Goal: Task Accomplishment & Management: Use online tool/utility

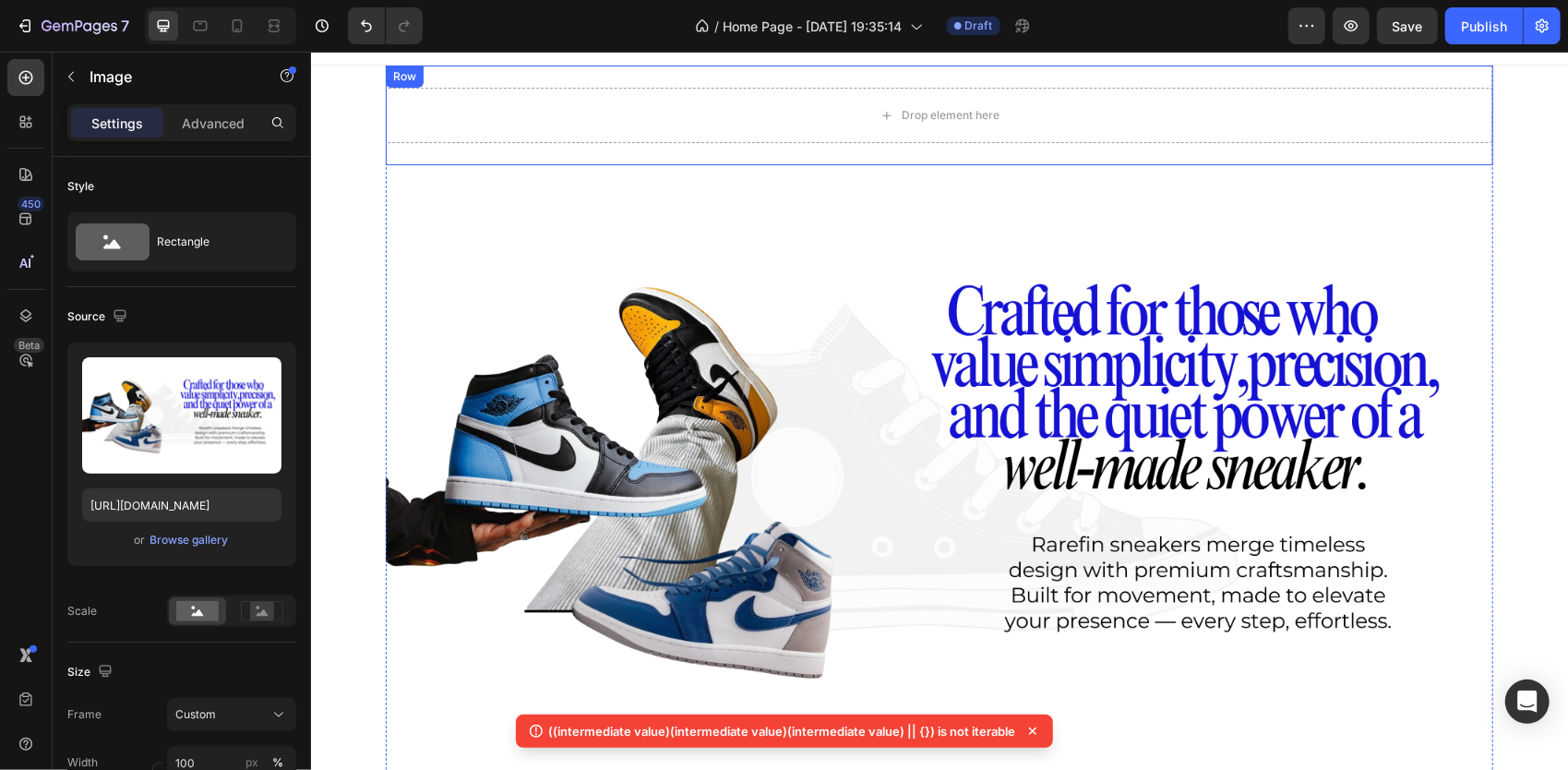
scroll to position [26, 0]
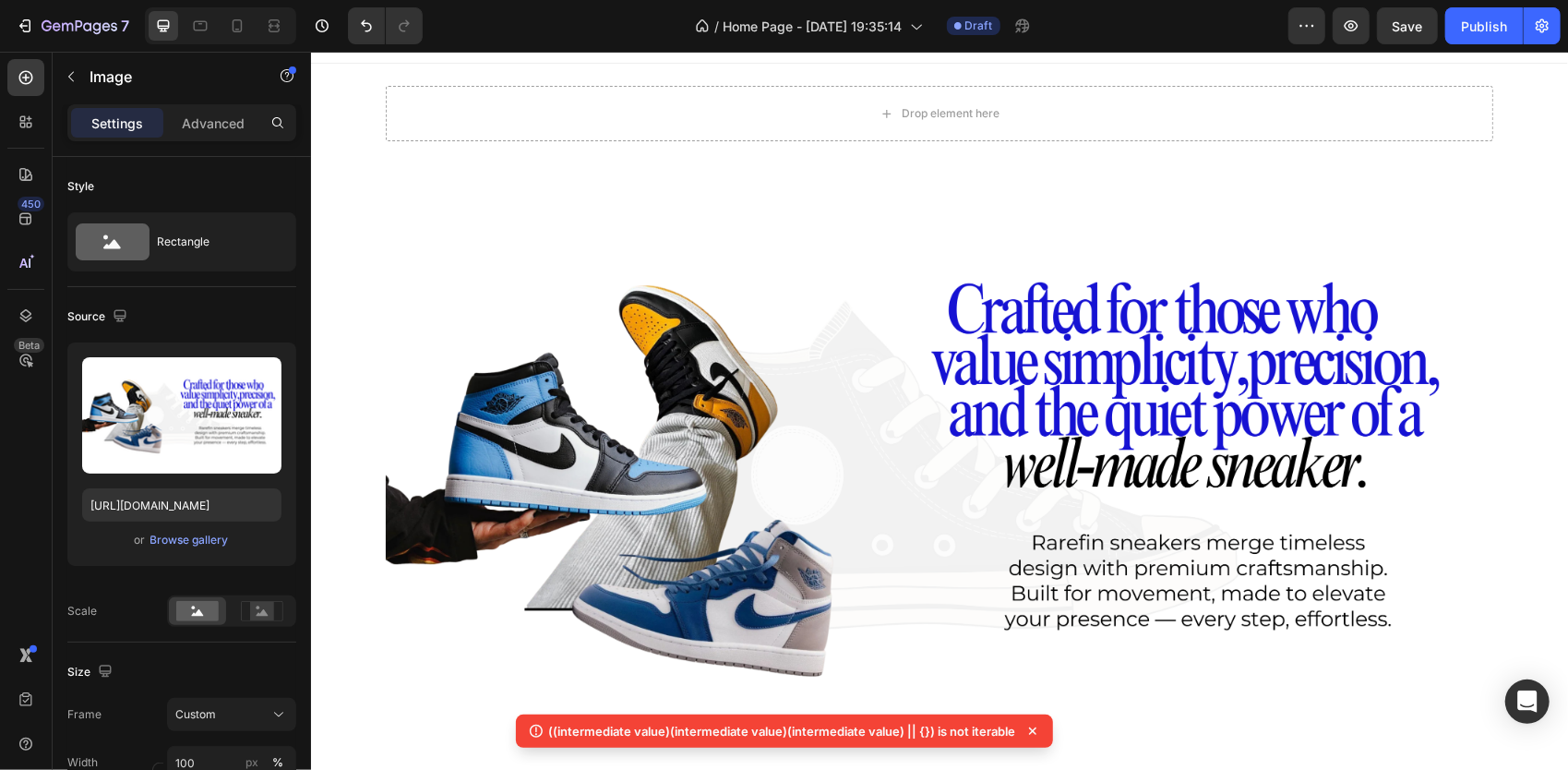
click at [802, 399] on img at bounding box center [937, 474] width 1107 height 623
click at [410, 411] on img at bounding box center [937, 474] width 1107 height 623
click at [249, 613] on icon at bounding box center [262, 610] width 42 height 21
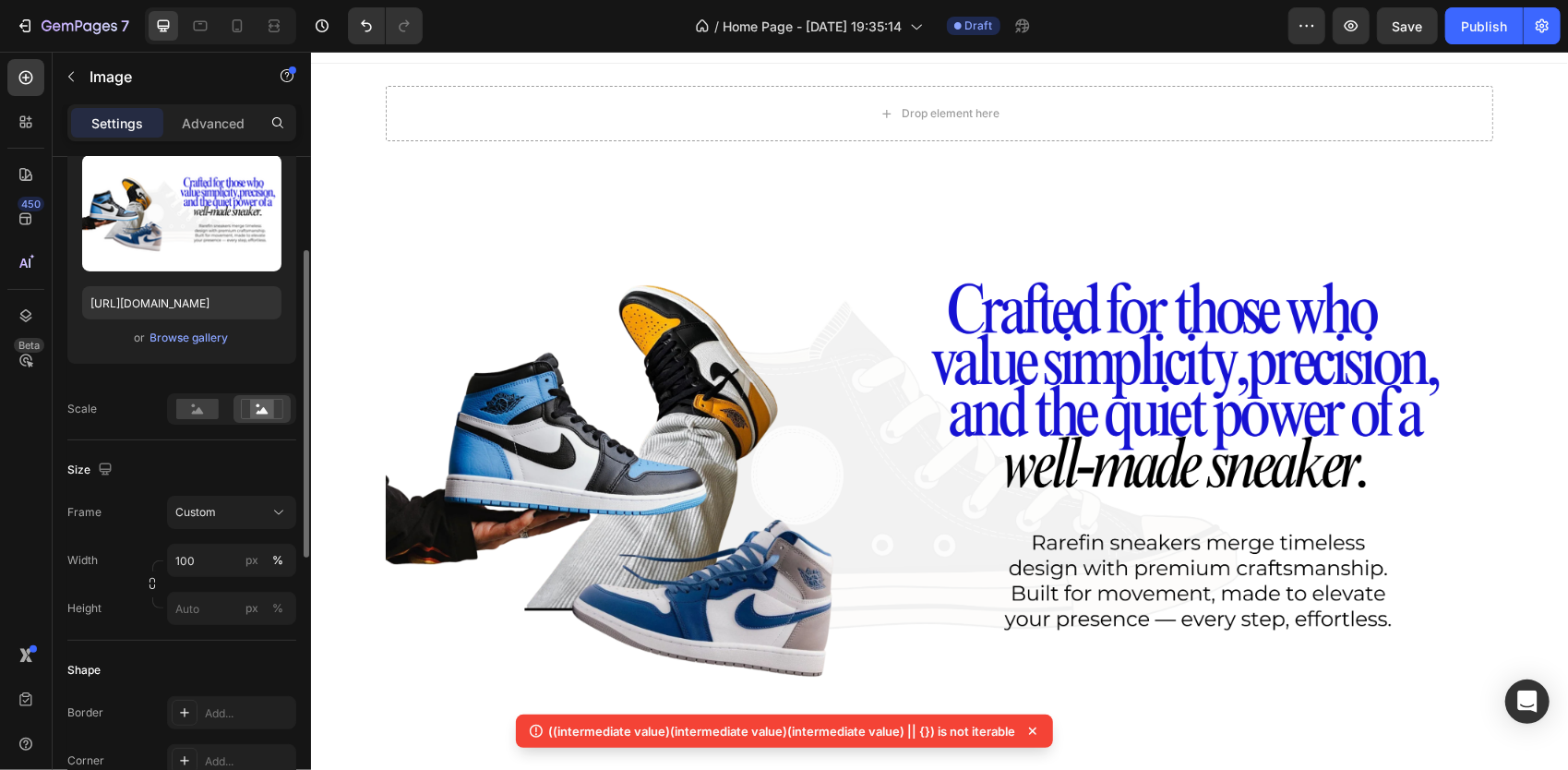
scroll to position [0, 0]
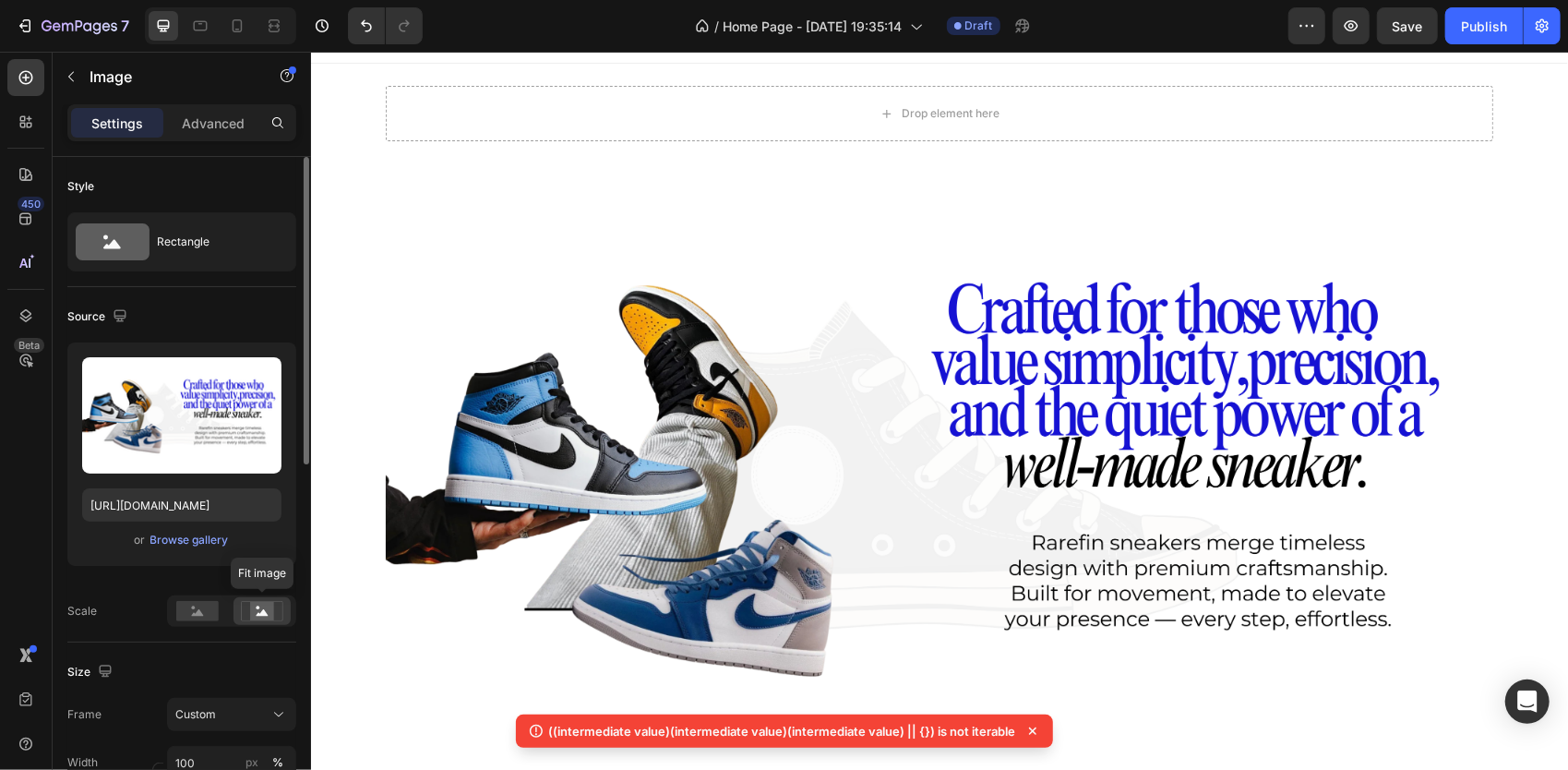
click at [254, 610] on rect at bounding box center [262, 610] width 24 height 19
click at [249, 605] on icon at bounding box center [262, 610] width 42 height 21
click at [1350, 20] on icon "button" at bounding box center [1350, 26] width 19 height 19
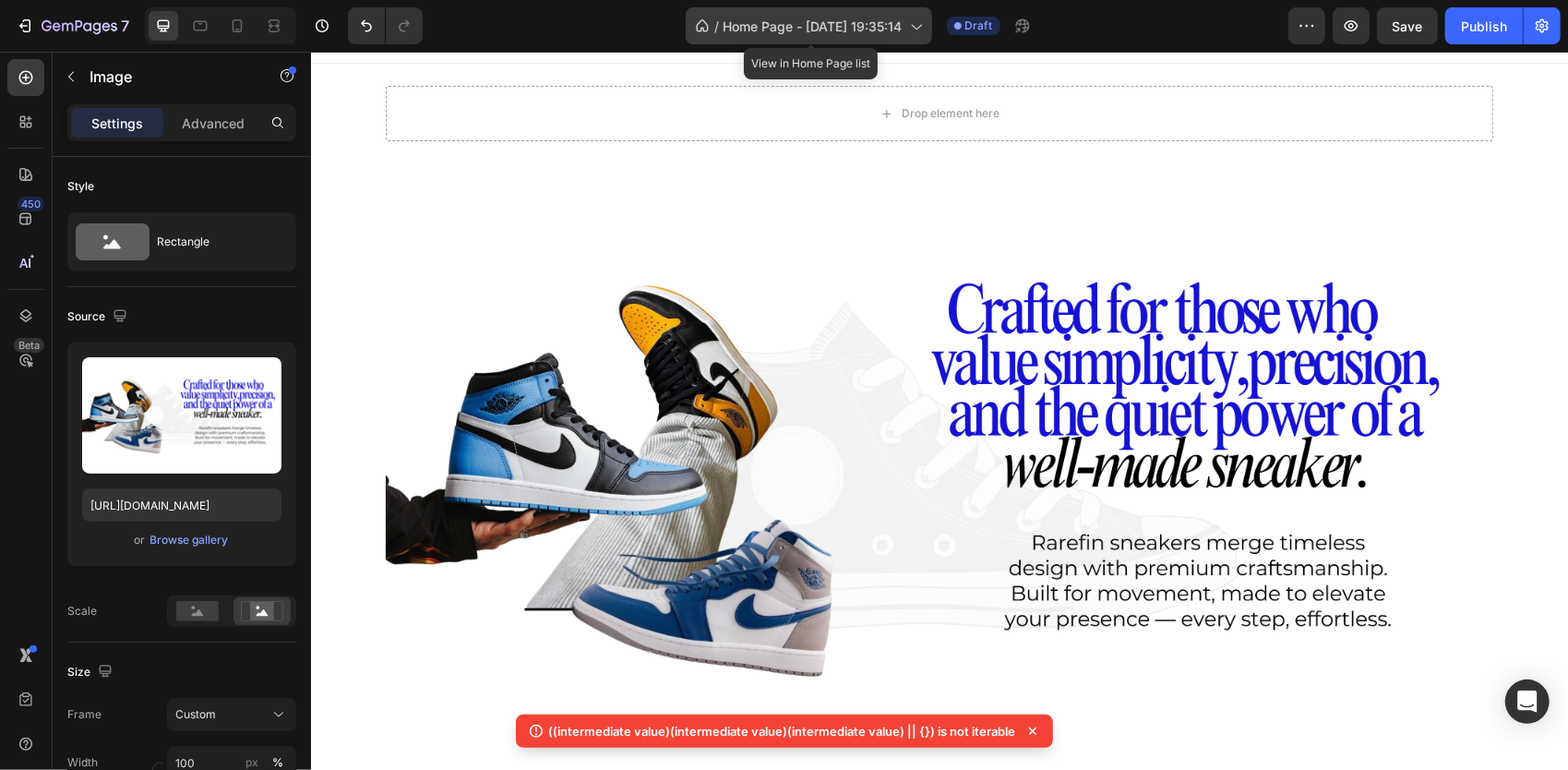
click at [917, 23] on icon at bounding box center [915, 26] width 19 height 19
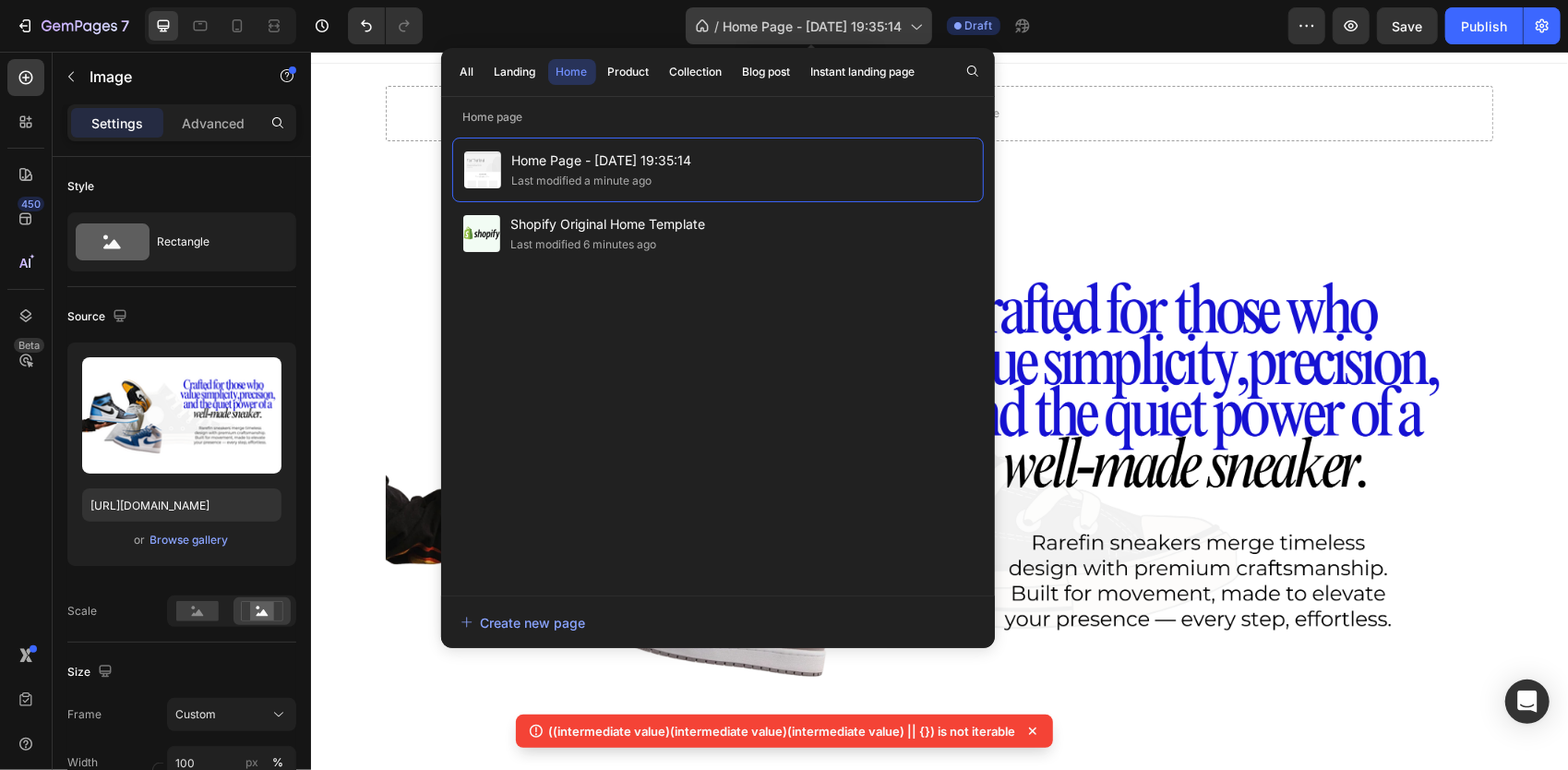
click at [850, 22] on span "Home Page - [DATE] 19:35:14" at bounding box center [813, 26] width 179 height 20
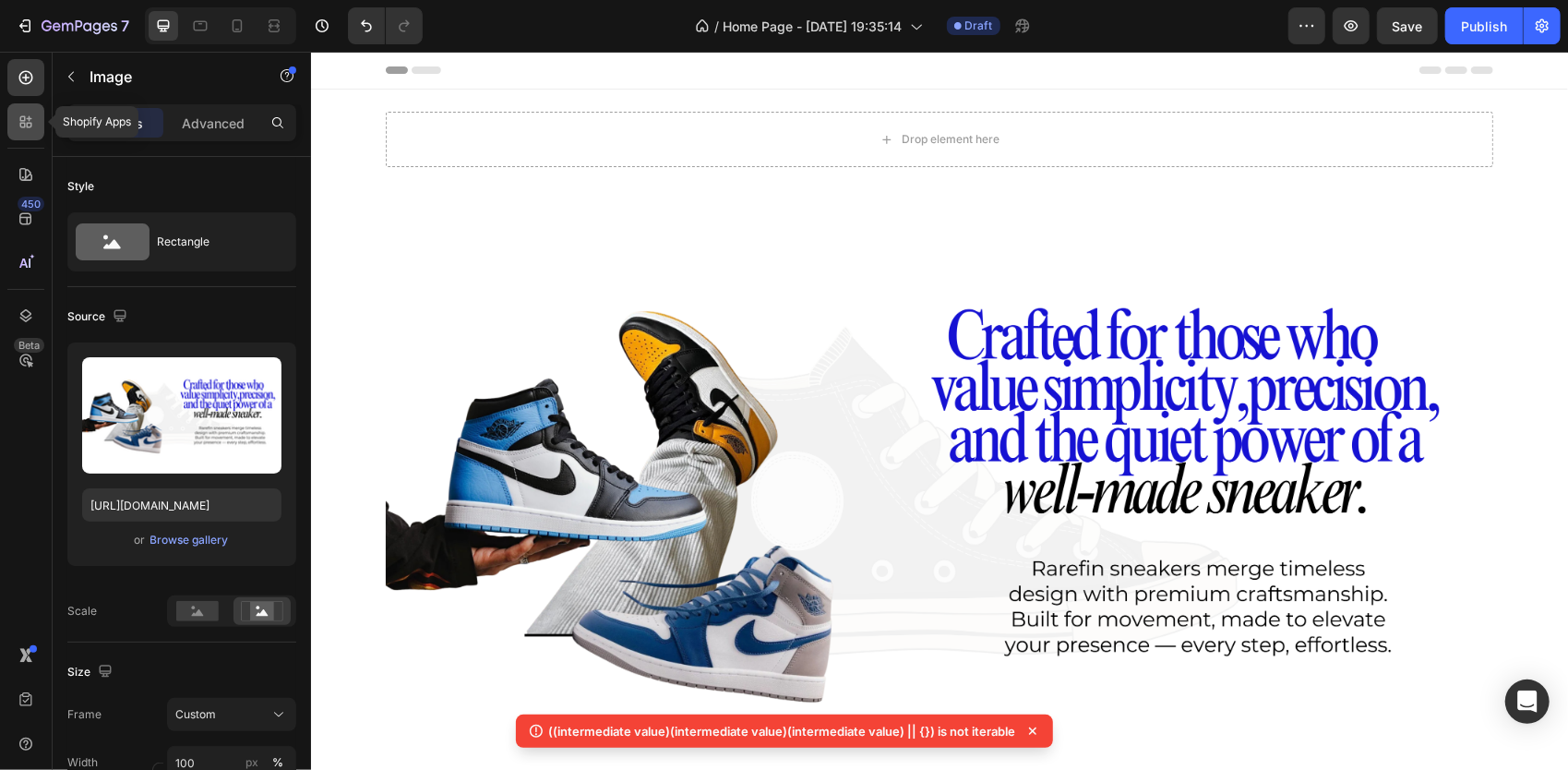
click at [24, 111] on div at bounding box center [26, 122] width 37 height 37
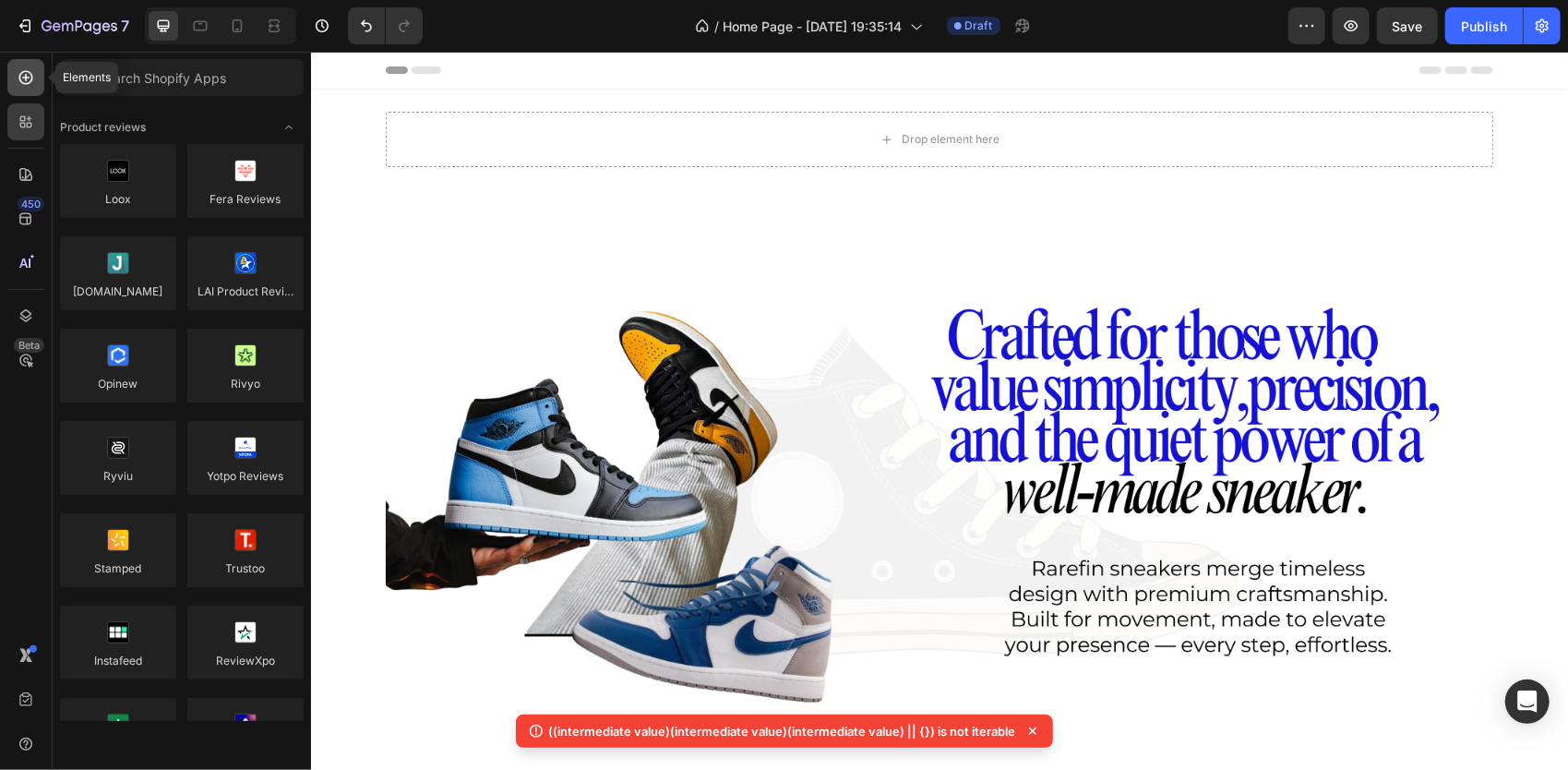
click at [17, 77] on icon at bounding box center [25, 77] width 19 height 19
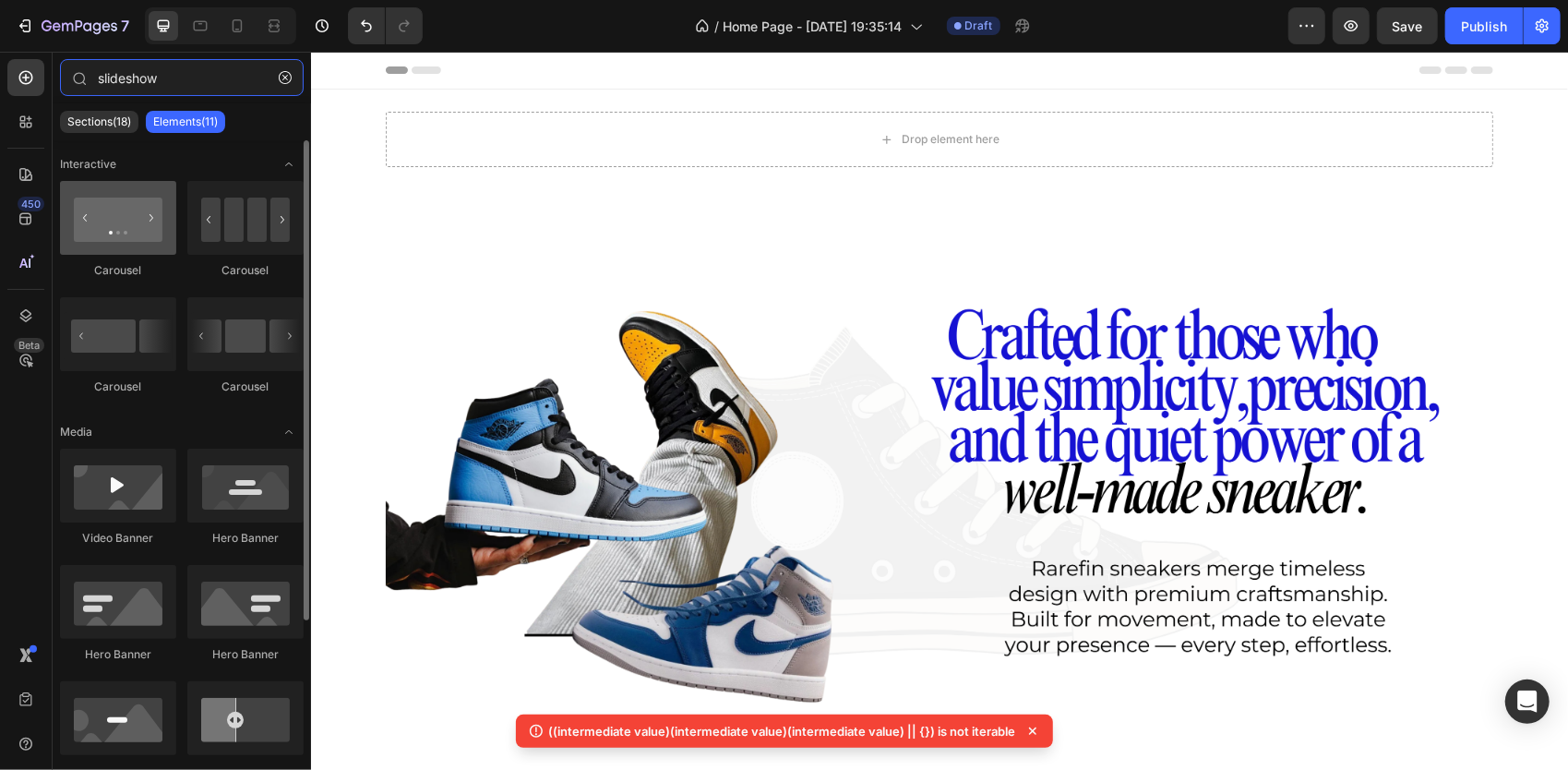
type input "slideshow"
click at [106, 245] on div at bounding box center [118, 217] width 117 height 74
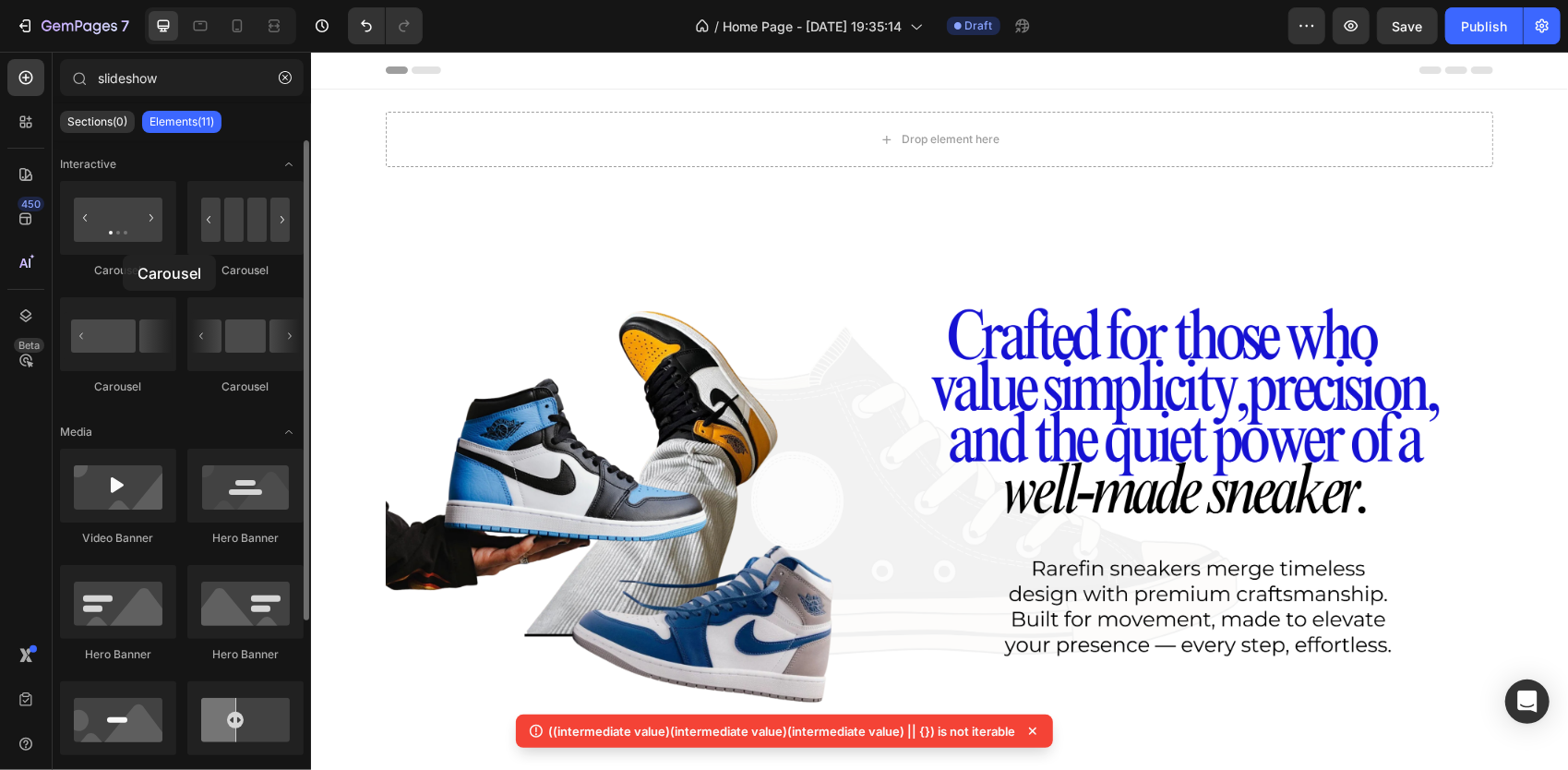
click at [123, 255] on div "Carousel" at bounding box center [118, 230] width 117 height 98
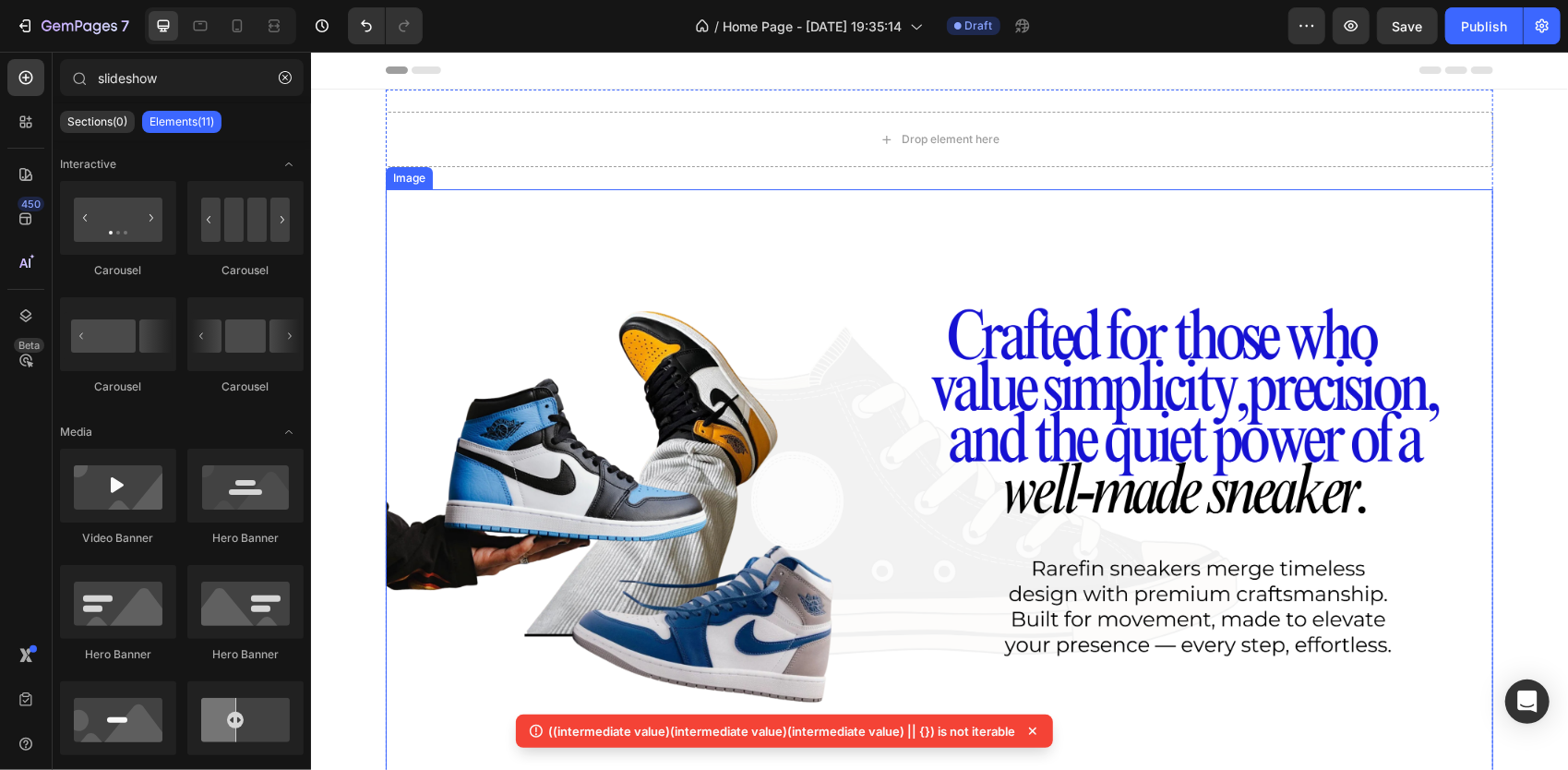
click at [760, 316] on img at bounding box center [937, 499] width 1107 height 623
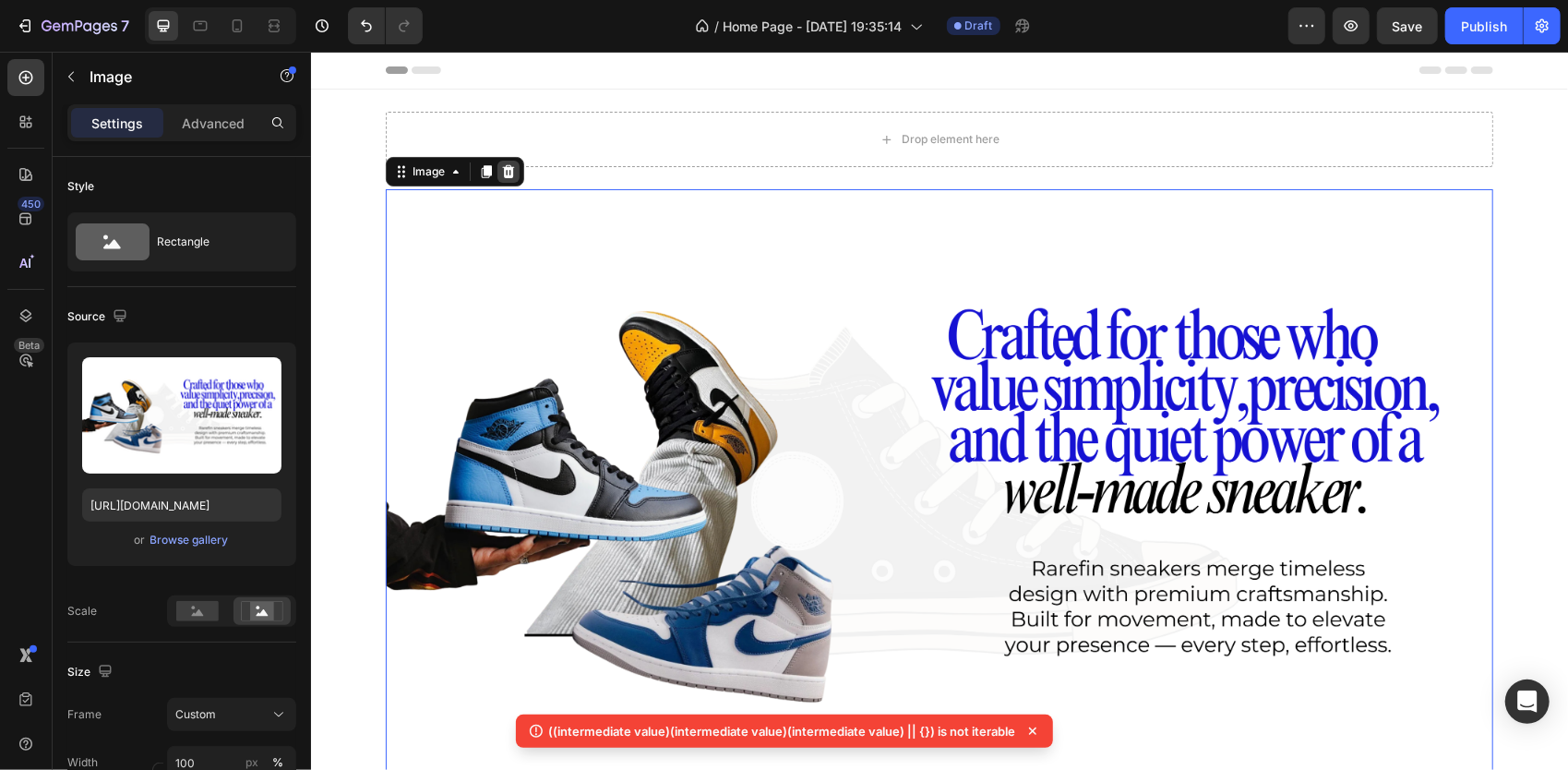
click at [502, 165] on icon at bounding box center [508, 170] width 12 height 13
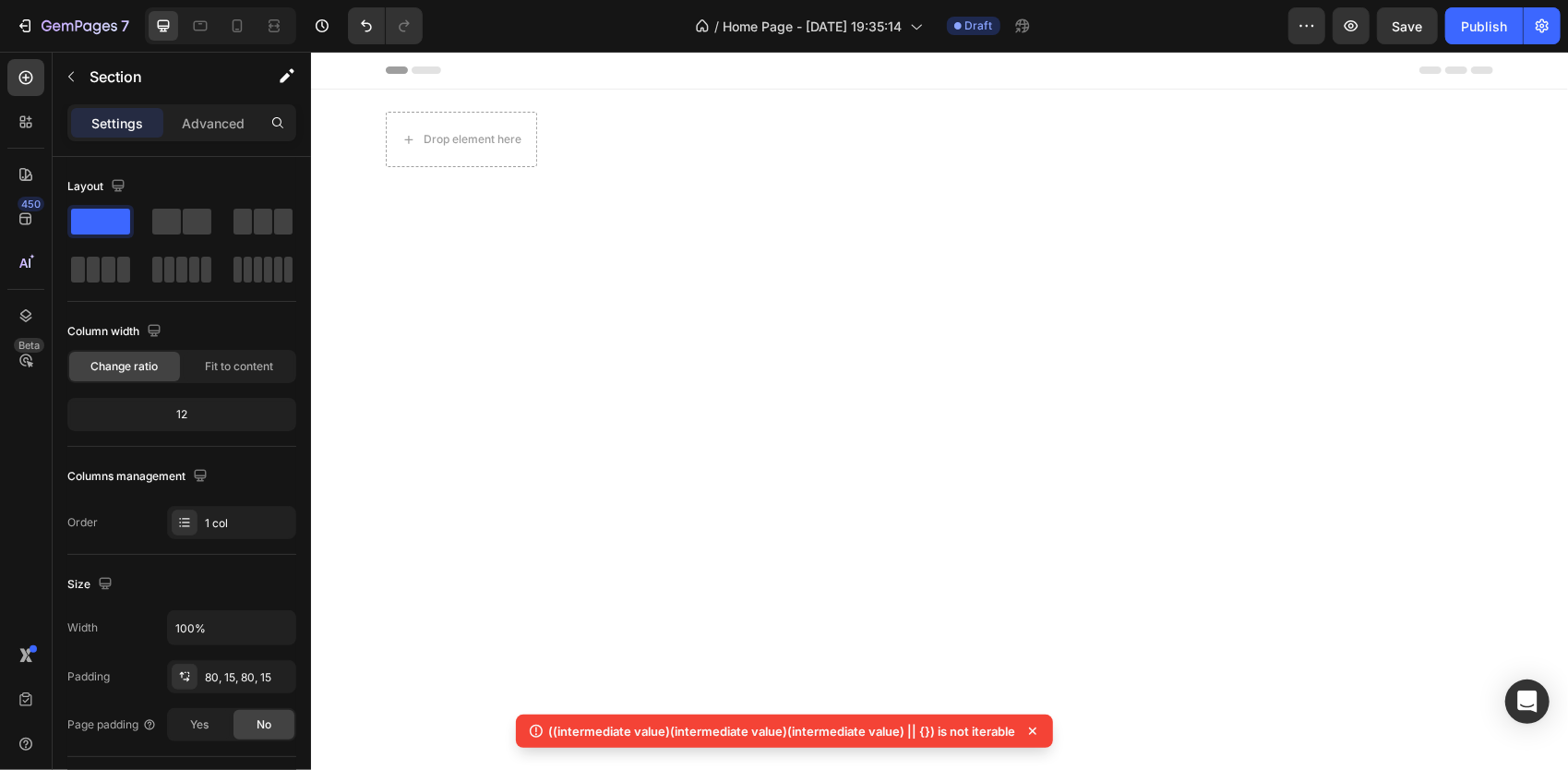
click at [558, 309] on div at bounding box center [937, 357] width 1229 height 191
click at [72, 66] on button "button" at bounding box center [71, 77] width 29 height 29
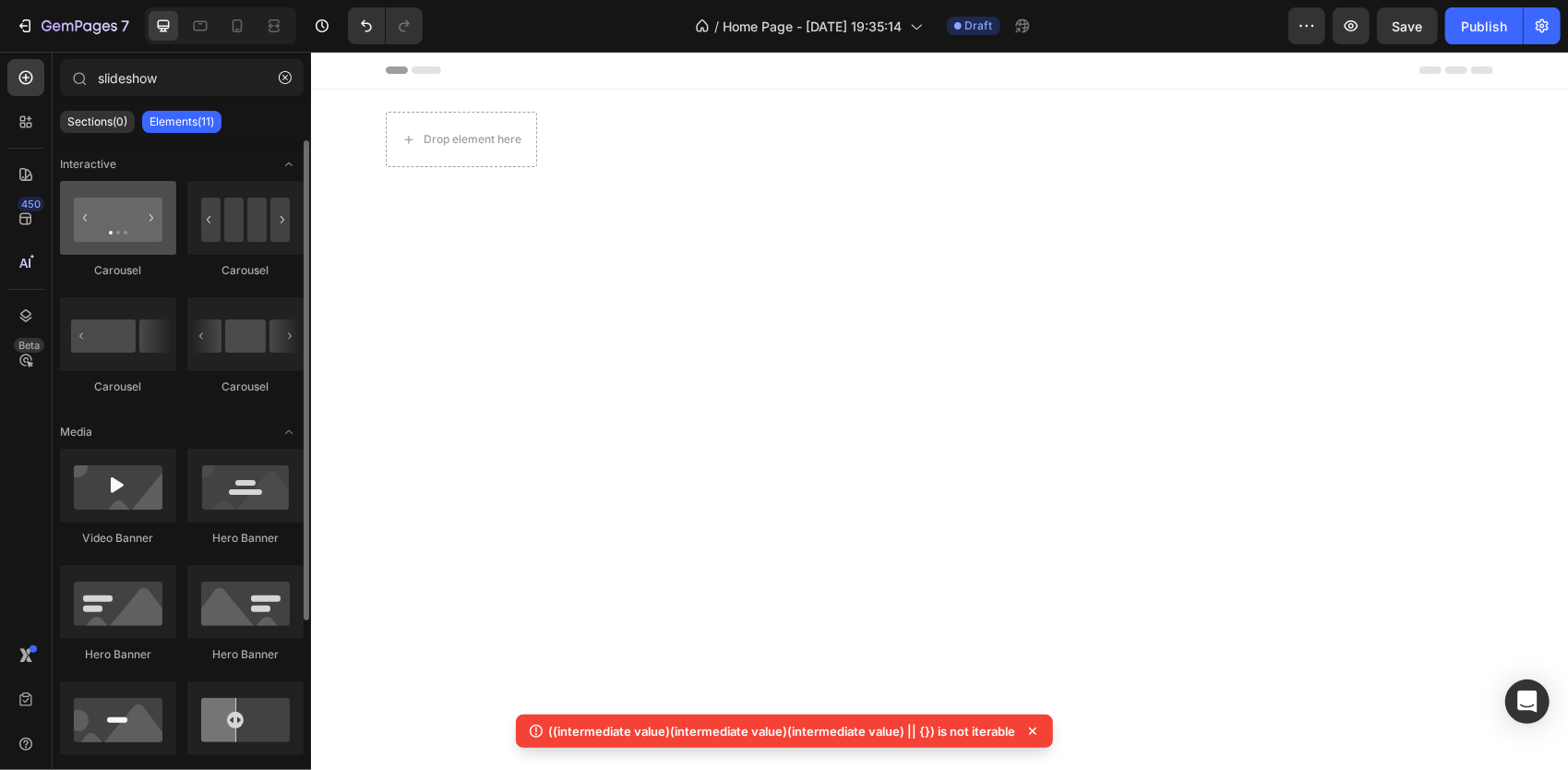
click at [126, 229] on div at bounding box center [118, 217] width 117 height 74
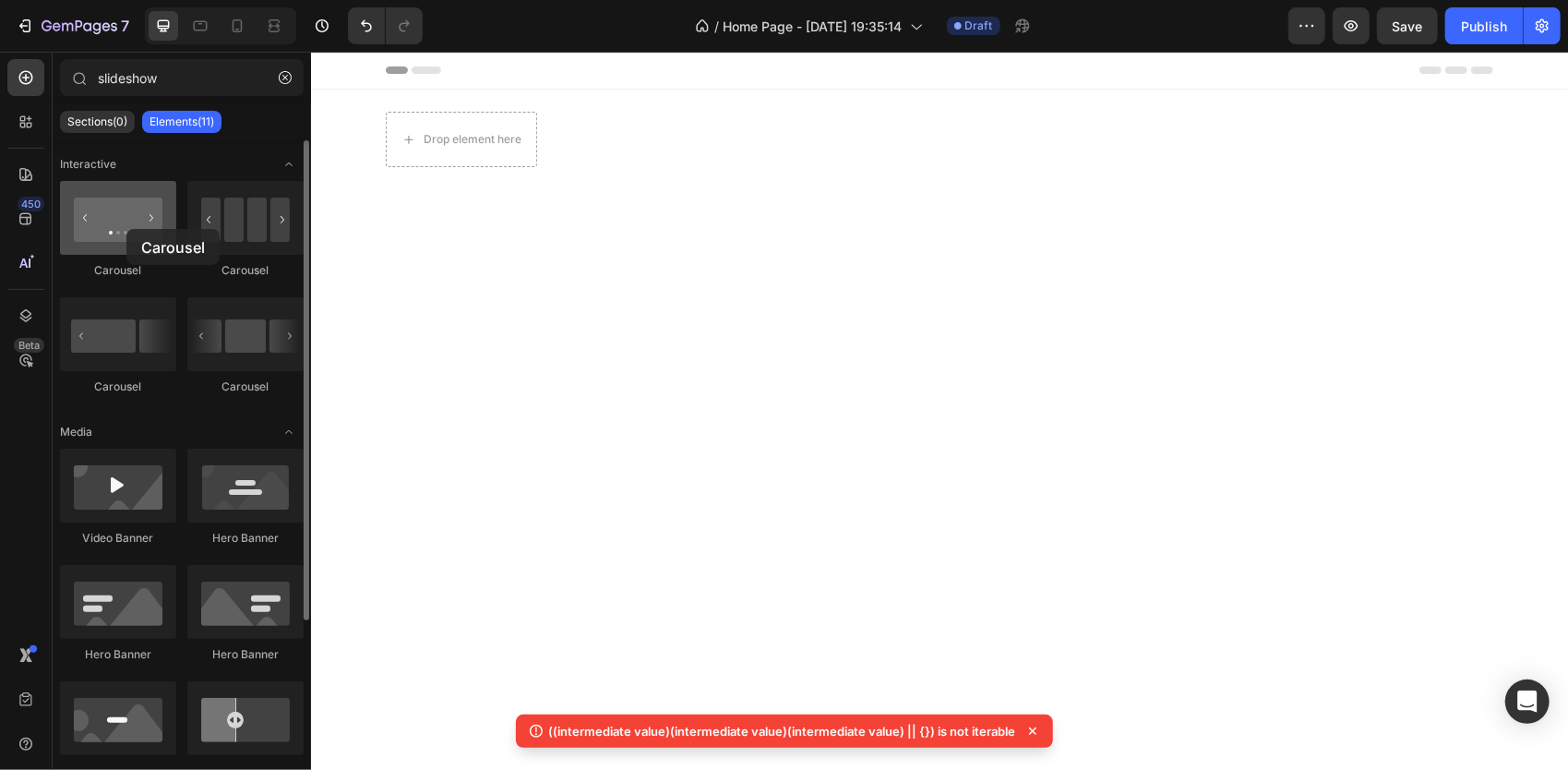
click at [126, 229] on div at bounding box center [118, 217] width 117 height 74
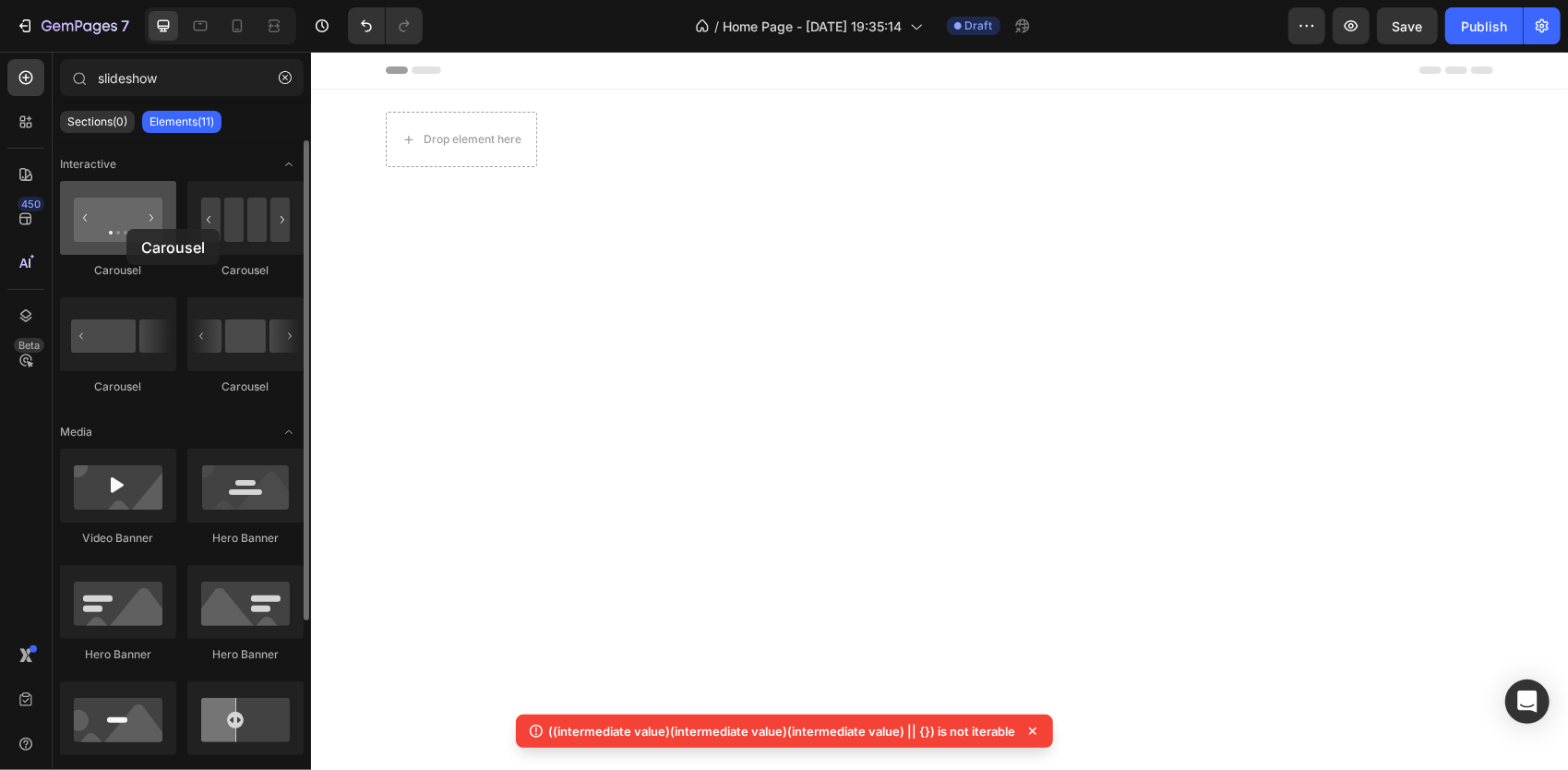
click at [126, 229] on div at bounding box center [118, 217] width 117 height 74
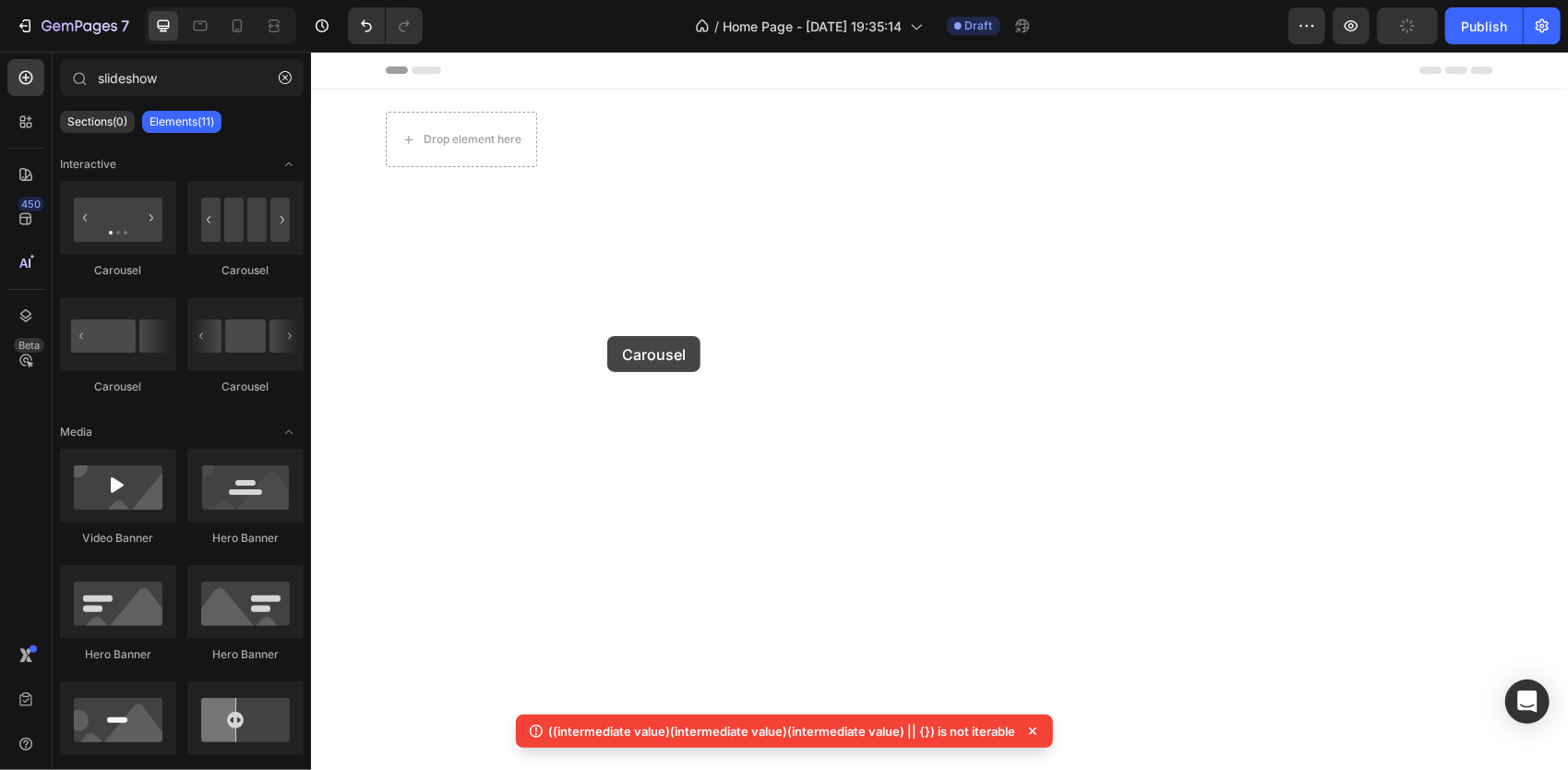
drag, startPoint x: 424, startPoint y: 291, endPoint x: 611, endPoint y: 338, distance: 192.8
click at [1029, 727] on icon at bounding box center [1033, 731] width 8 height 8
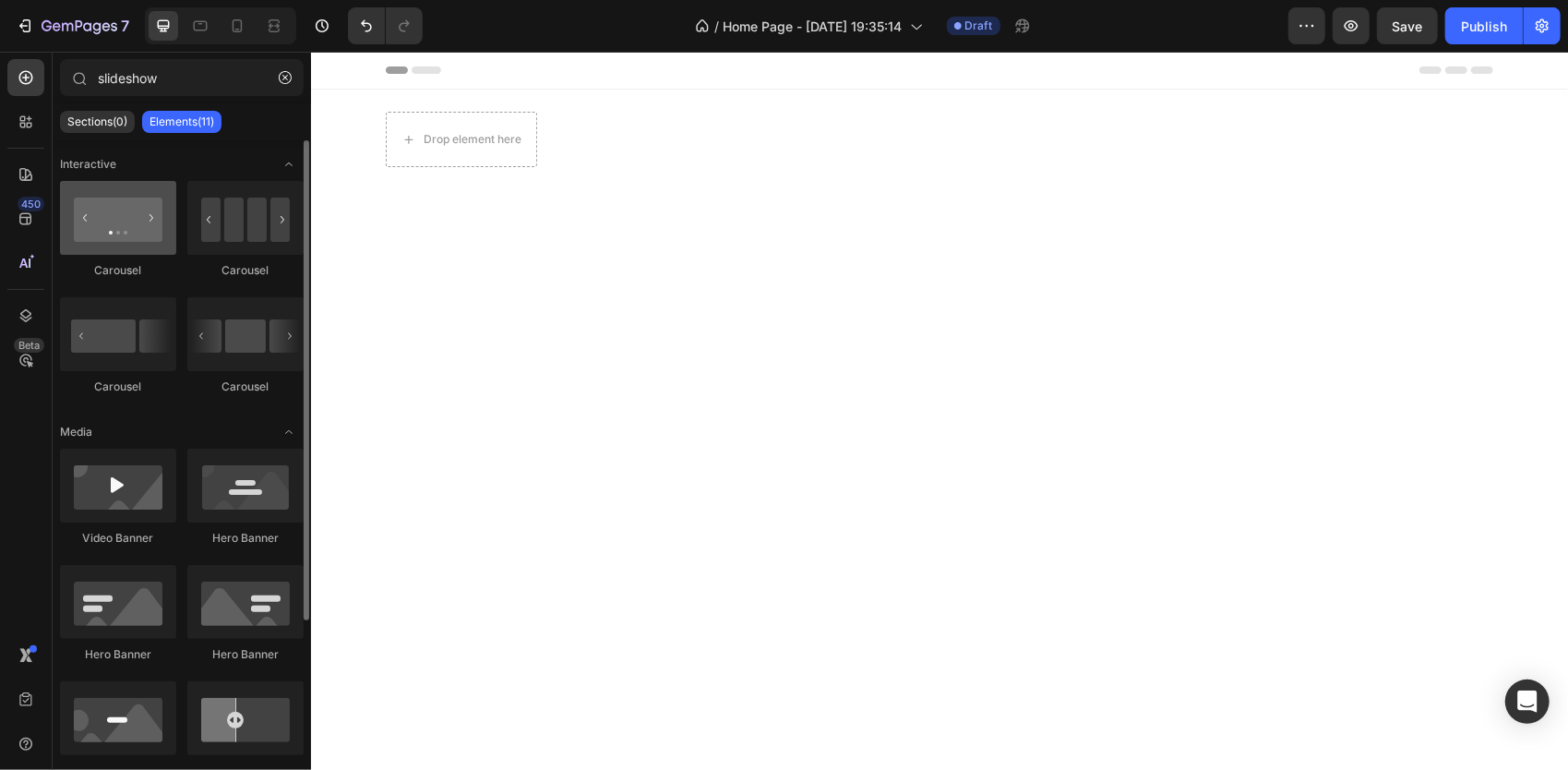
click at [138, 251] on div at bounding box center [118, 217] width 117 height 74
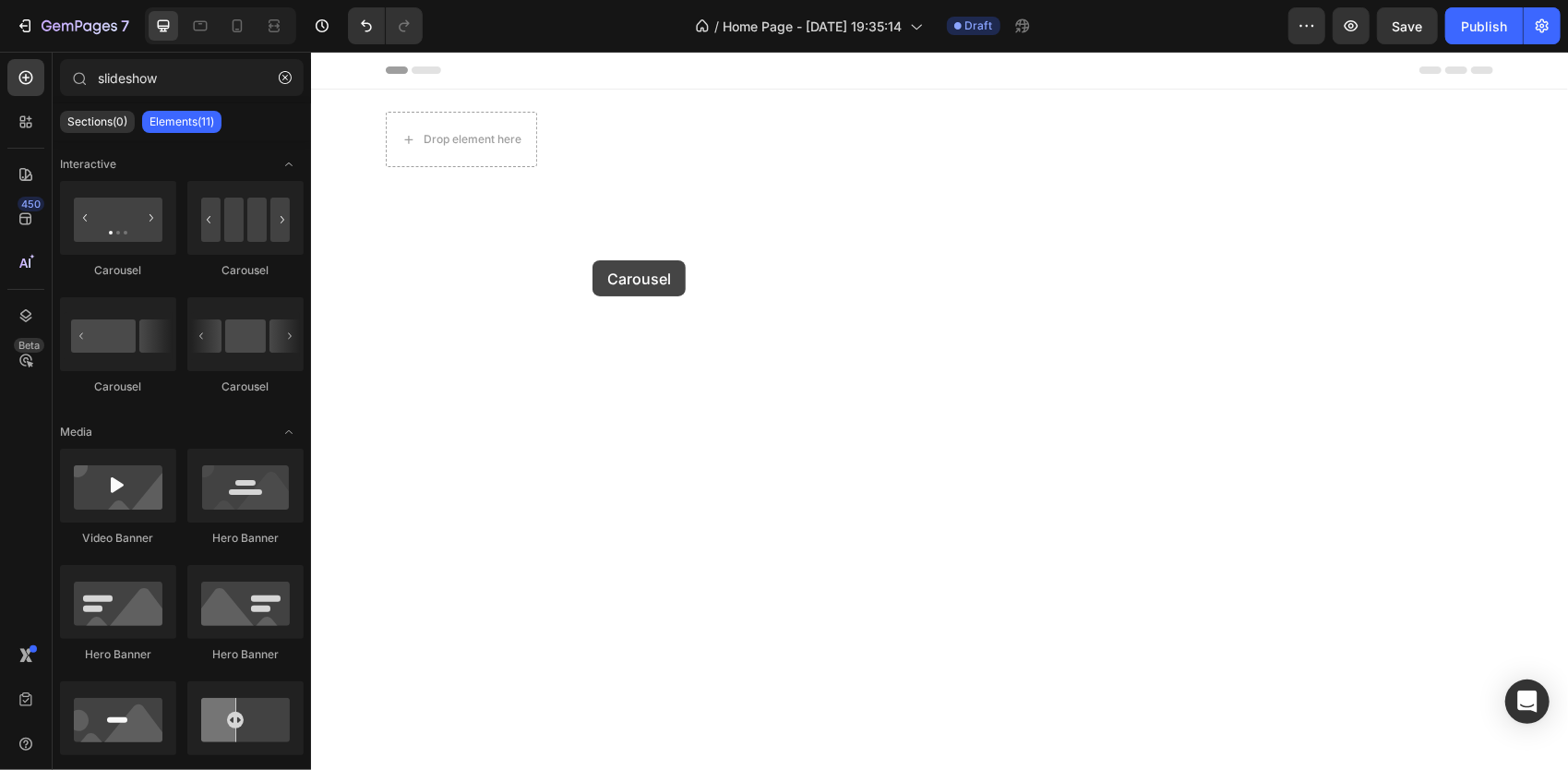
drag, startPoint x: 448, startPoint y: 302, endPoint x: 594, endPoint y: 259, distance: 152.2
click at [373, 24] on icon "Undo/Redo" at bounding box center [366, 26] width 19 height 19
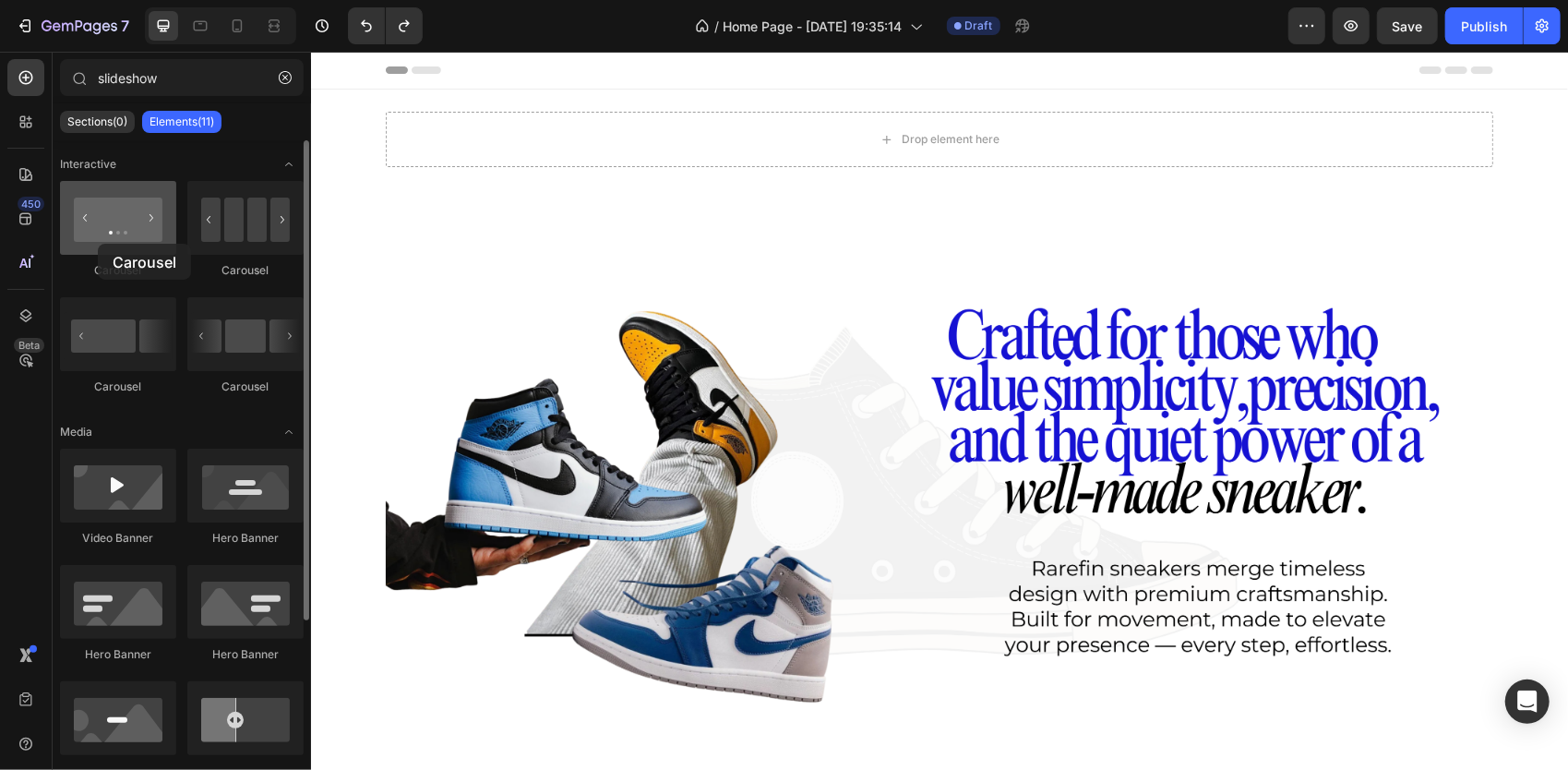
click at [98, 243] on div at bounding box center [118, 217] width 117 height 74
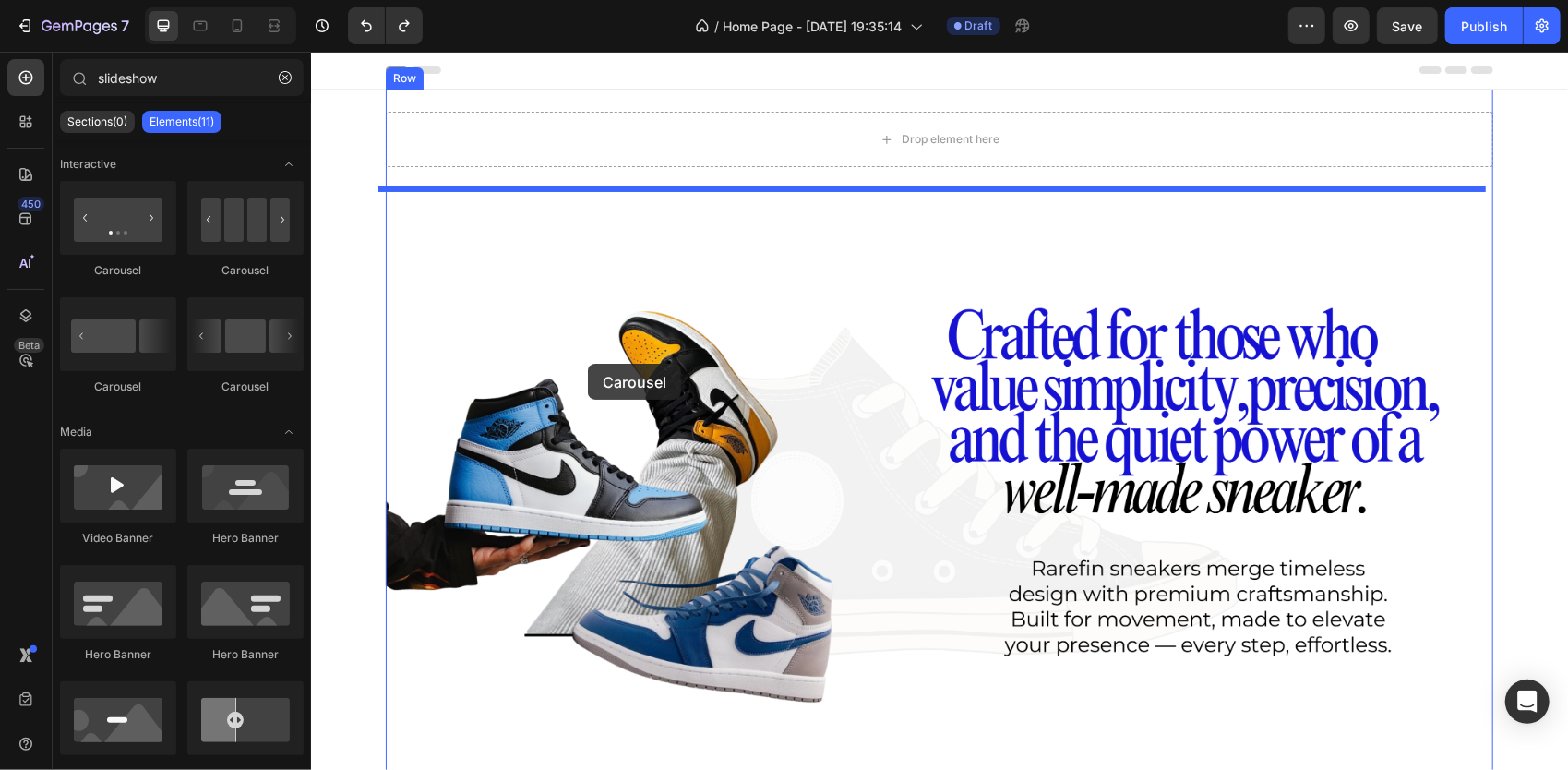
drag, startPoint x: 431, startPoint y: 296, endPoint x: 353, endPoint y: 259, distance: 86.3
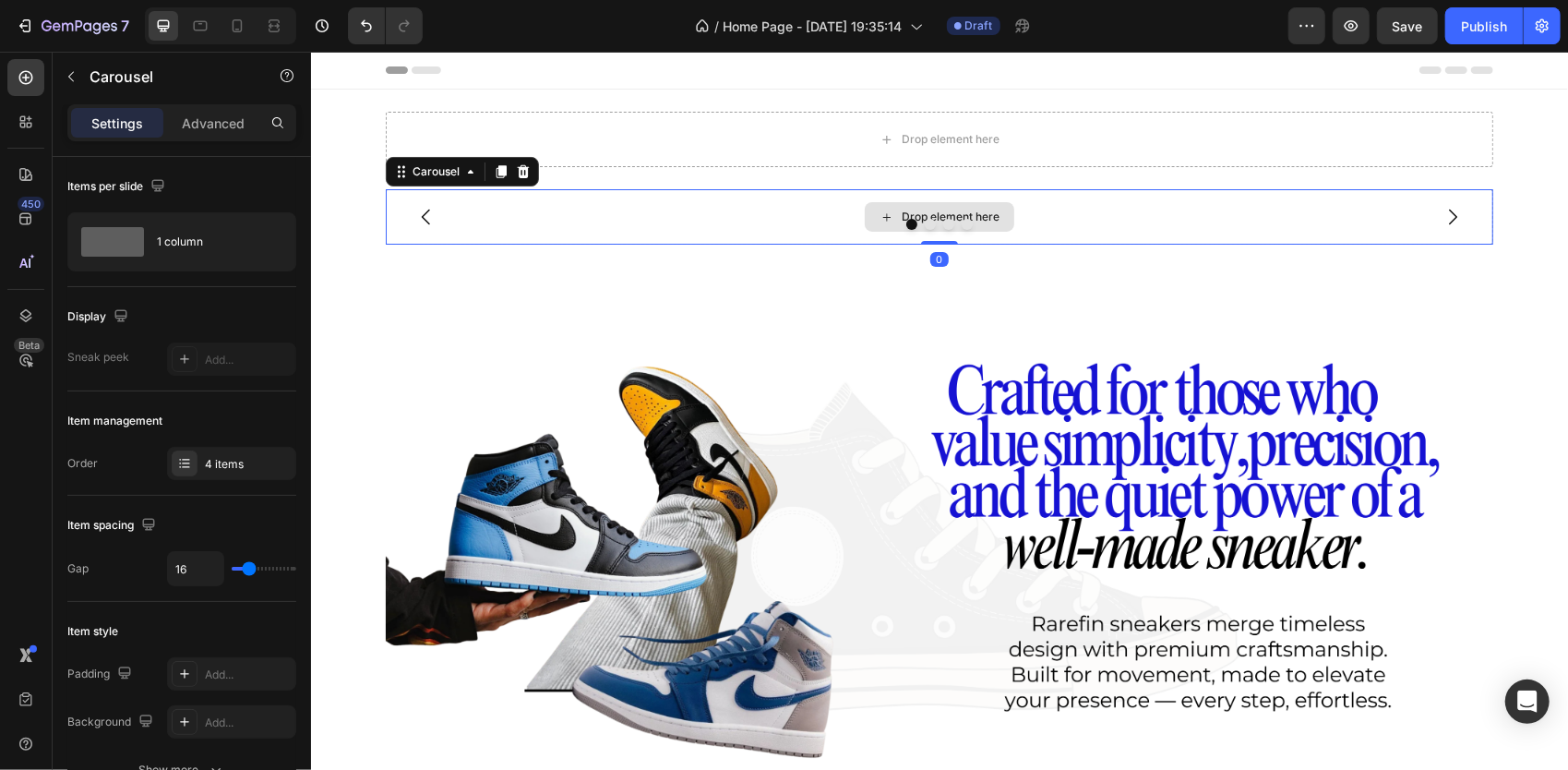
click at [604, 216] on div "Drop element here" at bounding box center [937, 216] width 1107 height 55
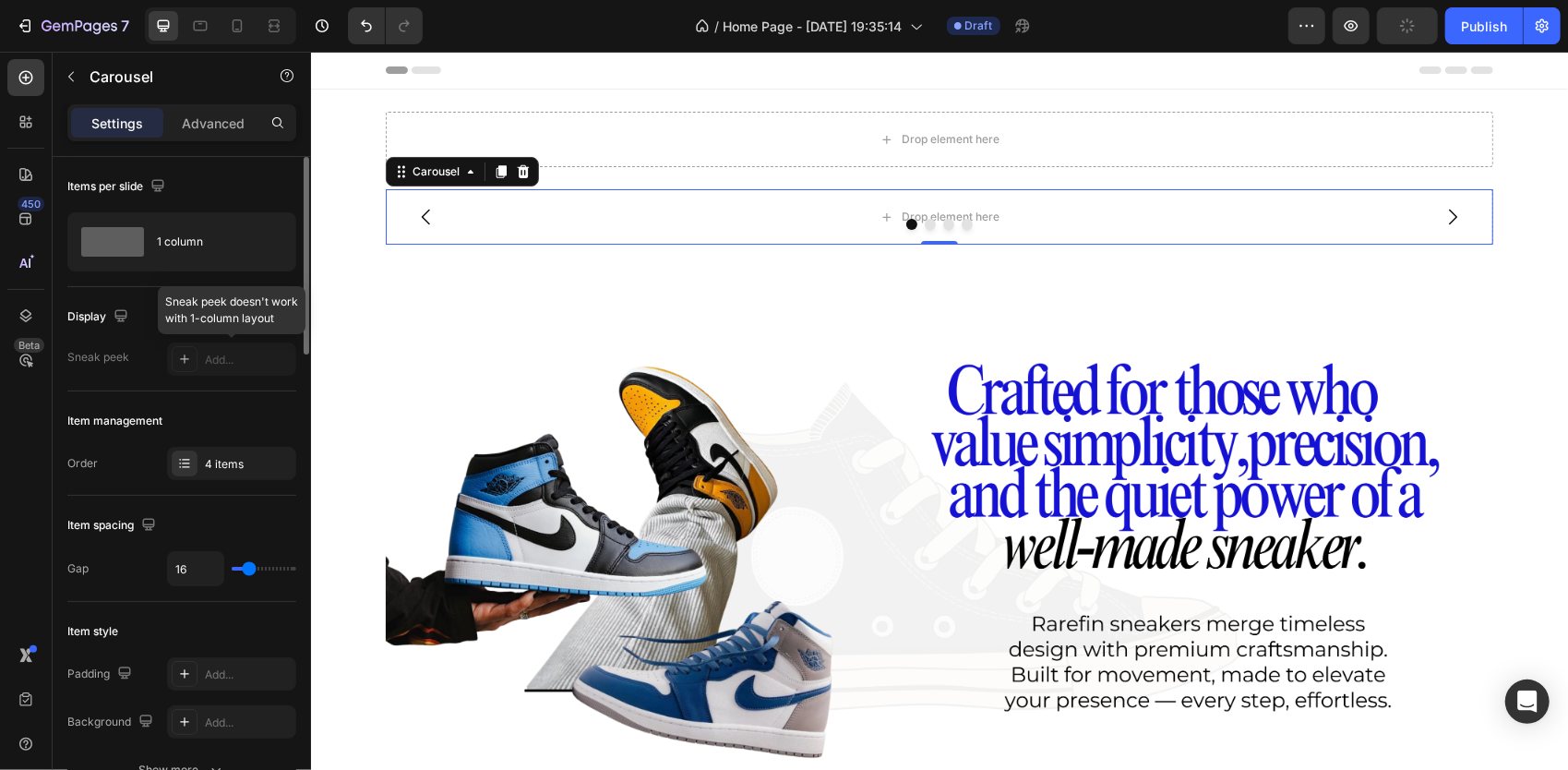
click at [212, 371] on div at bounding box center [231, 359] width 129 height 33
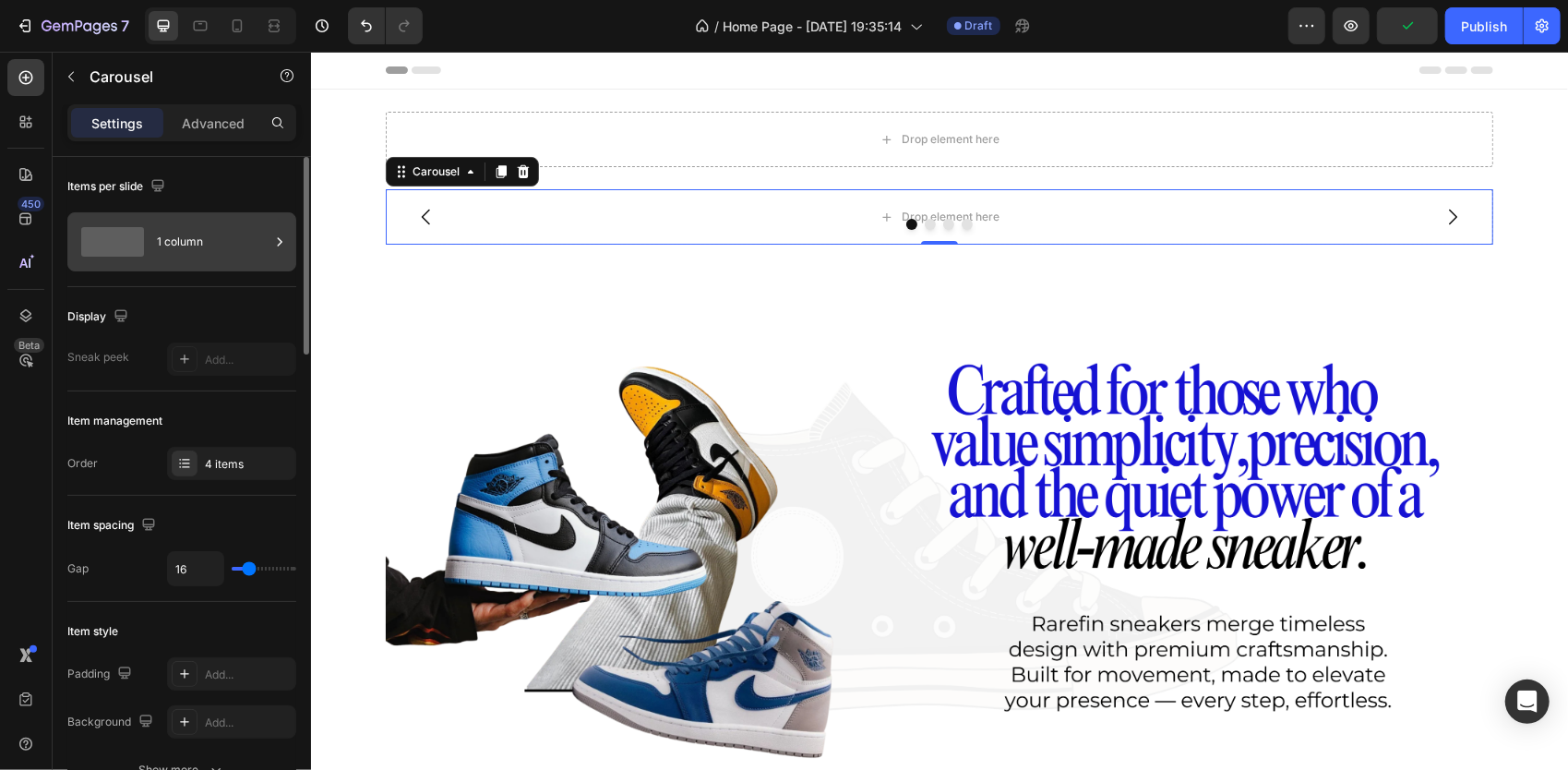
click at [266, 247] on div "1 column" at bounding box center [213, 241] width 113 height 42
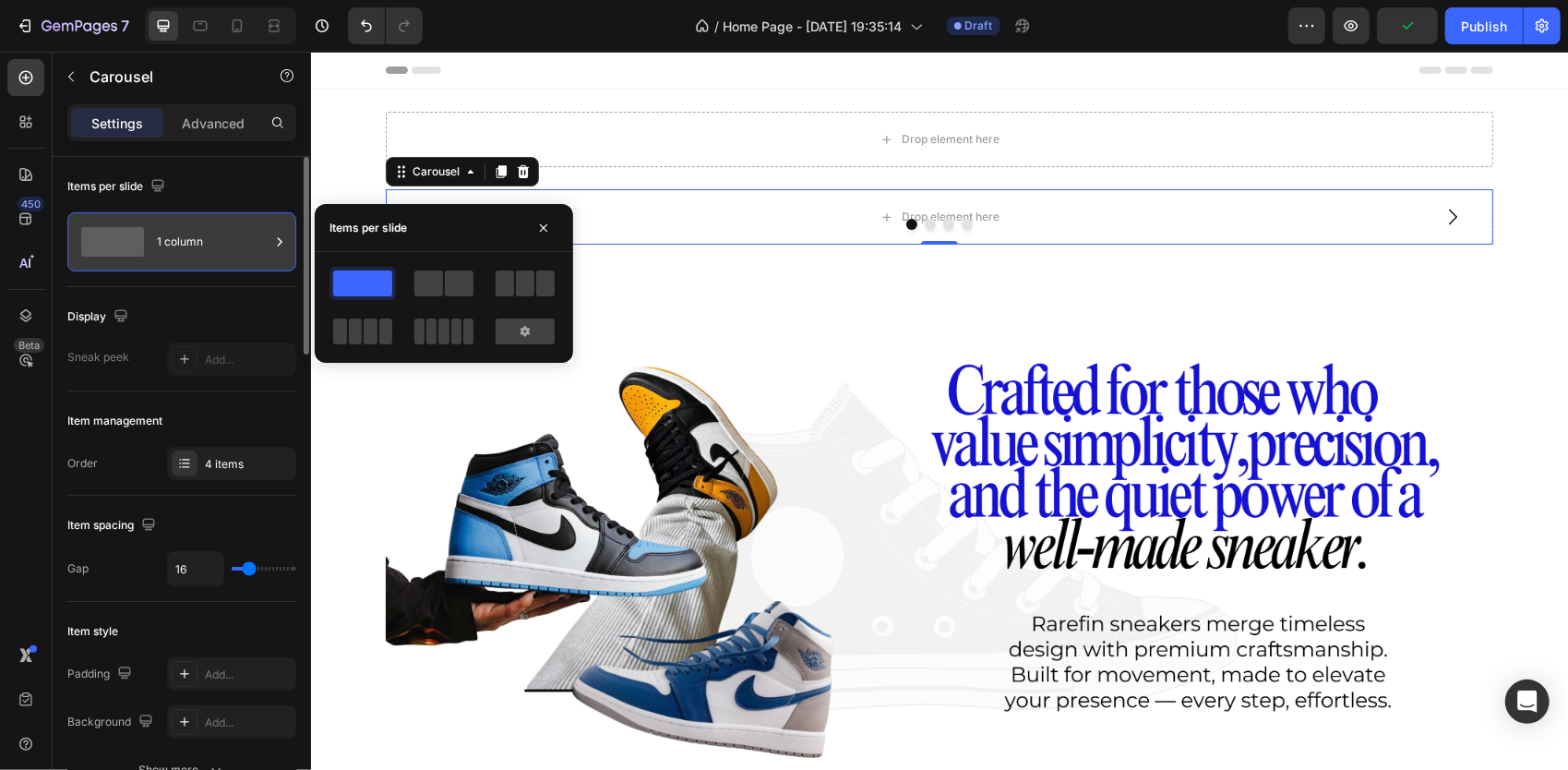
click at [266, 243] on div "1 column" at bounding box center [213, 241] width 113 height 42
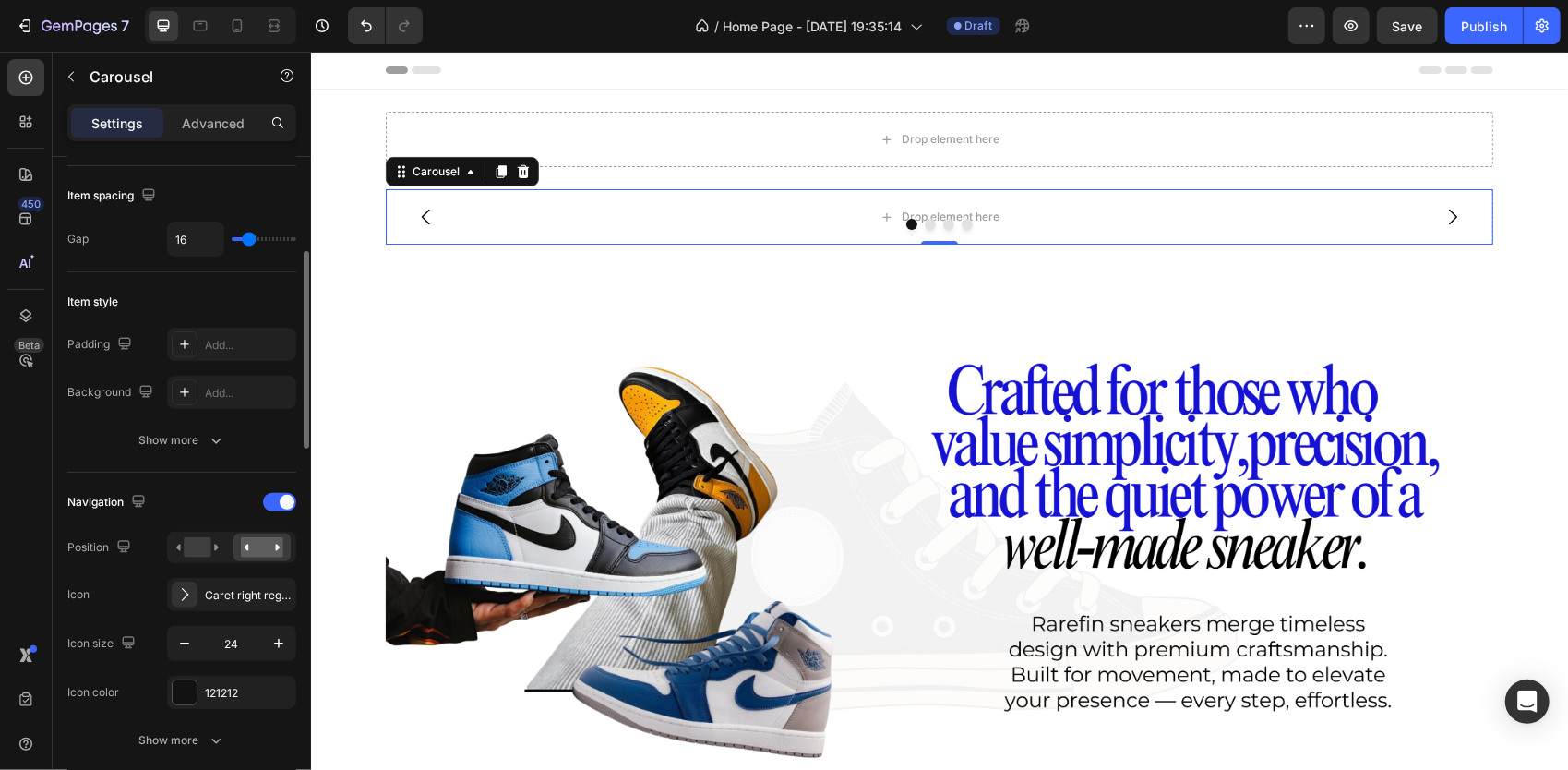
scroll to position [331, 0]
click at [195, 133] on div "Advanced" at bounding box center [213, 123] width 92 height 29
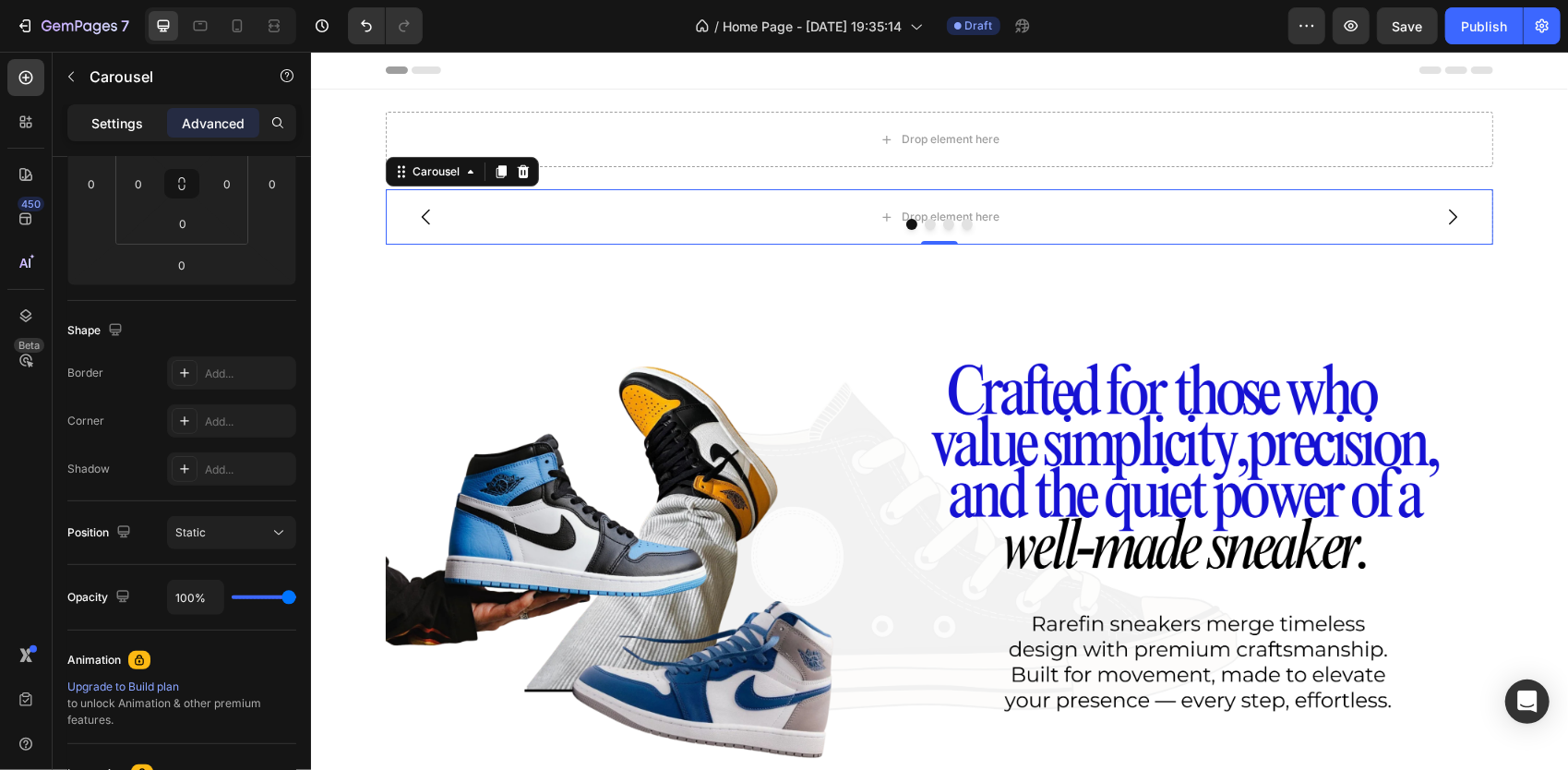
click at [130, 121] on p "Settings" at bounding box center [117, 124] width 52 height 20
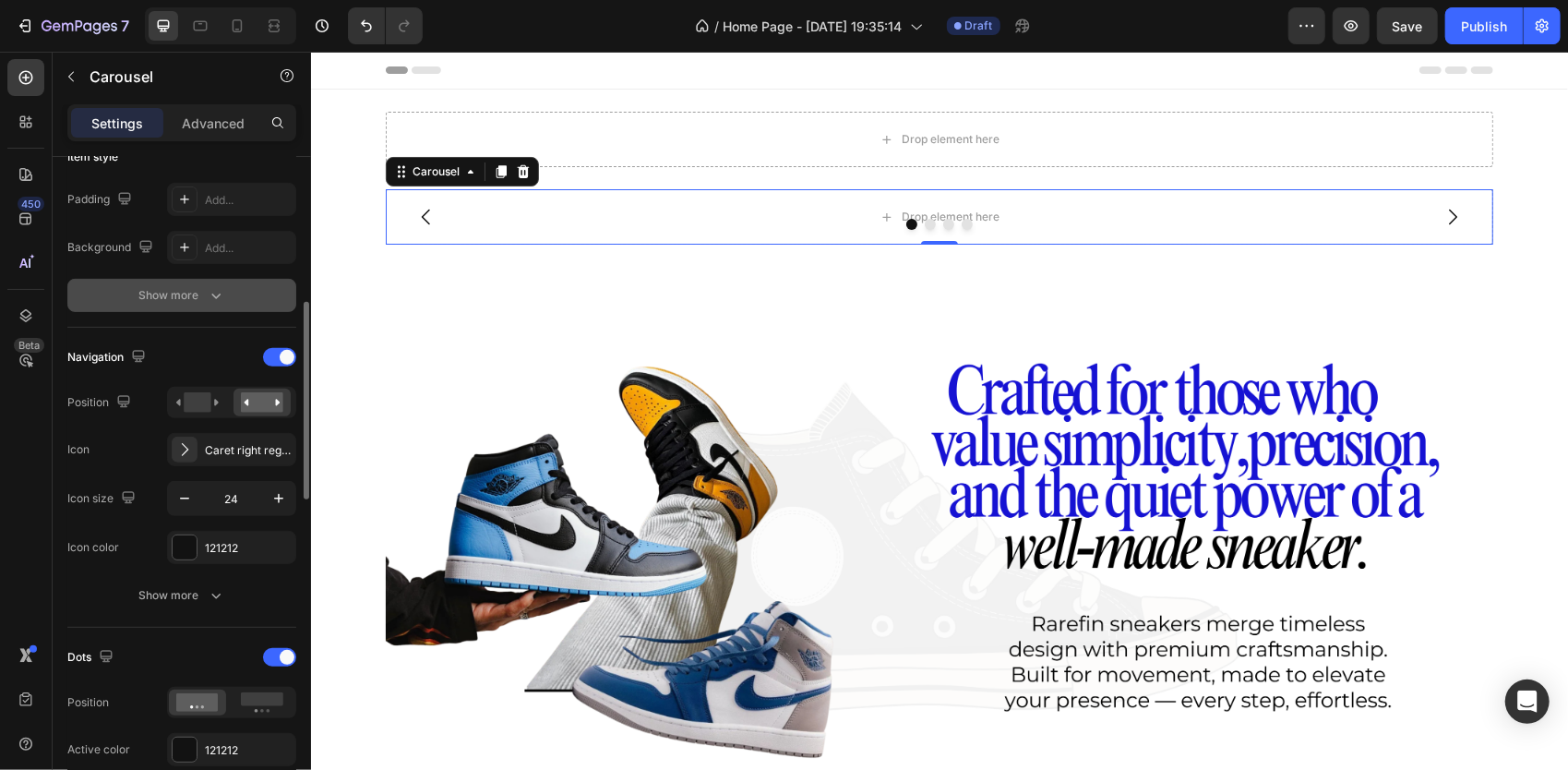
scroll to position [477, 0]
click at [194, 299] on button "Show more" at bounding box center [181, 292] width 228 height 33
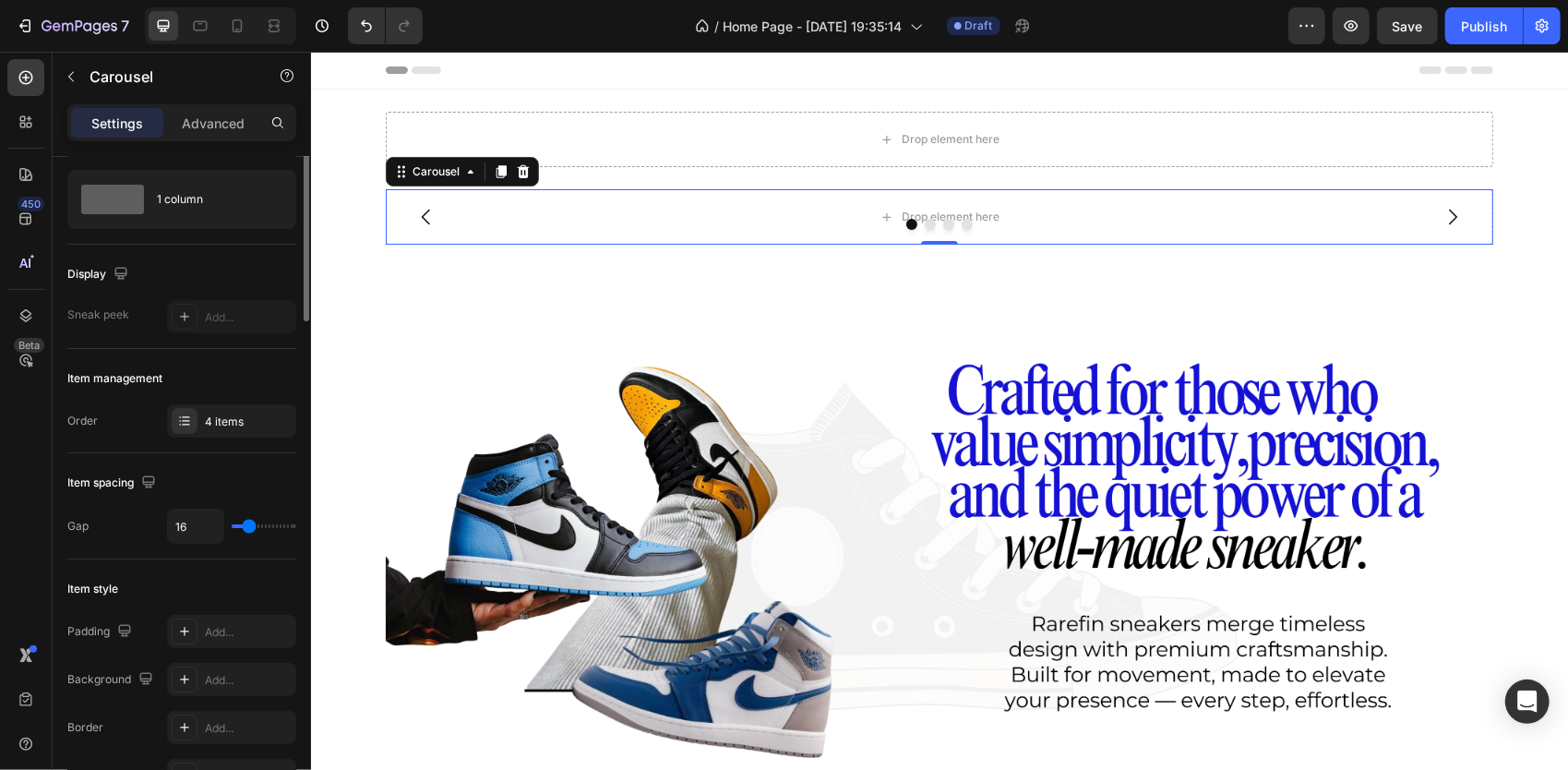
scroll to position [0, 0]
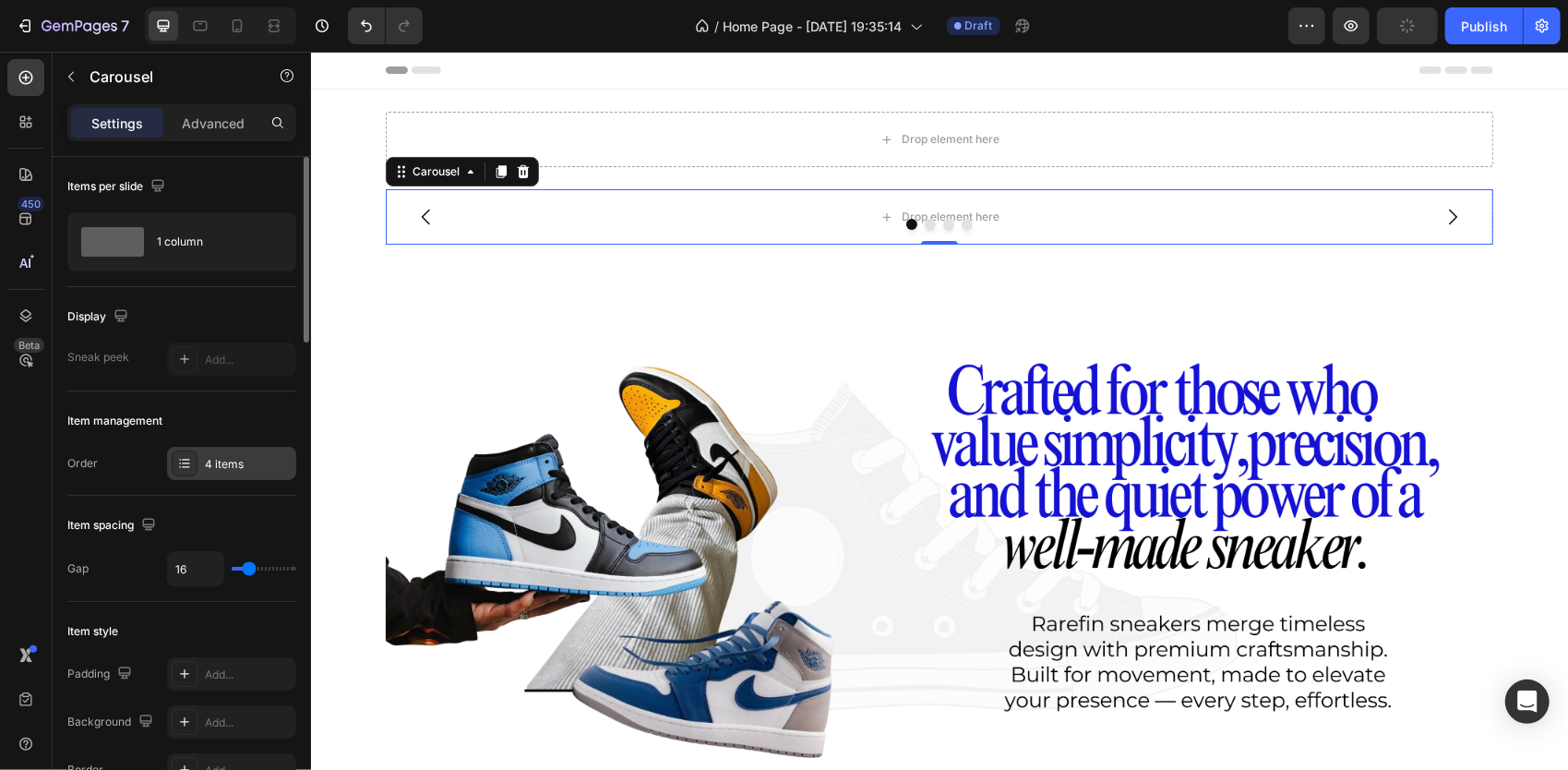
click at [187, 475] on div at bounding box center [184, 463] width 25 height 26
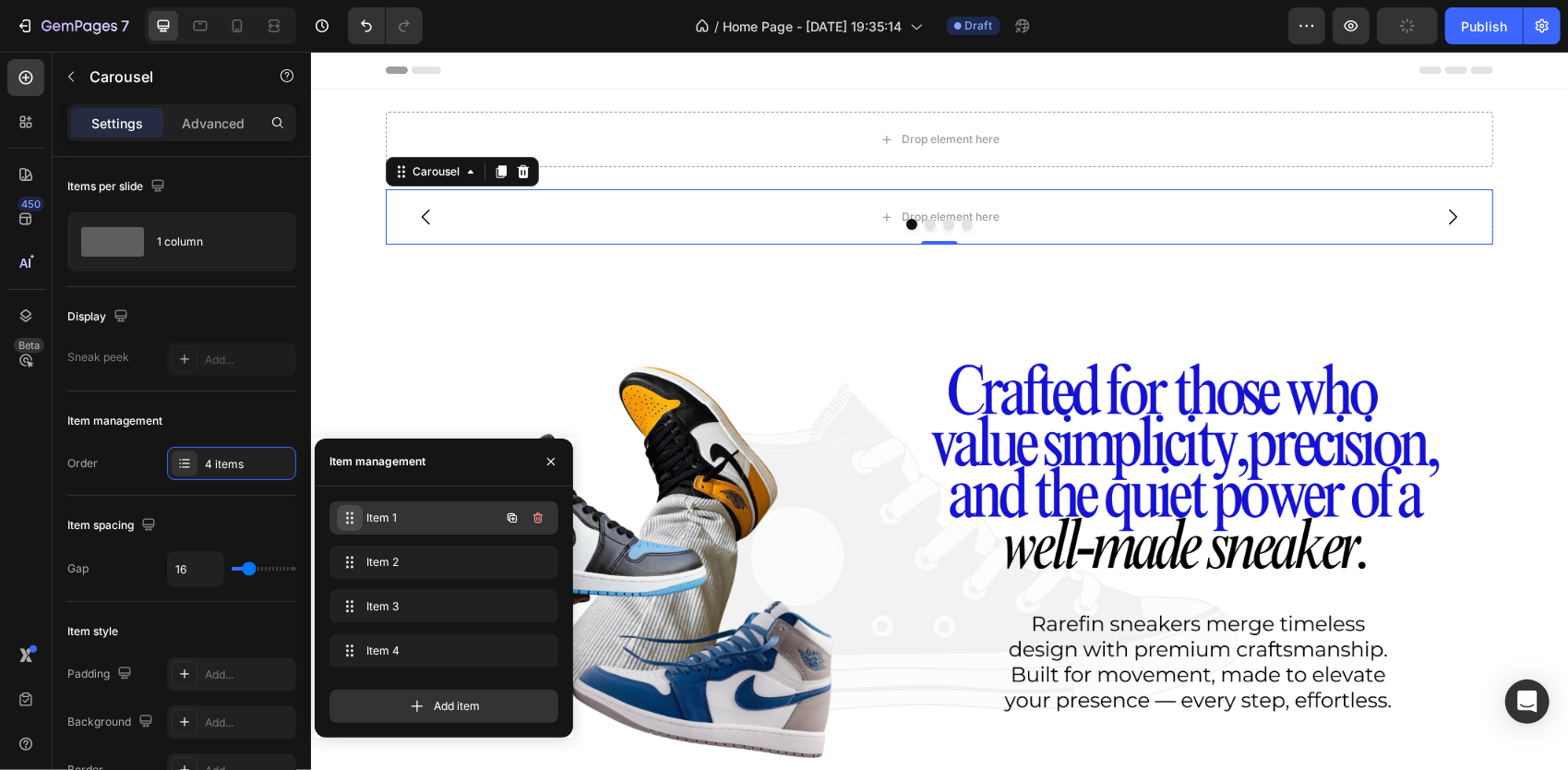
click at [357, 513] on span at bounding box center [349, 518] width 25 height 26
click at [467, 515] on span "Item 1" at bounding box center [419, 517] width 104 height 17
click at [379, 515] on span "Item 1" at bounding box center [419, 517] width 104 height 17
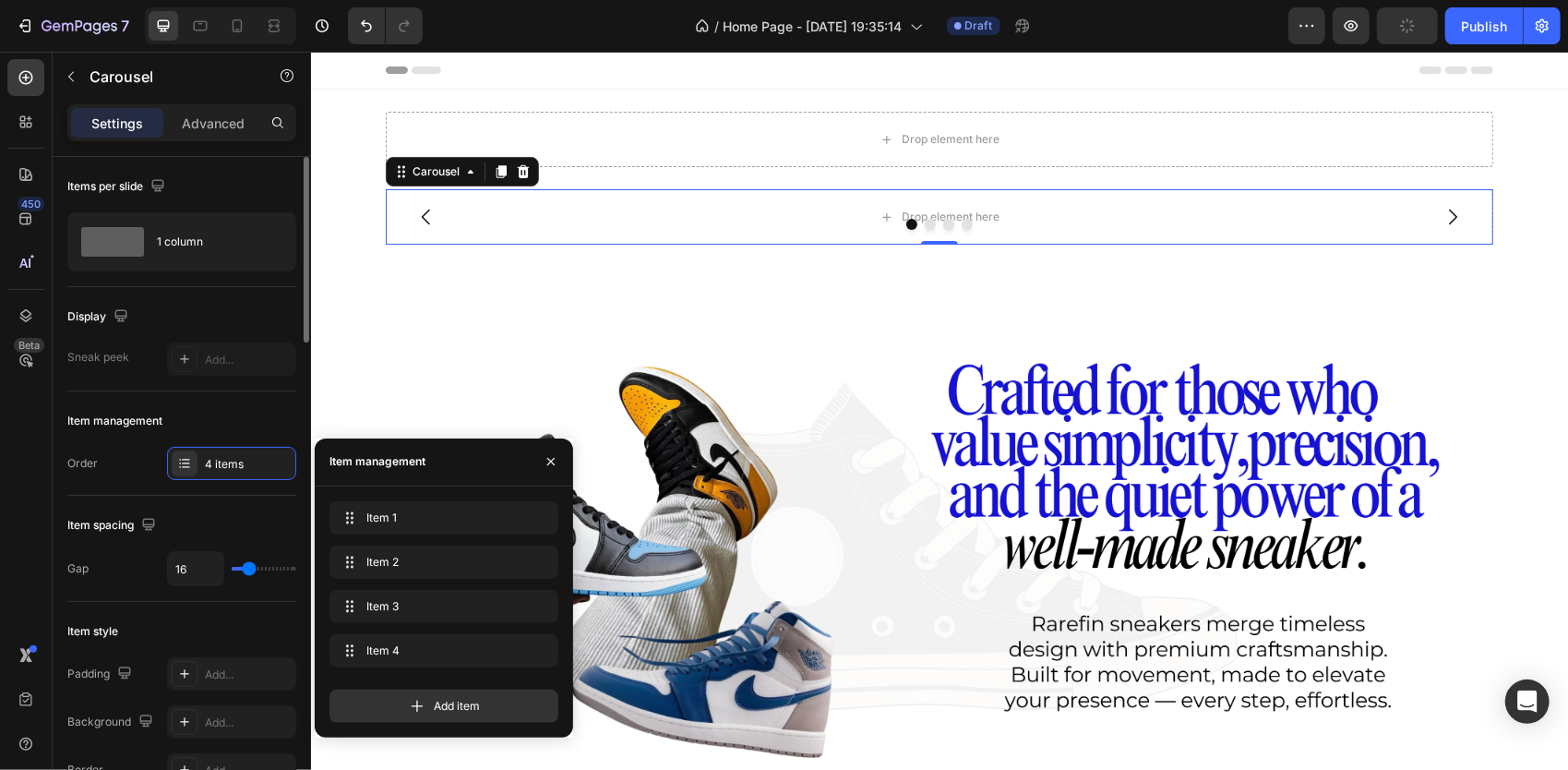
click at [94, 476] on div "Order" at bounding box center [82, 463] width 30 height 29
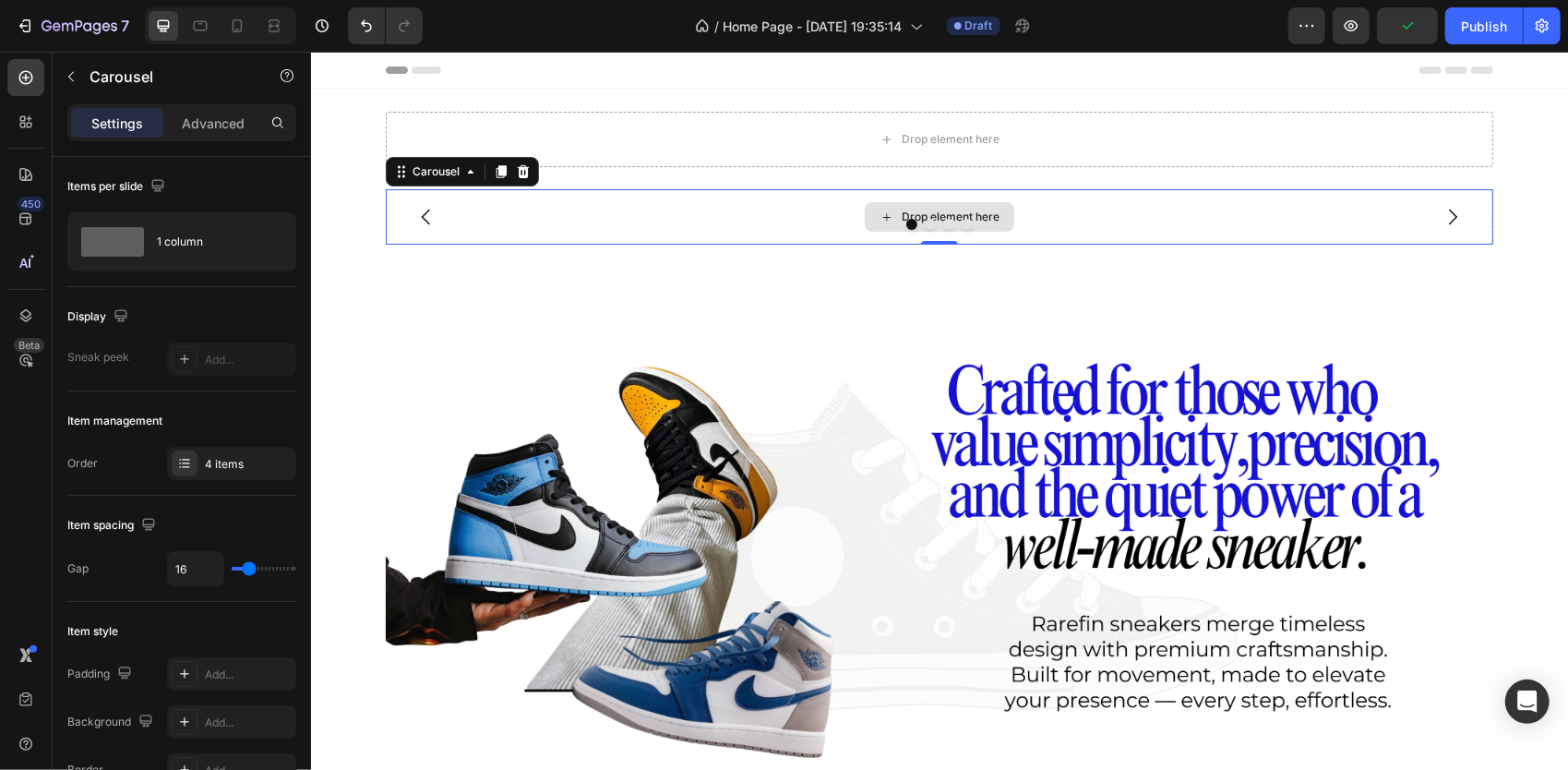
click at [879, 210] on icon at bounding box center [885, 217] width 15 height 16
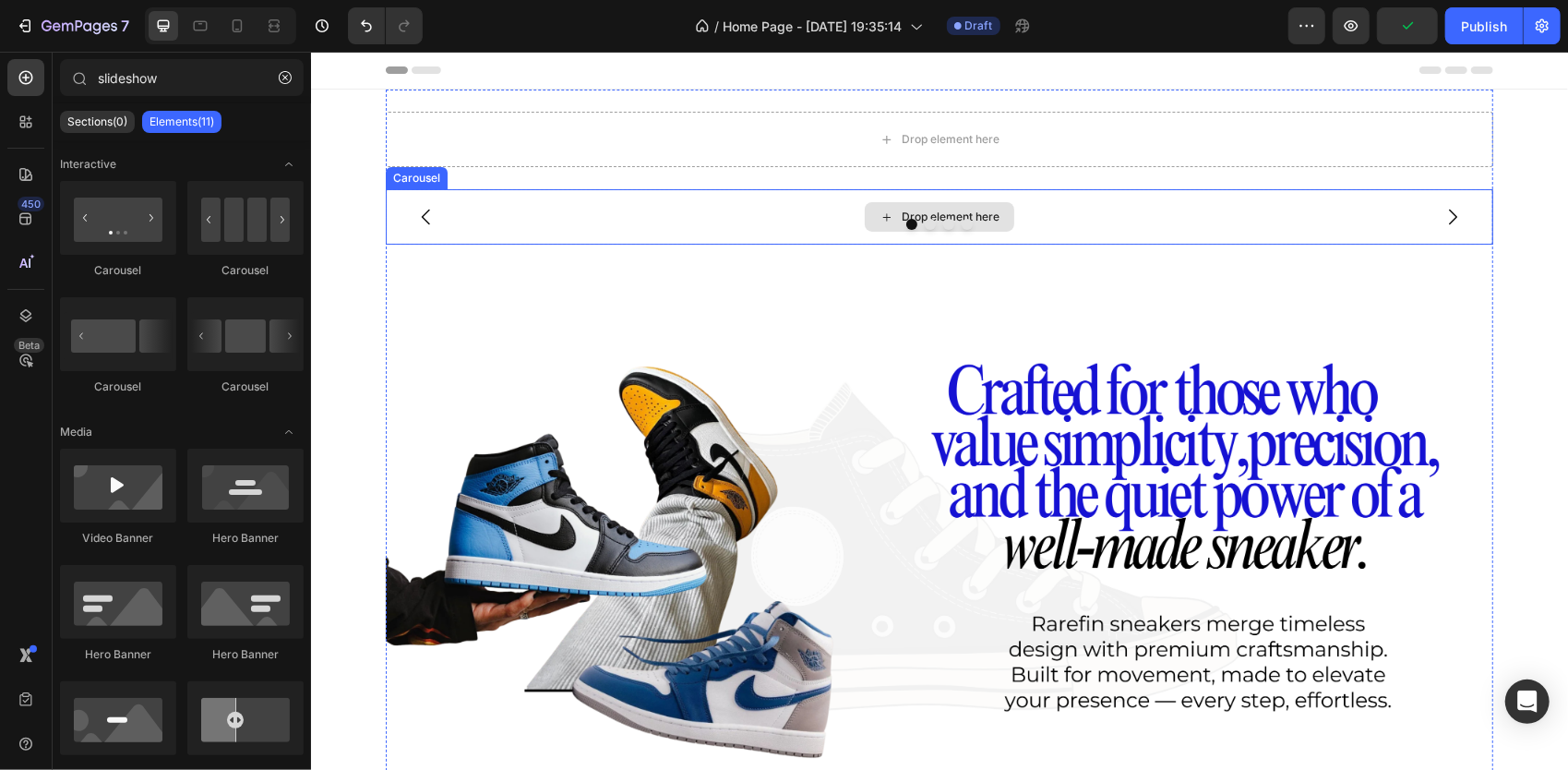
click at [868, 217] on div "Drop element here" at bounding box center [938, 216] width 149 height 29
click at [867, 211] on div "Drop element here" at bounding box center [938, 216] width 149 height 29
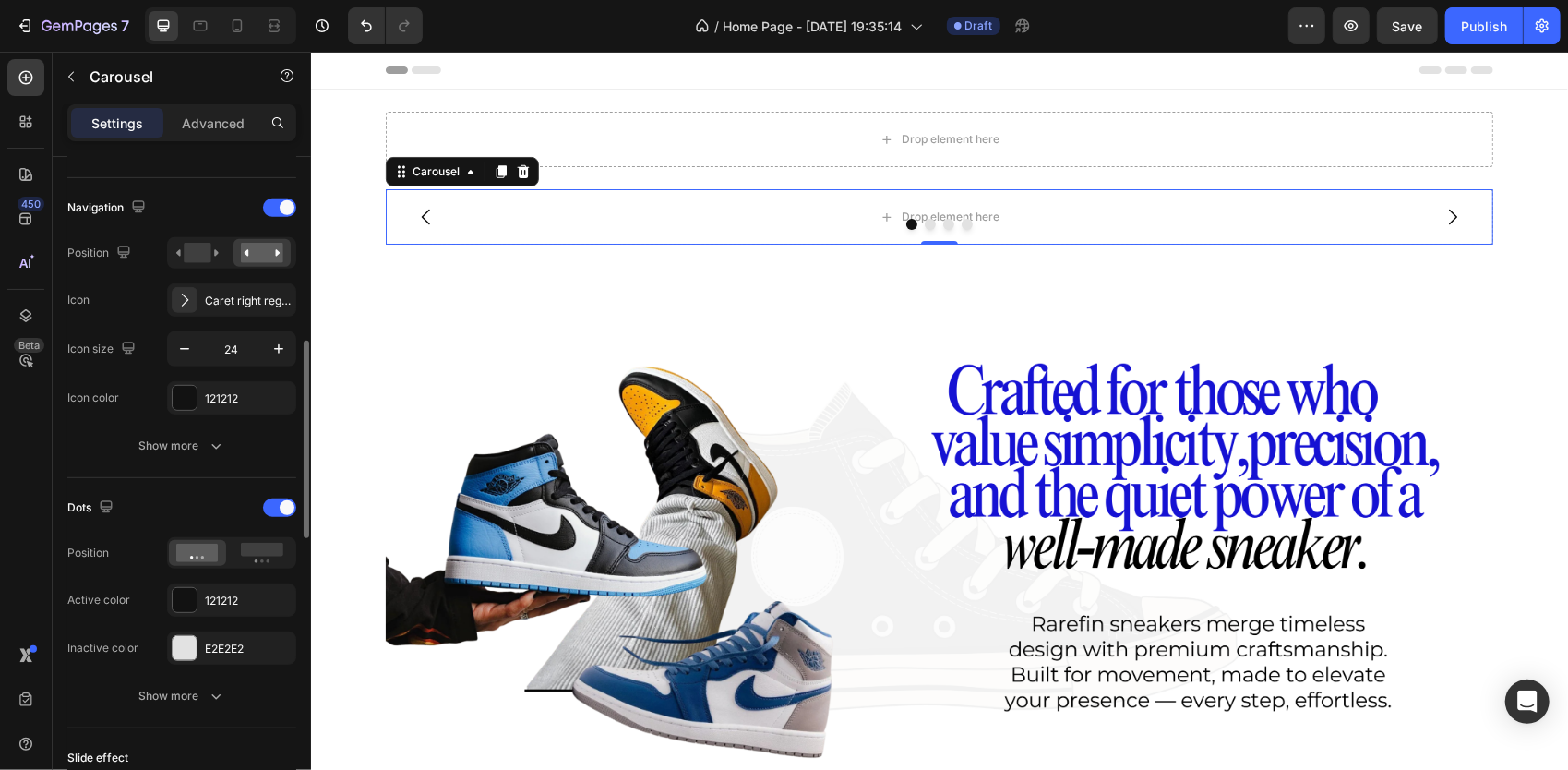
scroll to position [628, 0]
click at [184, 442] on div "Show more" at bounding box center [181, 441] width 85 height 19
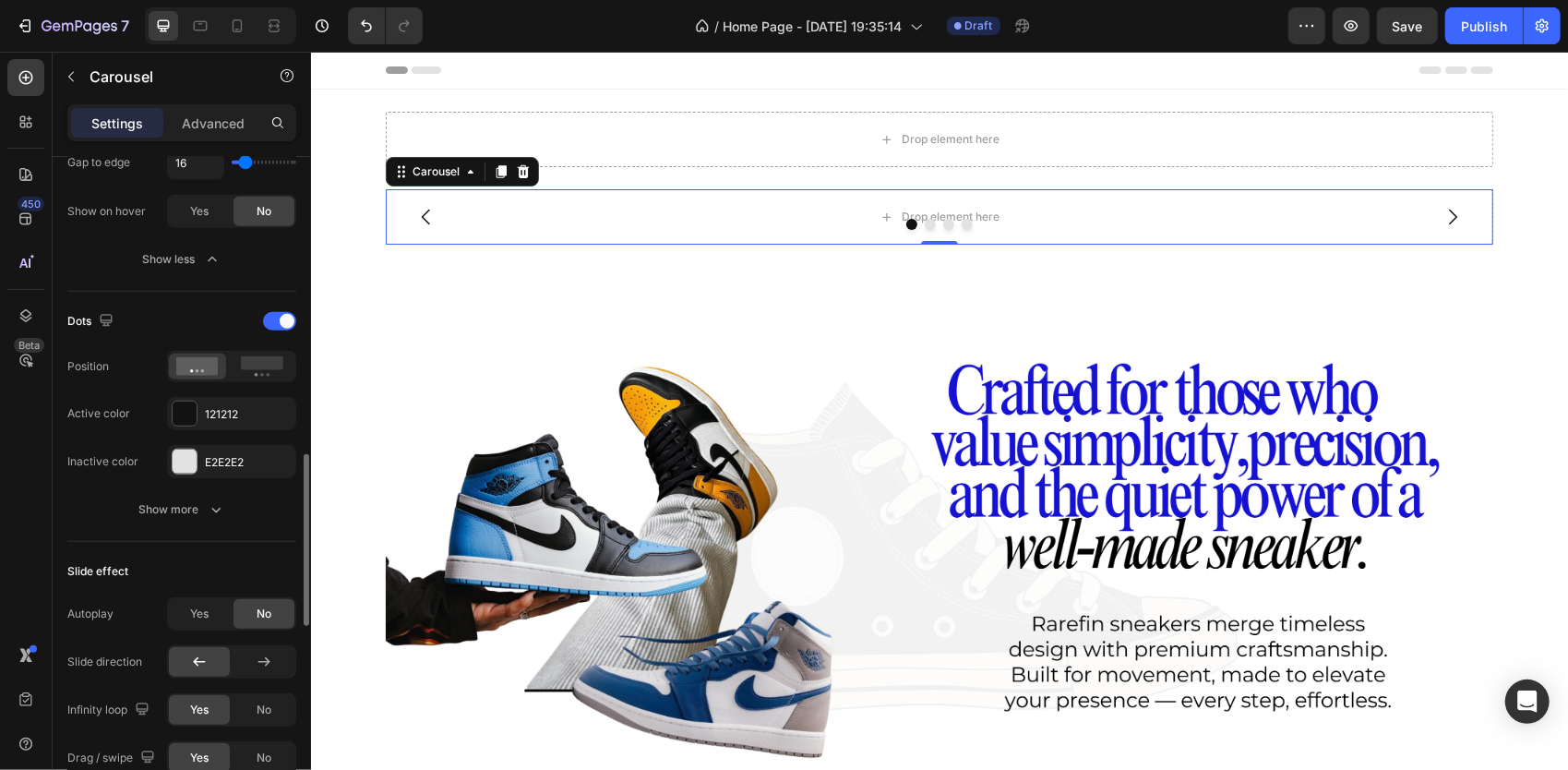
scroll to position [1149, 0]
click at [775, 218] on div at bounding box center [937, 223] width 1107 height 11
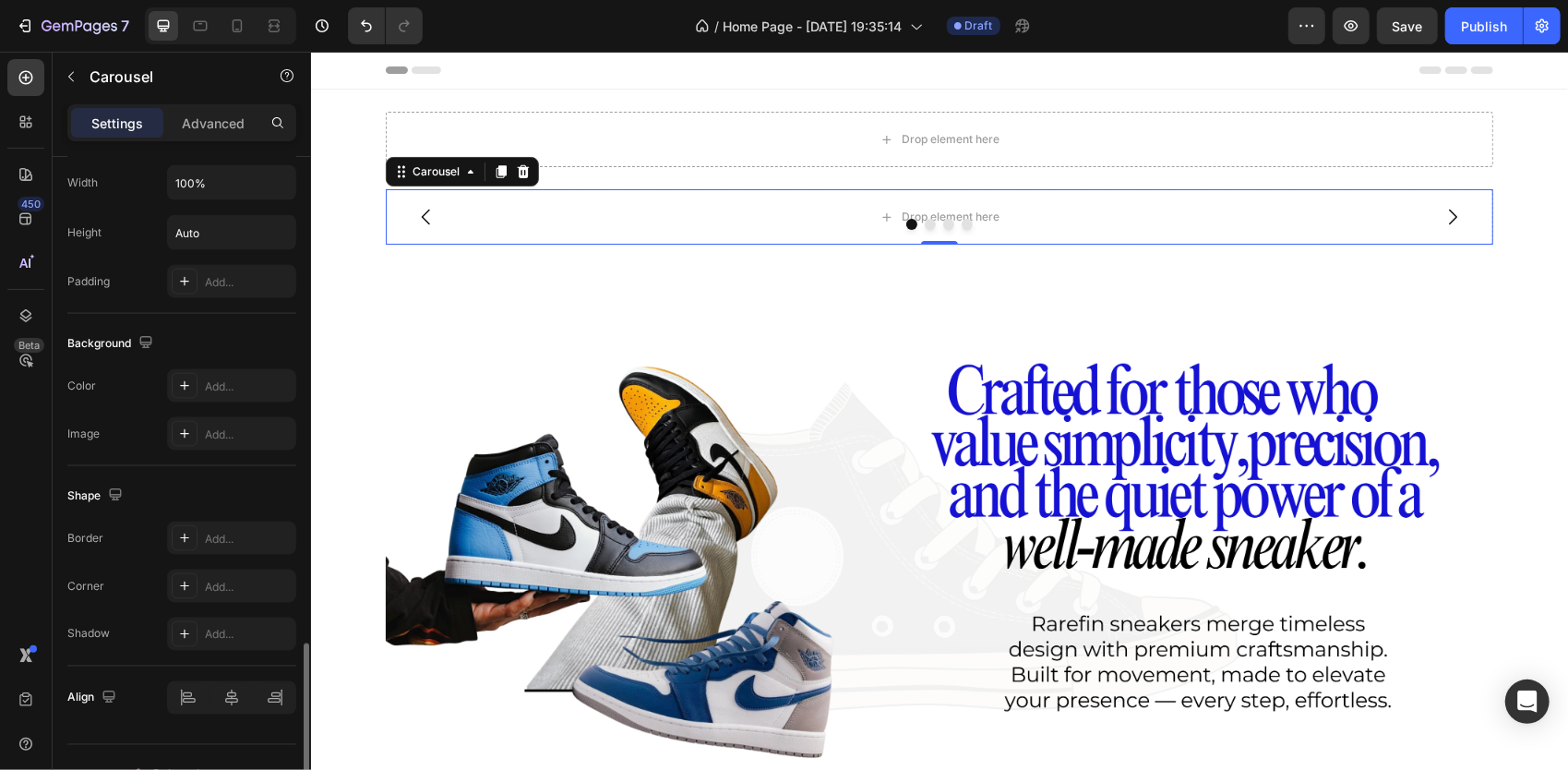
scroll to position [1880, 0]
click at [216, 432] on div "Add..." at bounding box center [248, 431] width 86 height 17
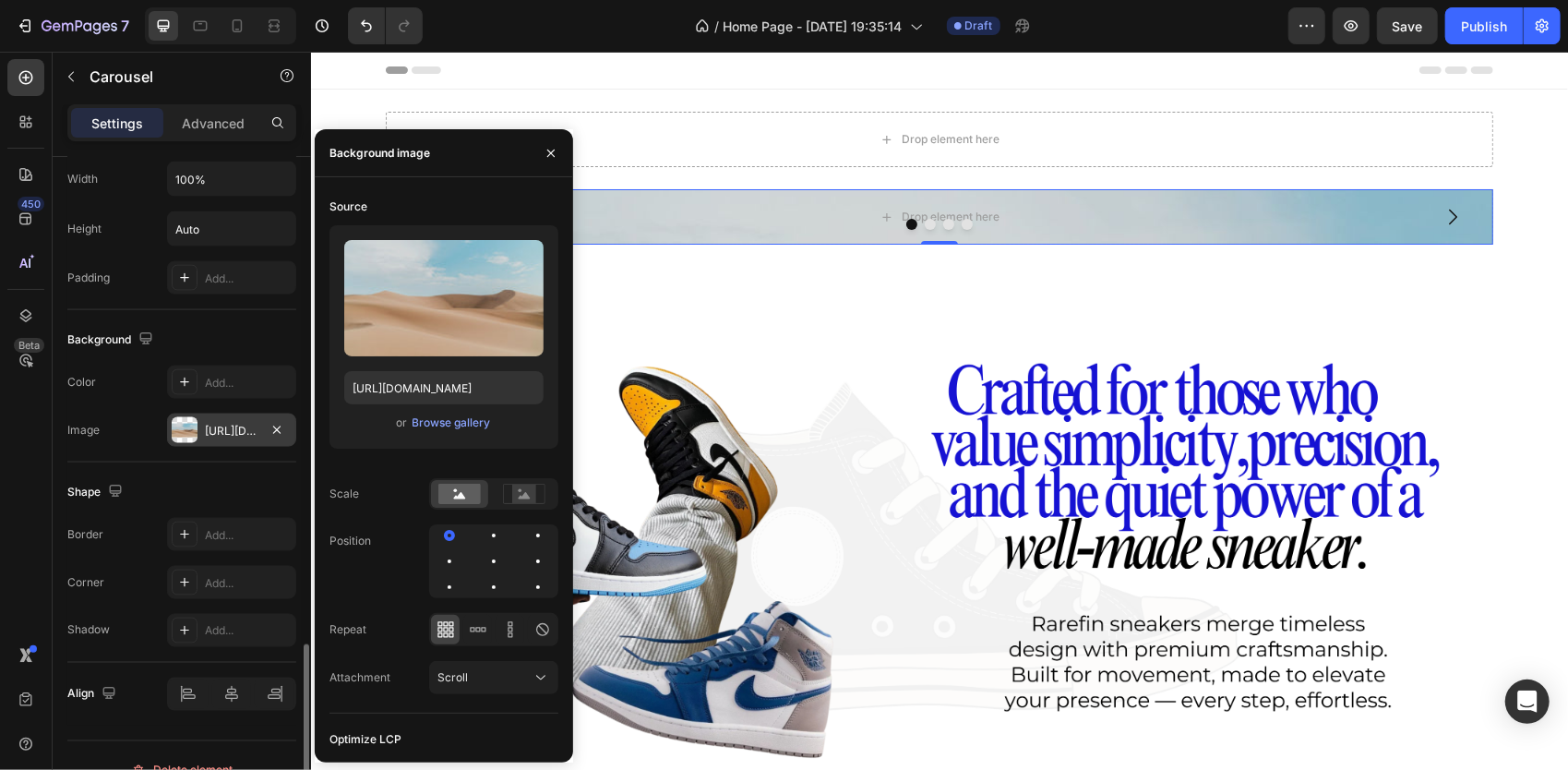
click at [141, 424] on div "Image [URL][DOMAIN_NAME]" at bounding box center [181, 431] width 228 height 33
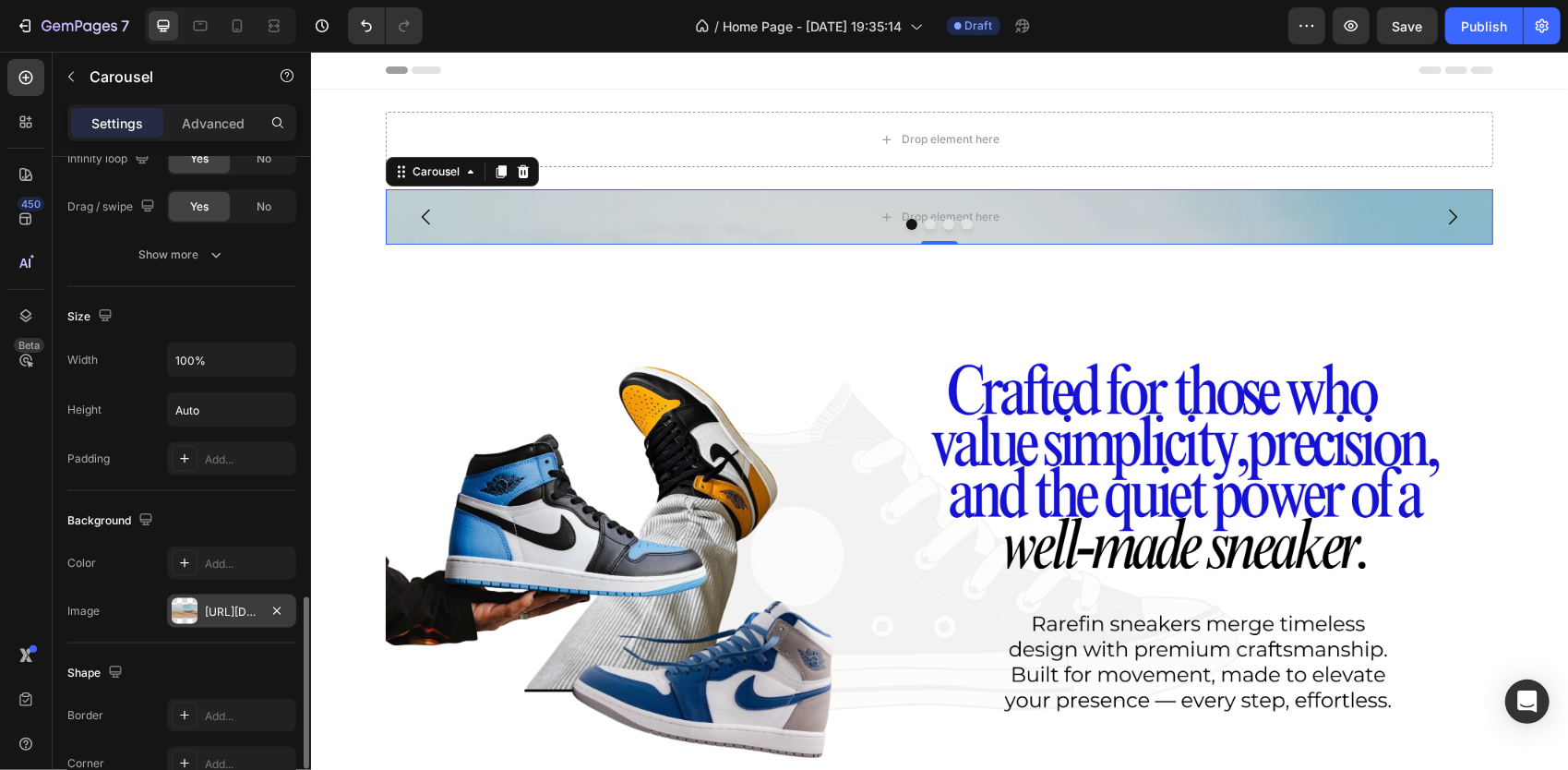
scroll to position [1903, 0]
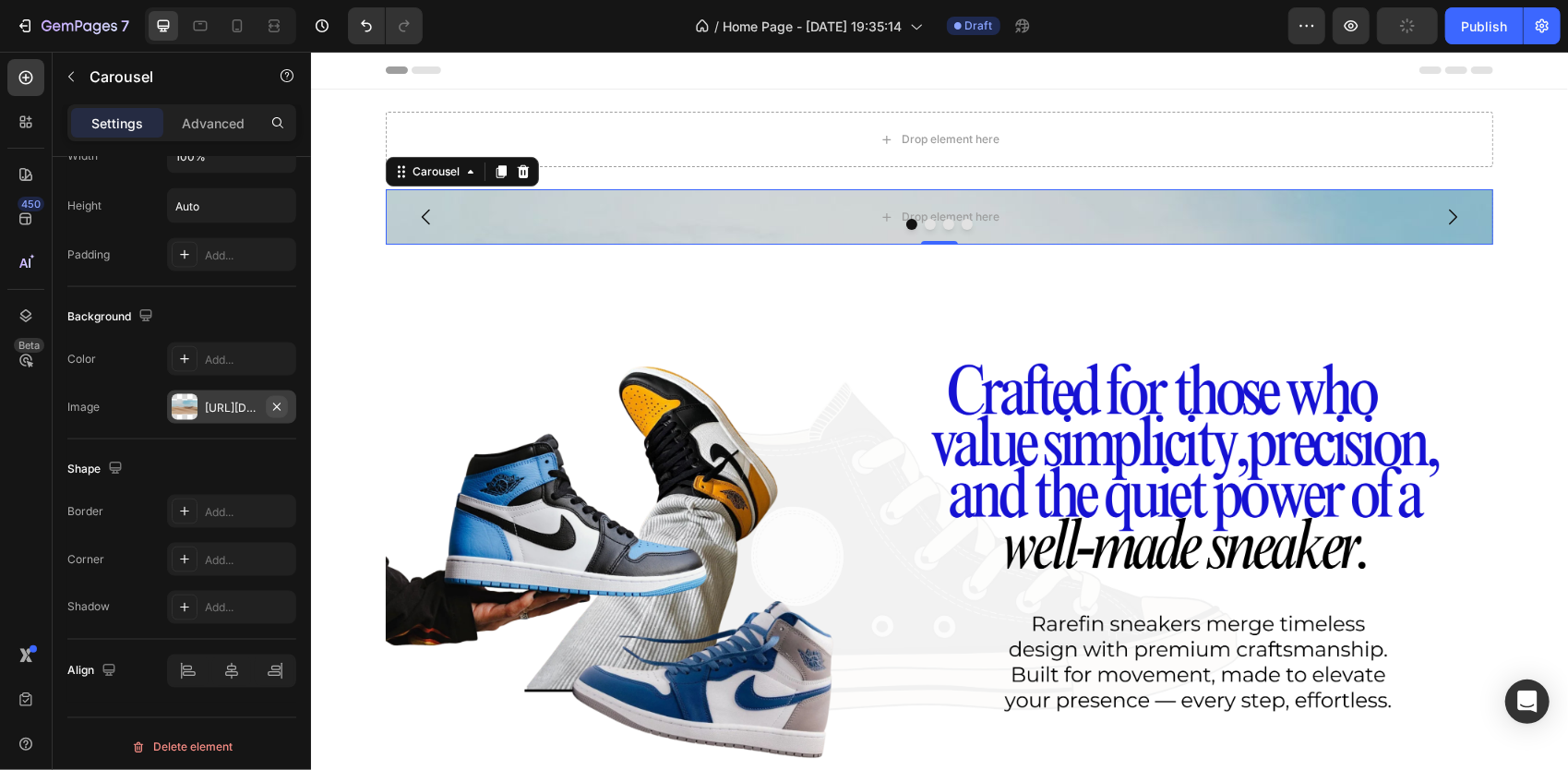
click at [278, 407] on icon "button" at bounding box center [277, 406] width 15 height 15
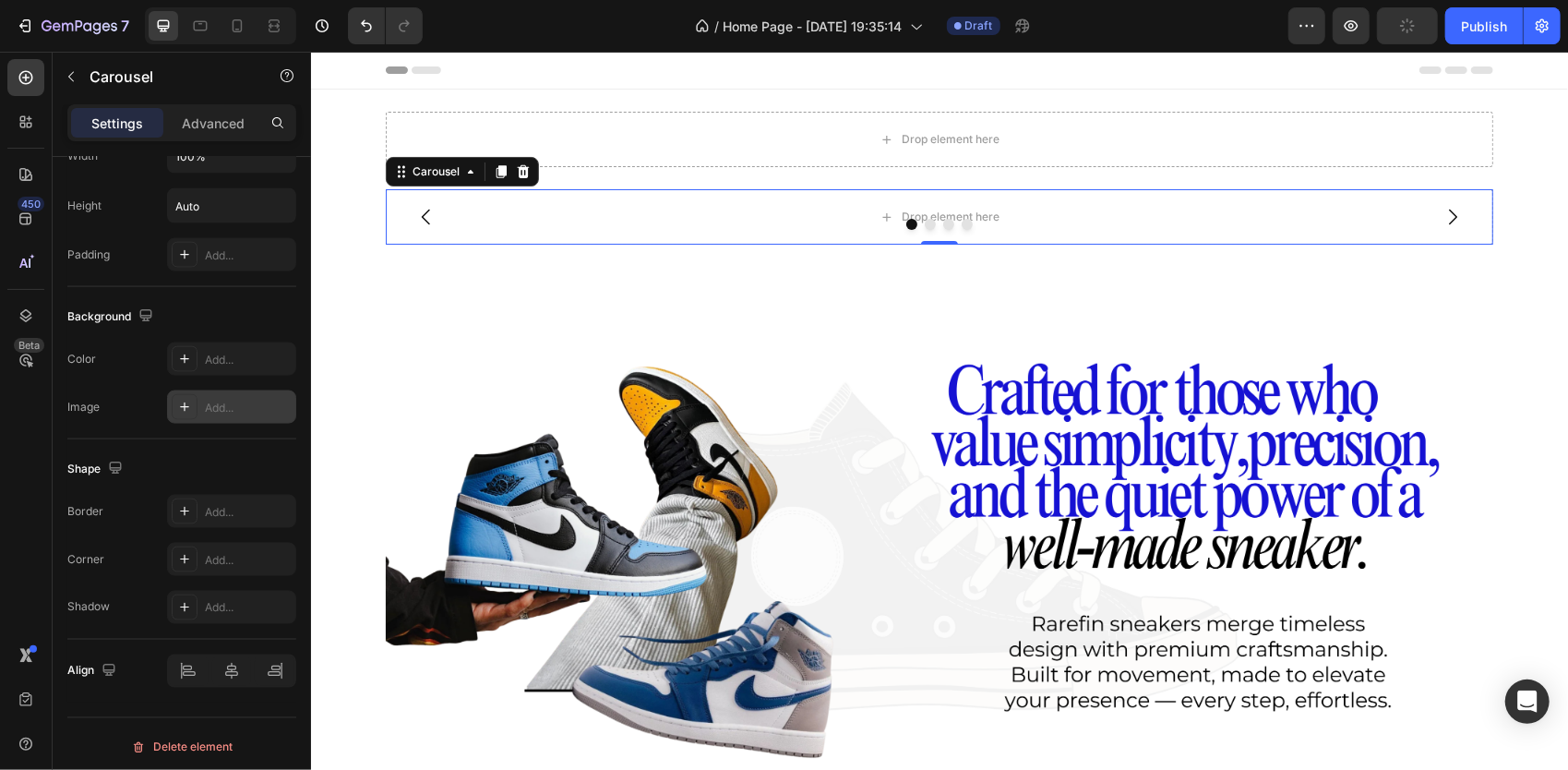
click at [228, 410] on div "Add..." at bounding box center [231, 407] width 129 height 33
type input "[URL][DOMAIN_NAME]"
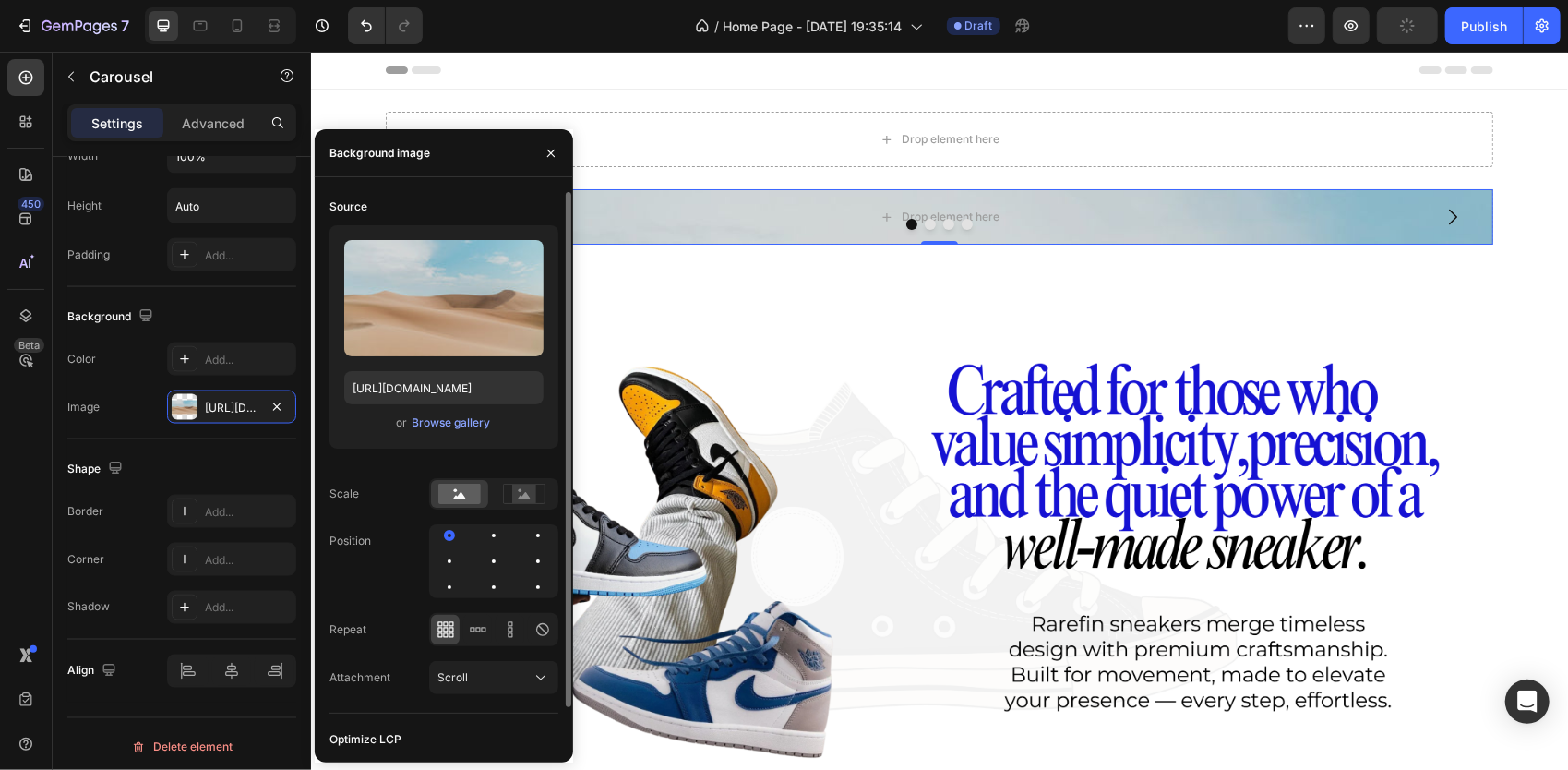
click at [444, 432] on div "or Browse gallery" at bounding box center [443, 423] width 199 height 23
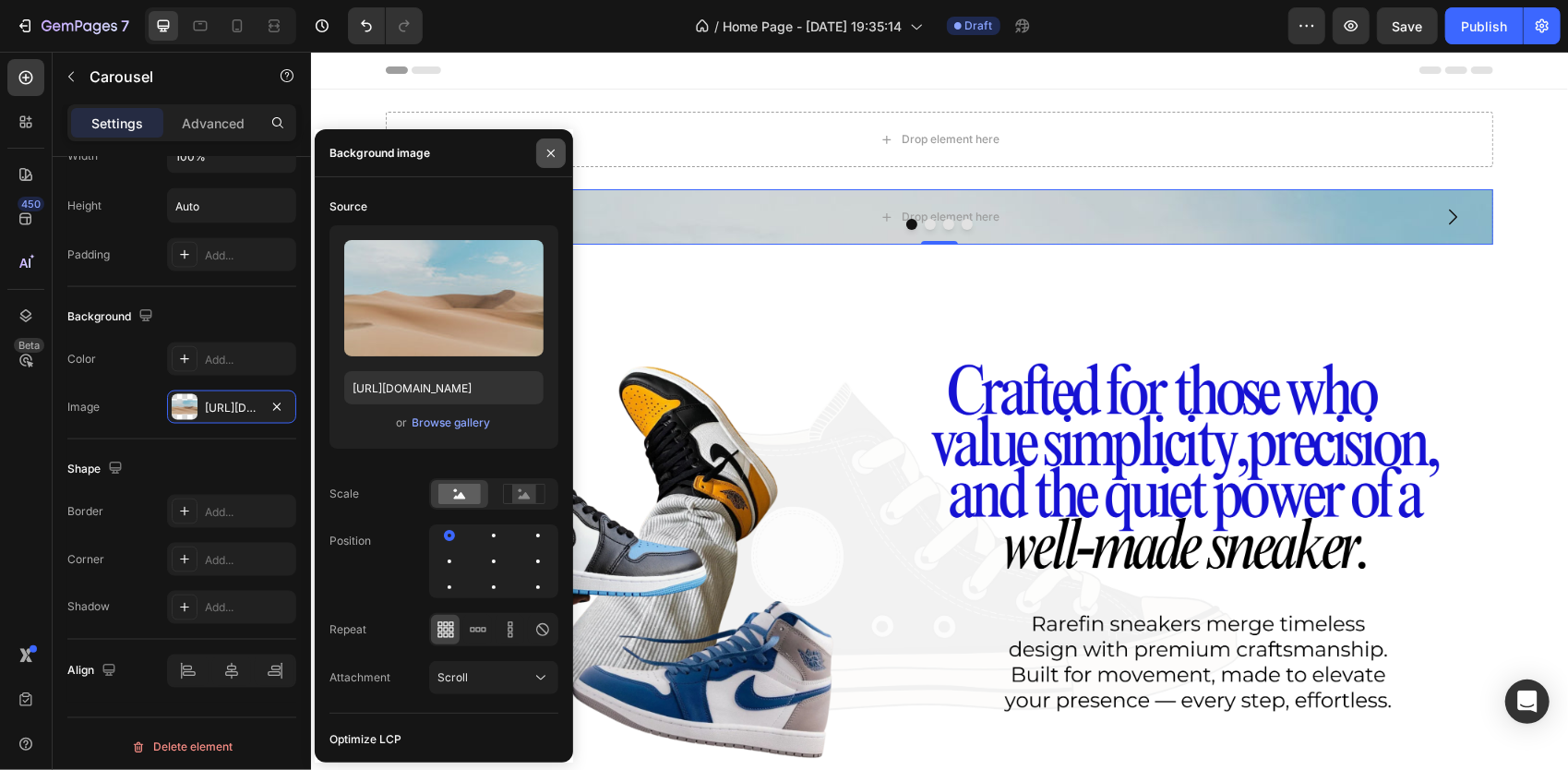
click at [547, 155] on icon "button" at bounding box center [550, 153] width 15 height 15
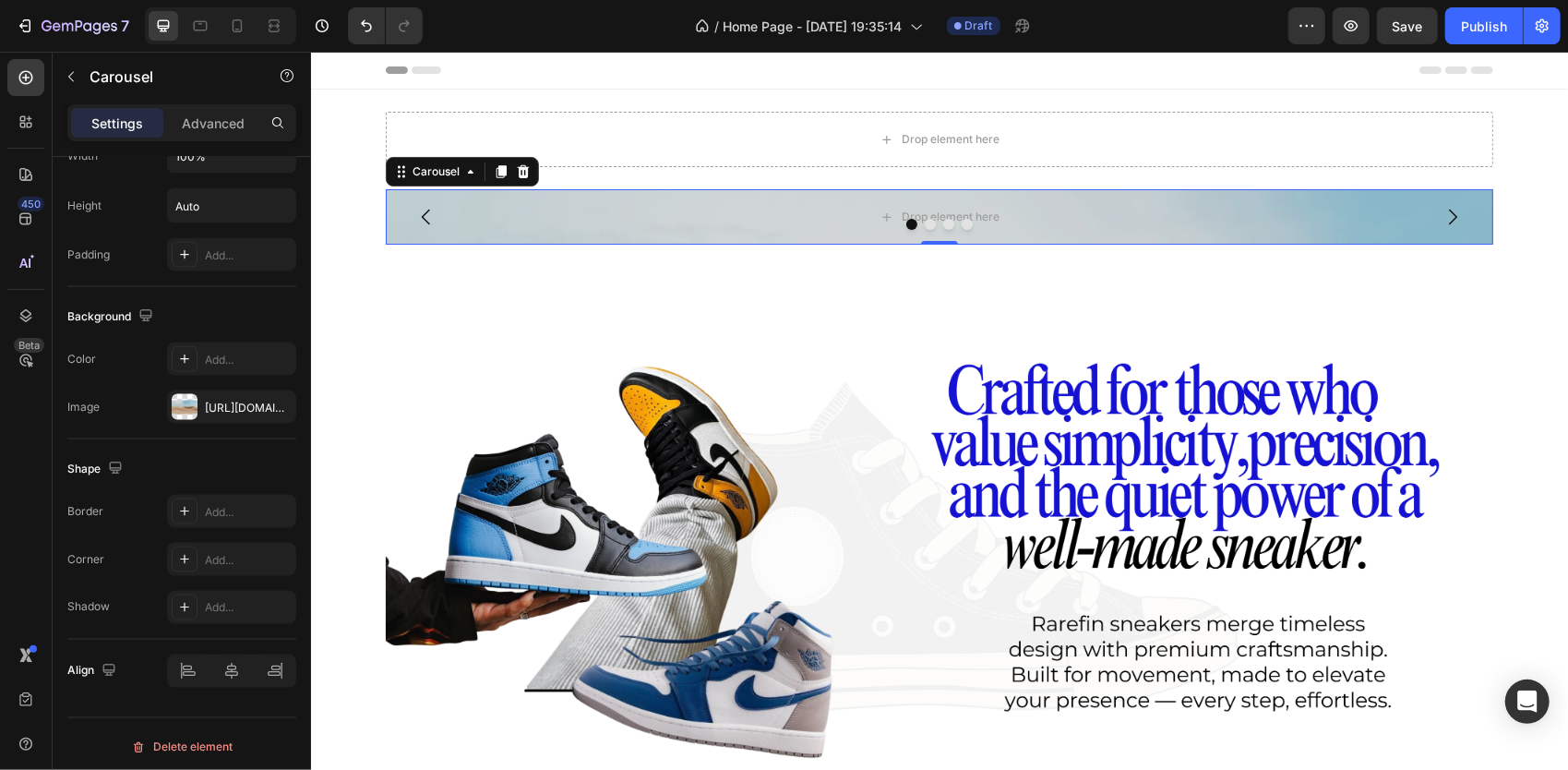
click at [513, 218] on div at bounding box center [937, 223] width 1107 height 11
click at [900, 211] on div "Drop element here" at bounding box center [949, 216] width 98 height 15
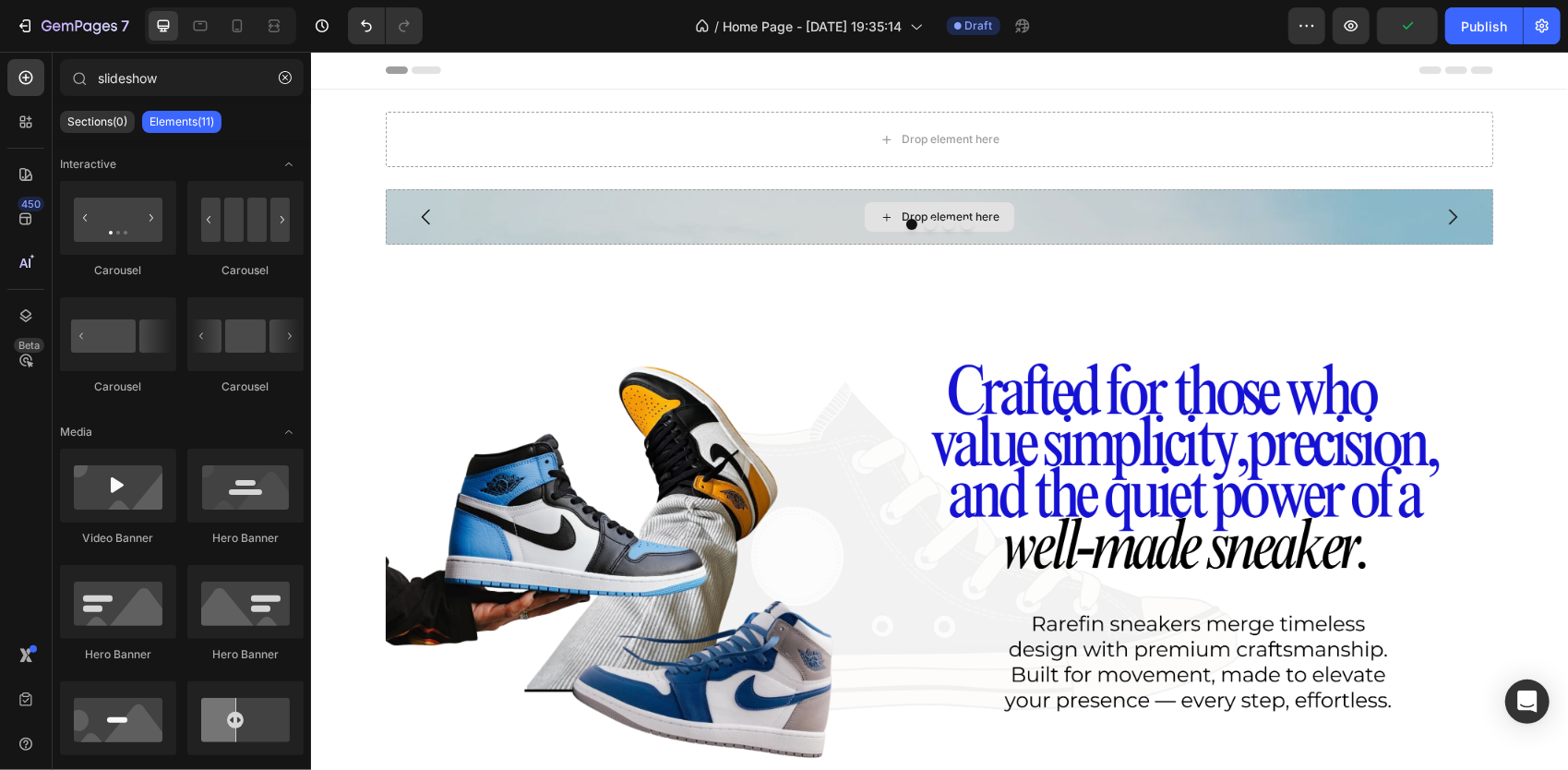
click at [900, 211] on div "Drop element here" at bounding box center [949, 216] width 98 height 15
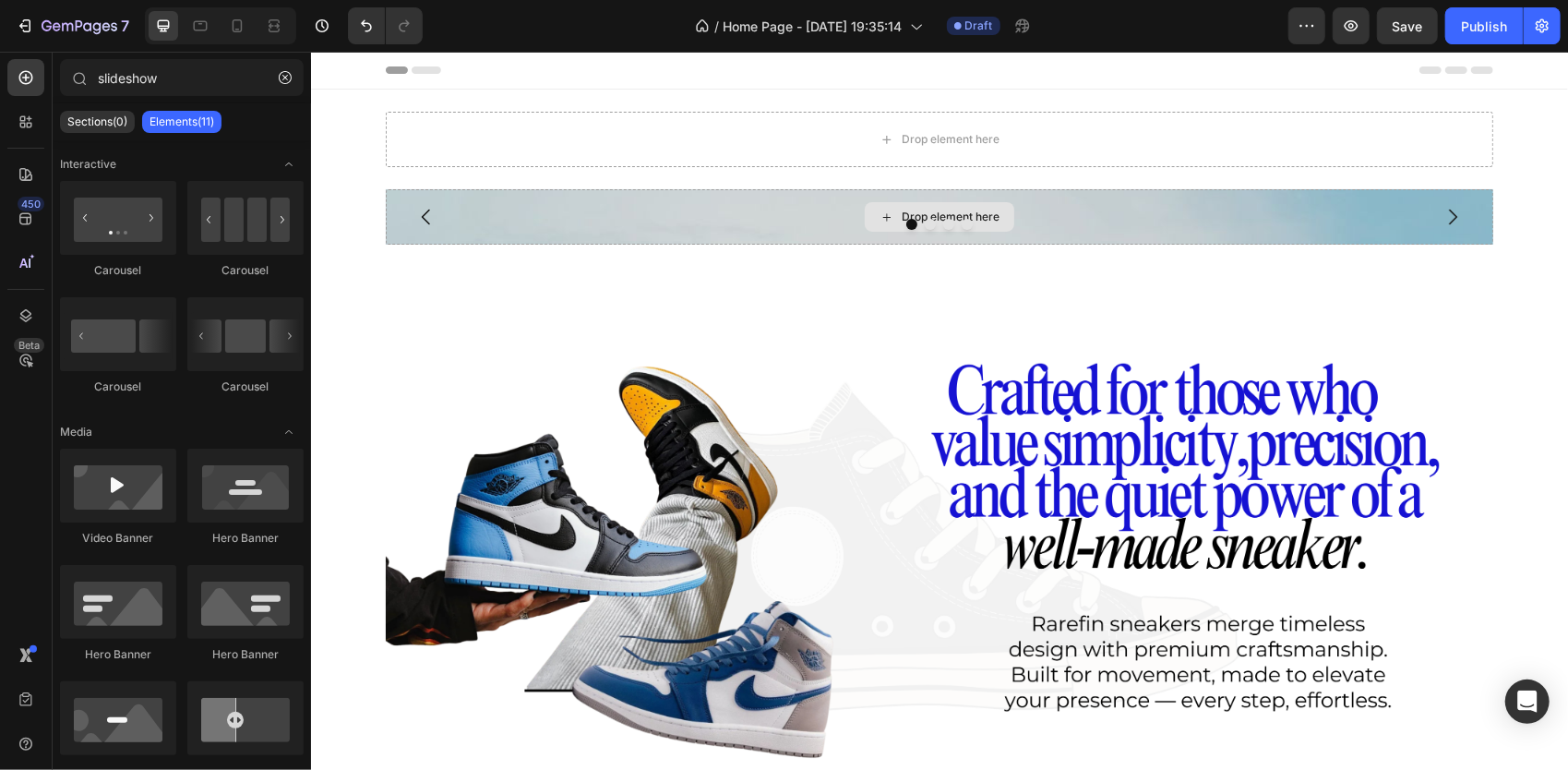
click at [900, 211] on div "Drop element here" at bounding box center [949, 216] width 98 height 15
click at [283, 83] on icon "button" at bounding box center [284, 77] width 13 height 13
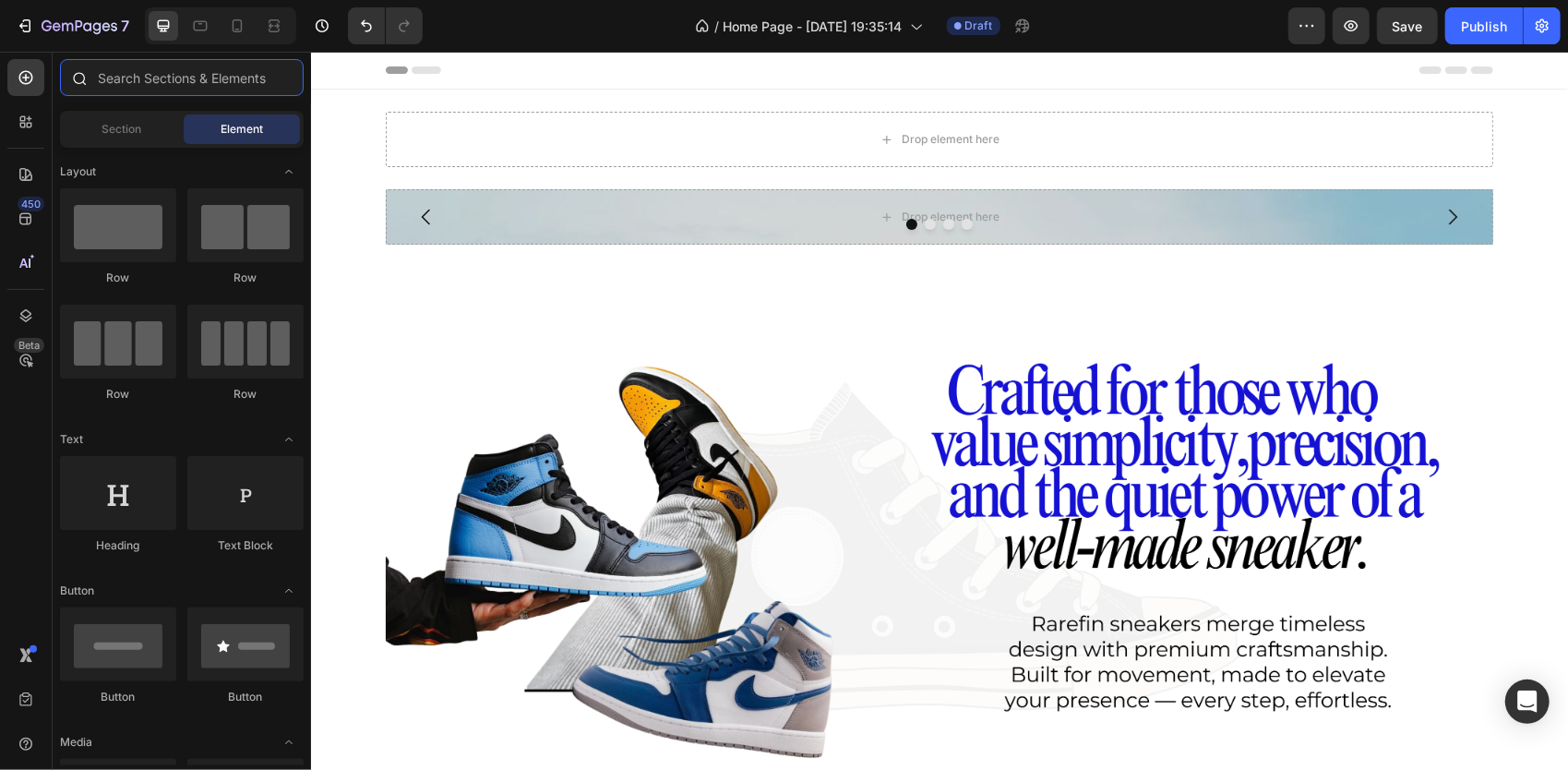
click at [146, 90] on input "text" at bounding box center [181, 77] width 243 height 37
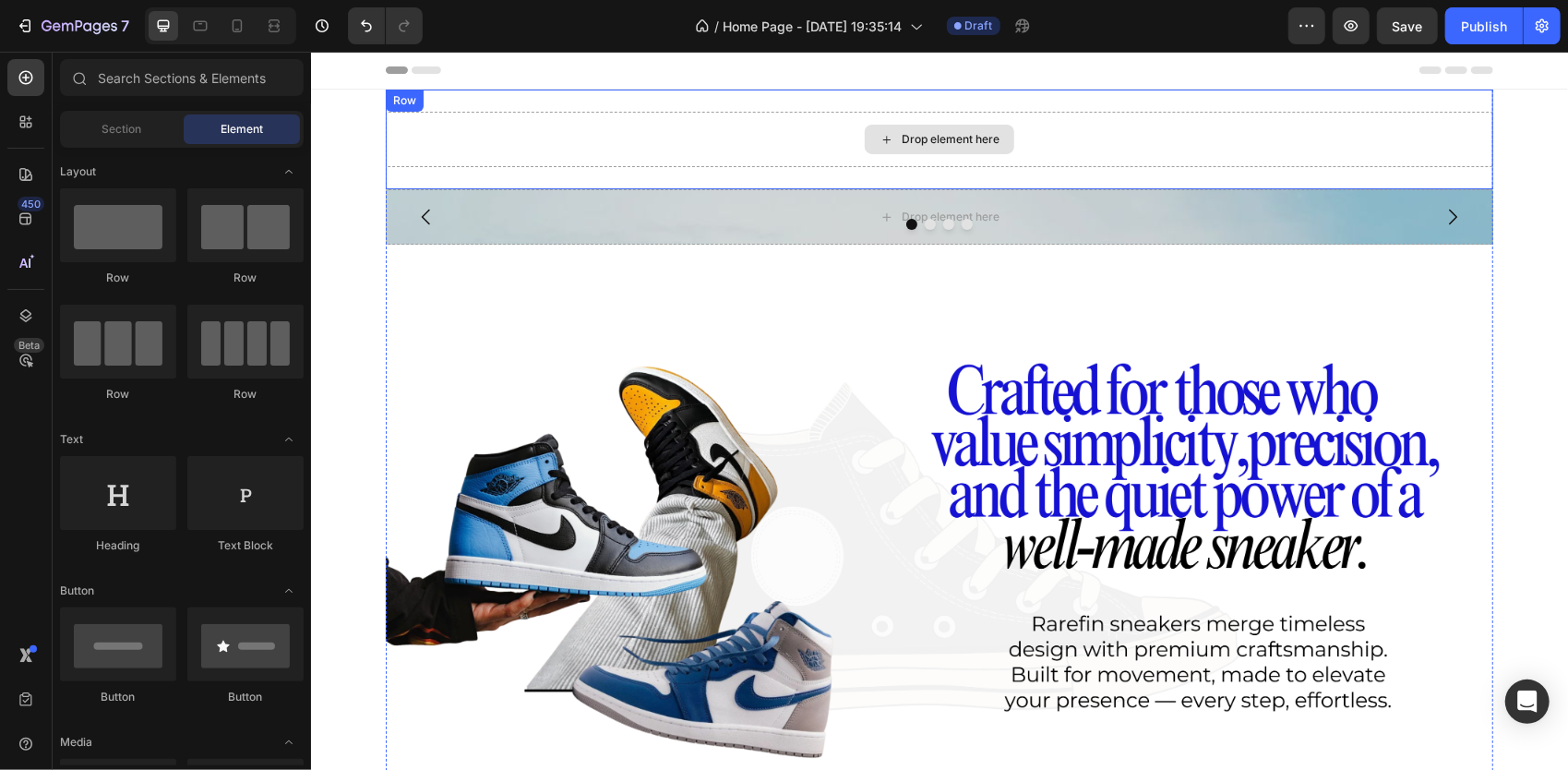
click at [538, 136] on div "Drop element here" at bounding box center [937, 138] width 1107 height 55
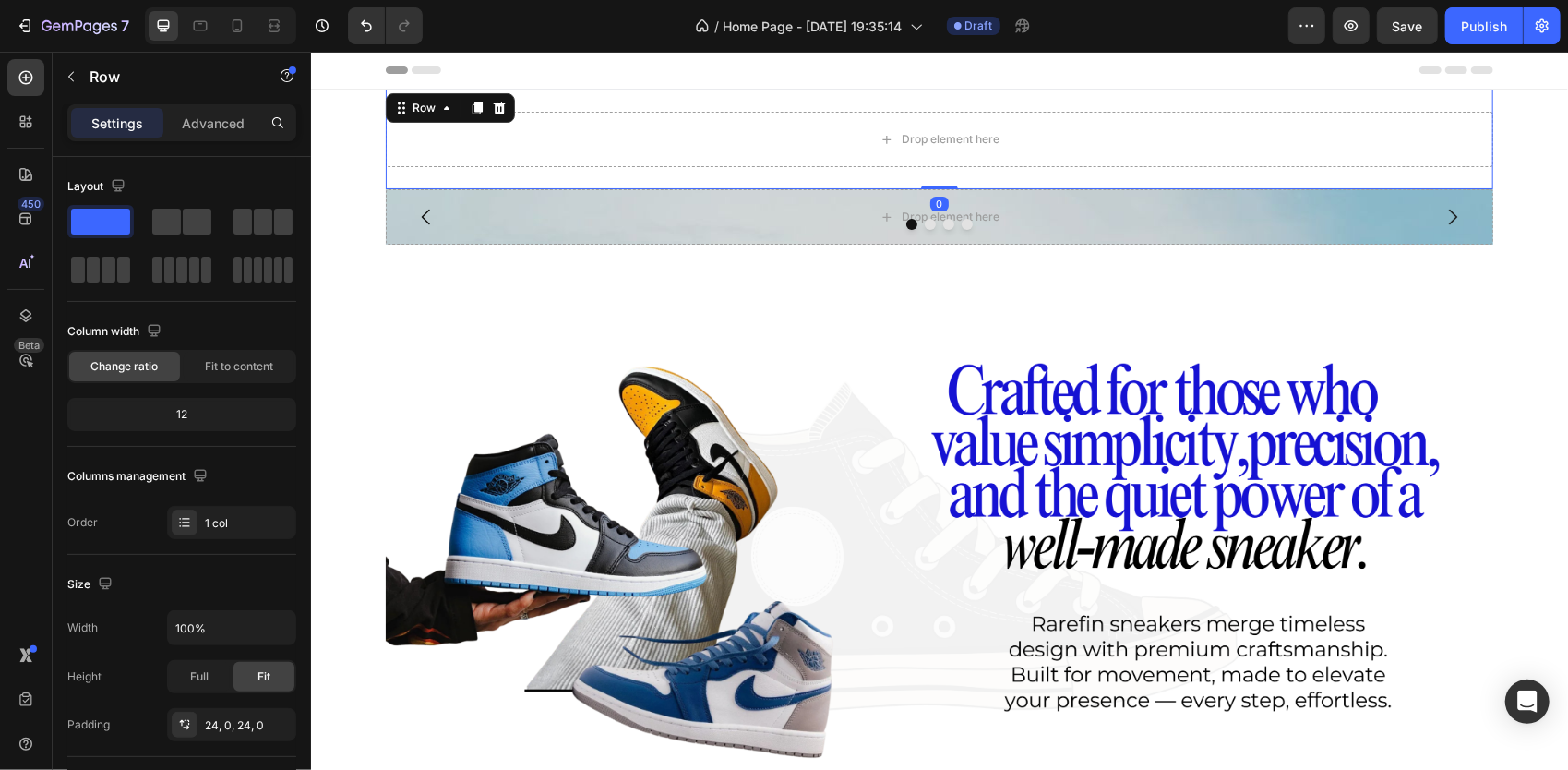
click at [474, 122] on div "Drop element here" at bounding box center [937, 138] width 1107 height 55
click at [452, 143] on div "Drop element here" at bounding box center [937, 138] width 1107 height 55
click at [663, 230] on div "Drop element here" at bounding box center [937, 216] width 1107 height 55
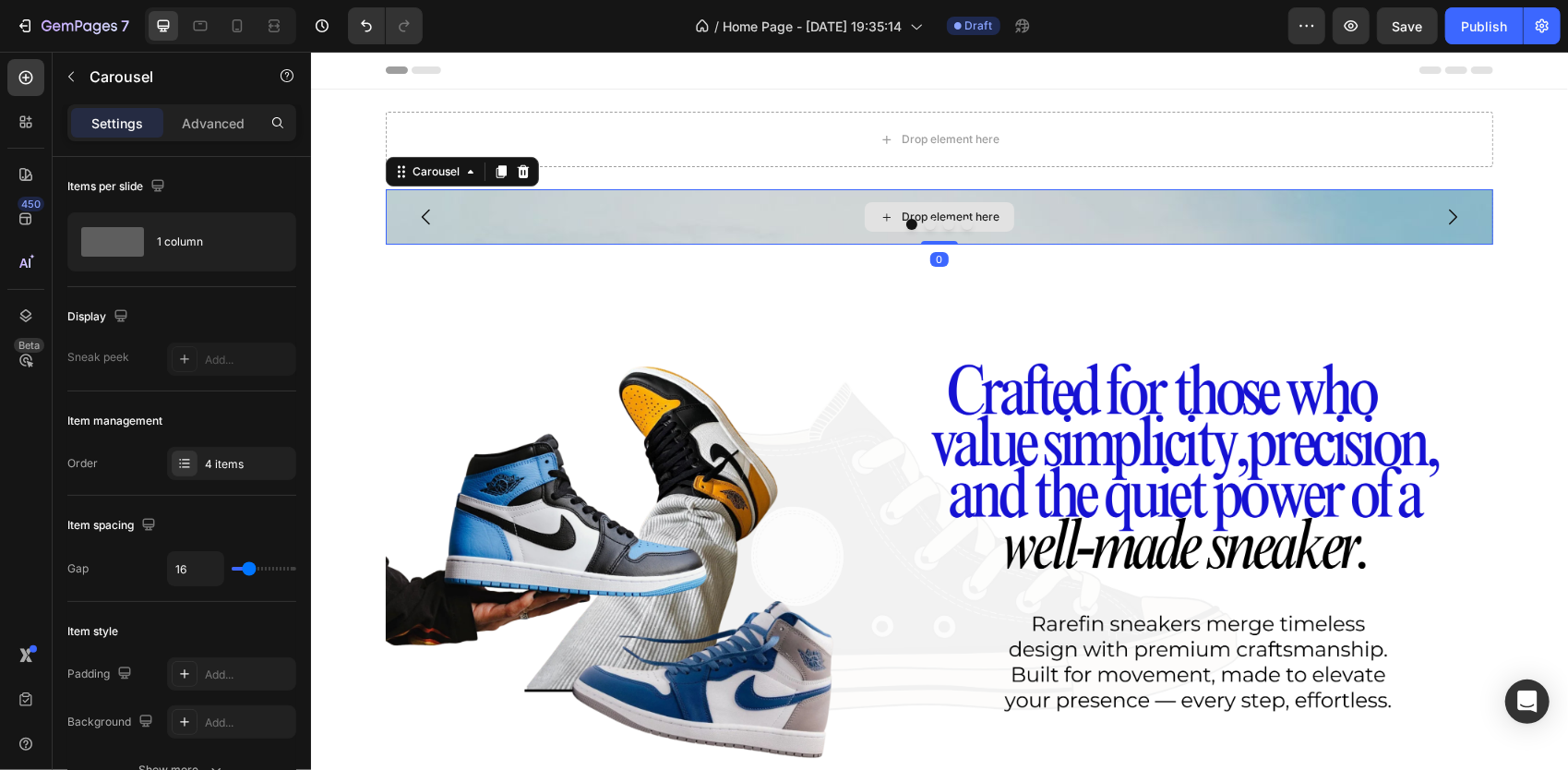
click at [663, 230] on div "Drop element here" at bounding box center [937, 216] width 1107 height 55
click at [397, 180] on div "Carousel" at bounding box center [434, 171] width 91 height 23
click at [492, 177] on icon at bounding box center [499, 171] width 15 height 15
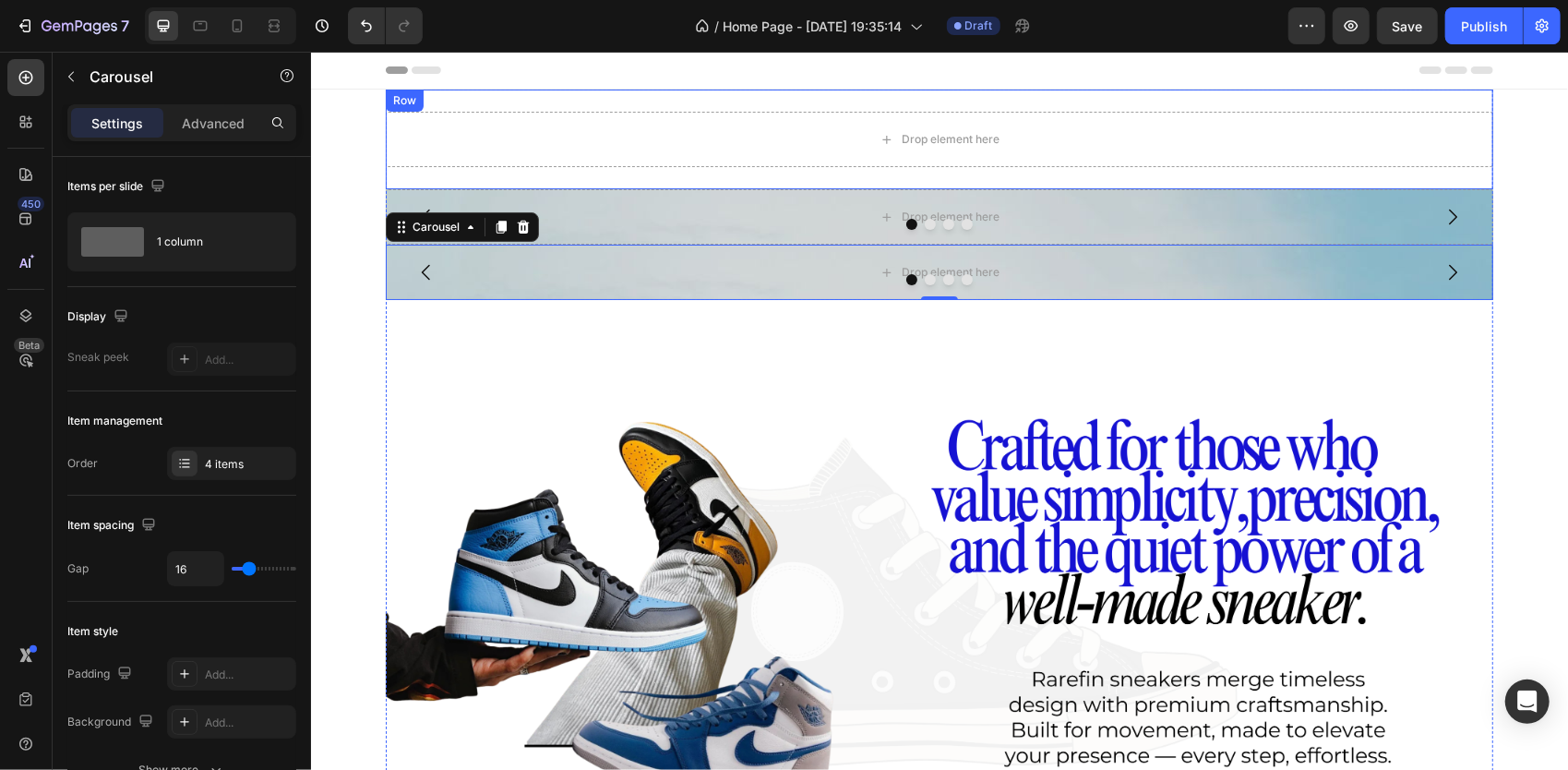
scroll to position [1566, 0]
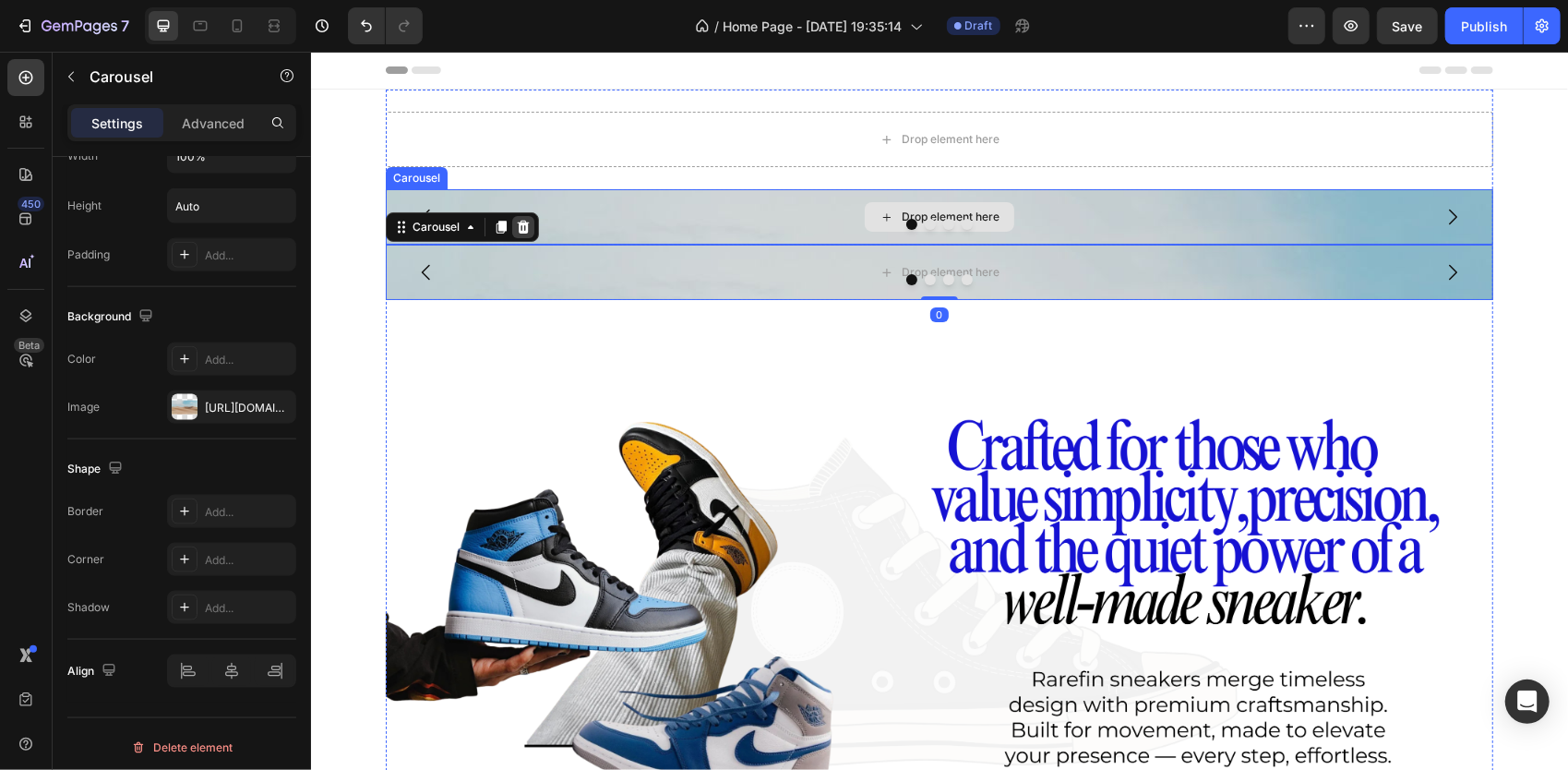
click at [513, 215] on div at bounding box center [522, 226] width 23 height 23
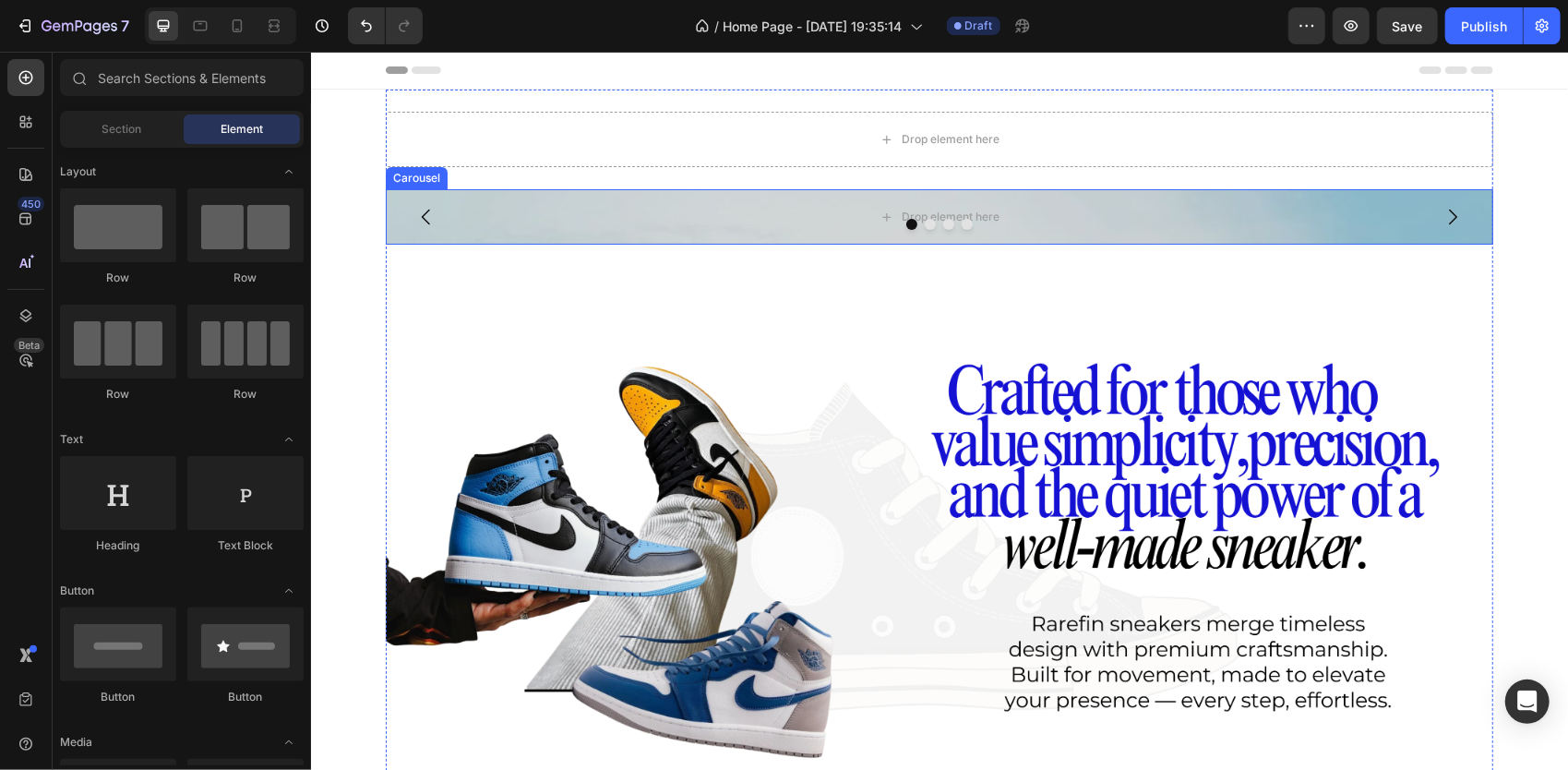
click at [395, 218] on div at bounding box center [937, 223] width 1107 height 11
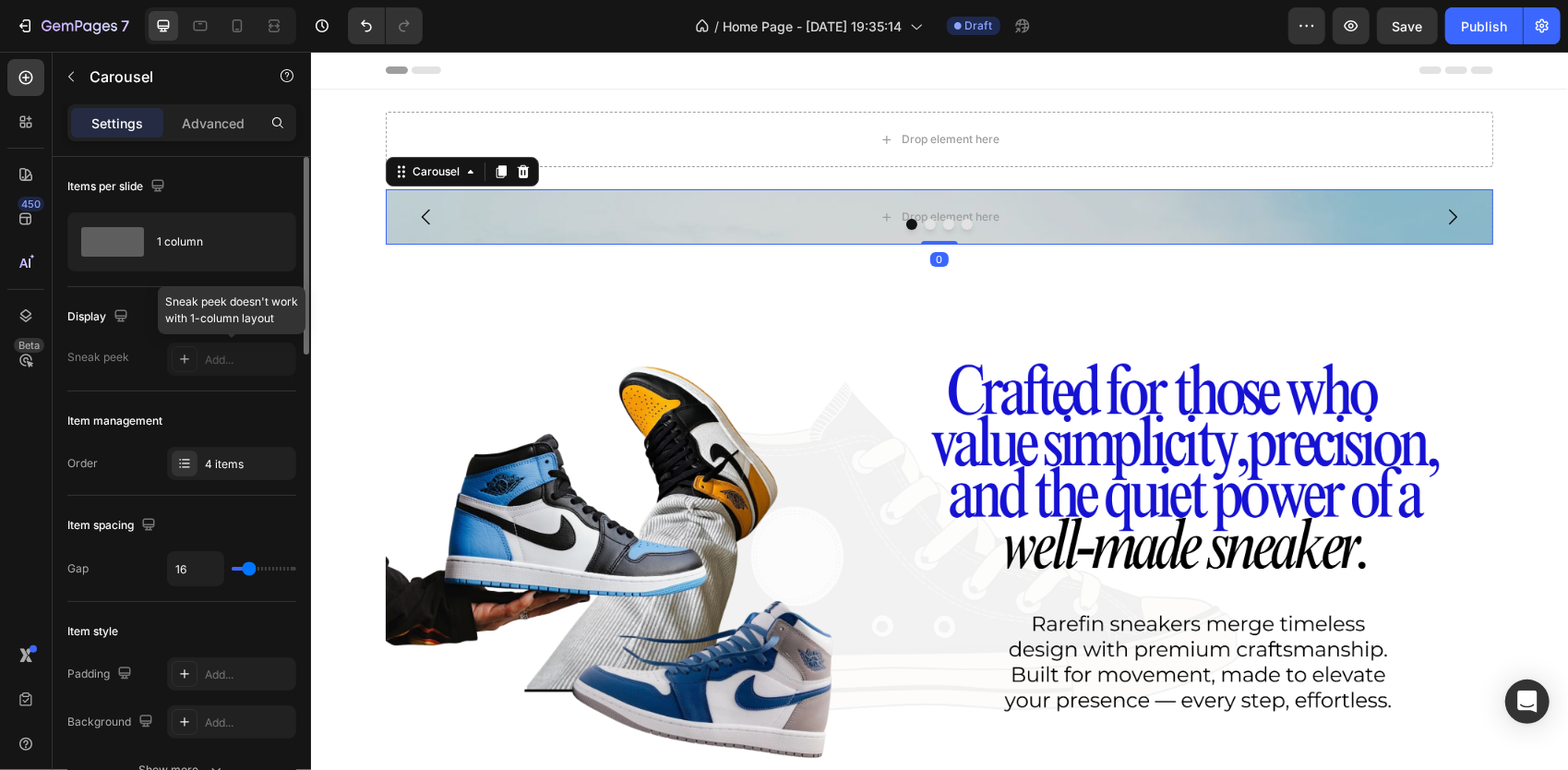
click at [184, 352] on div at bounding box center [231, 359] width 129 height 33
click at [189, 354] on div at bounding box center [231, 359] width 129 height 33
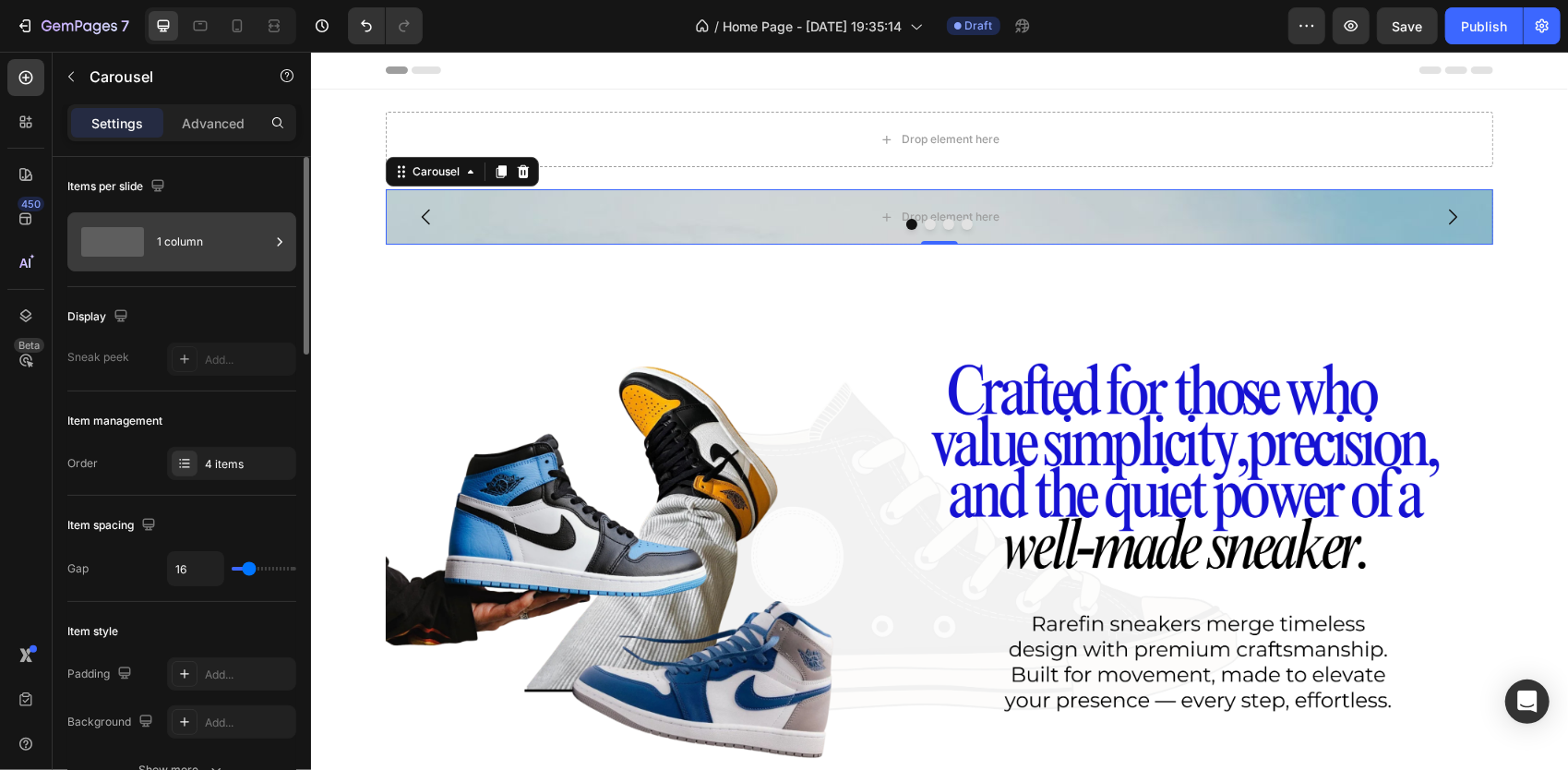
click at [241, 252] on div "1 column" at bounding box center [213, 241] width 113 height 42
click at [122, 510] on div "Item spacing" at bounding box center [181, 525] width 228 height 29
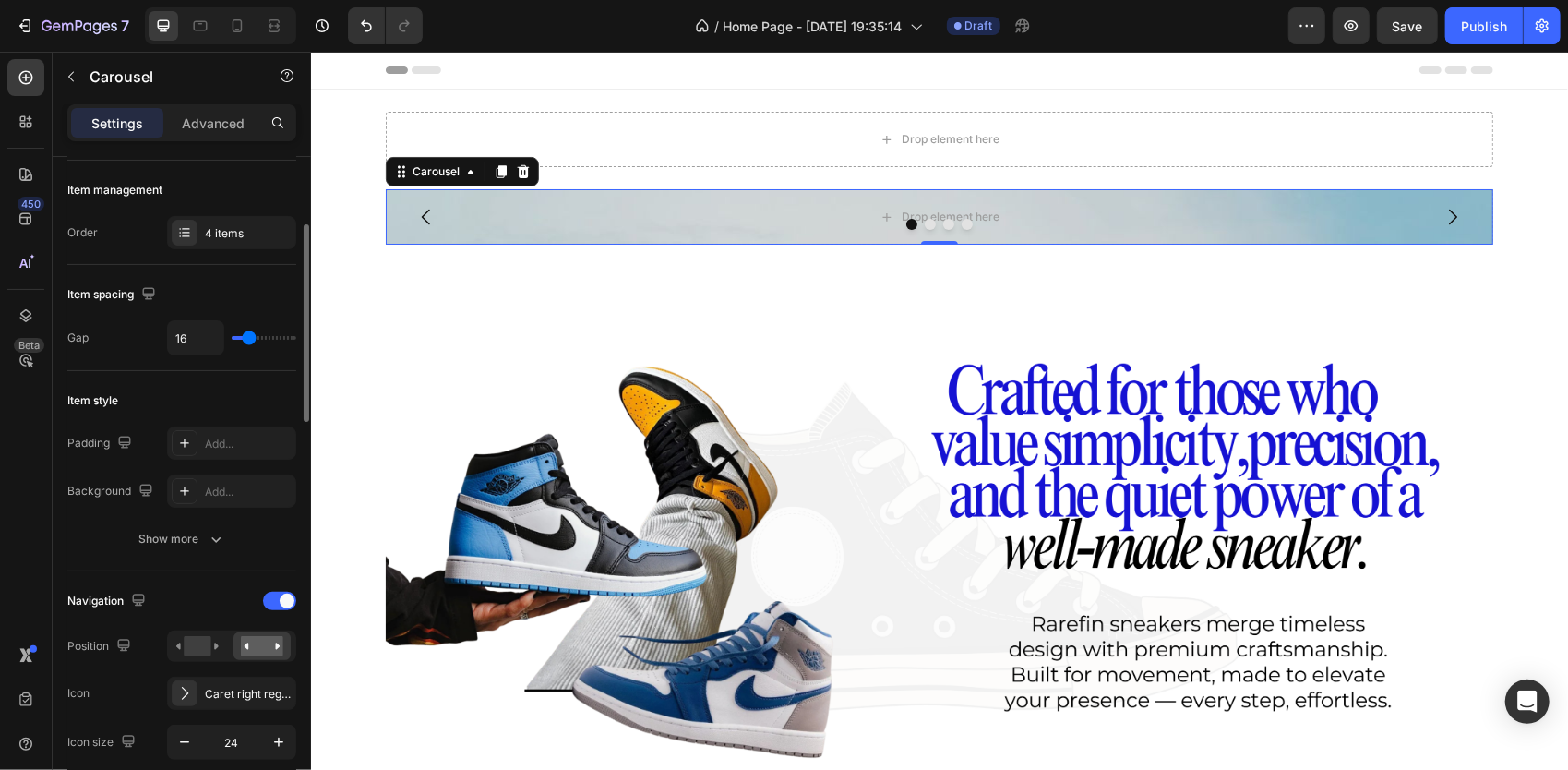
scroll to position [234, 0]
click at [187, 542] on button "Show more" at bounding box center [181, 536] width 228 height 33
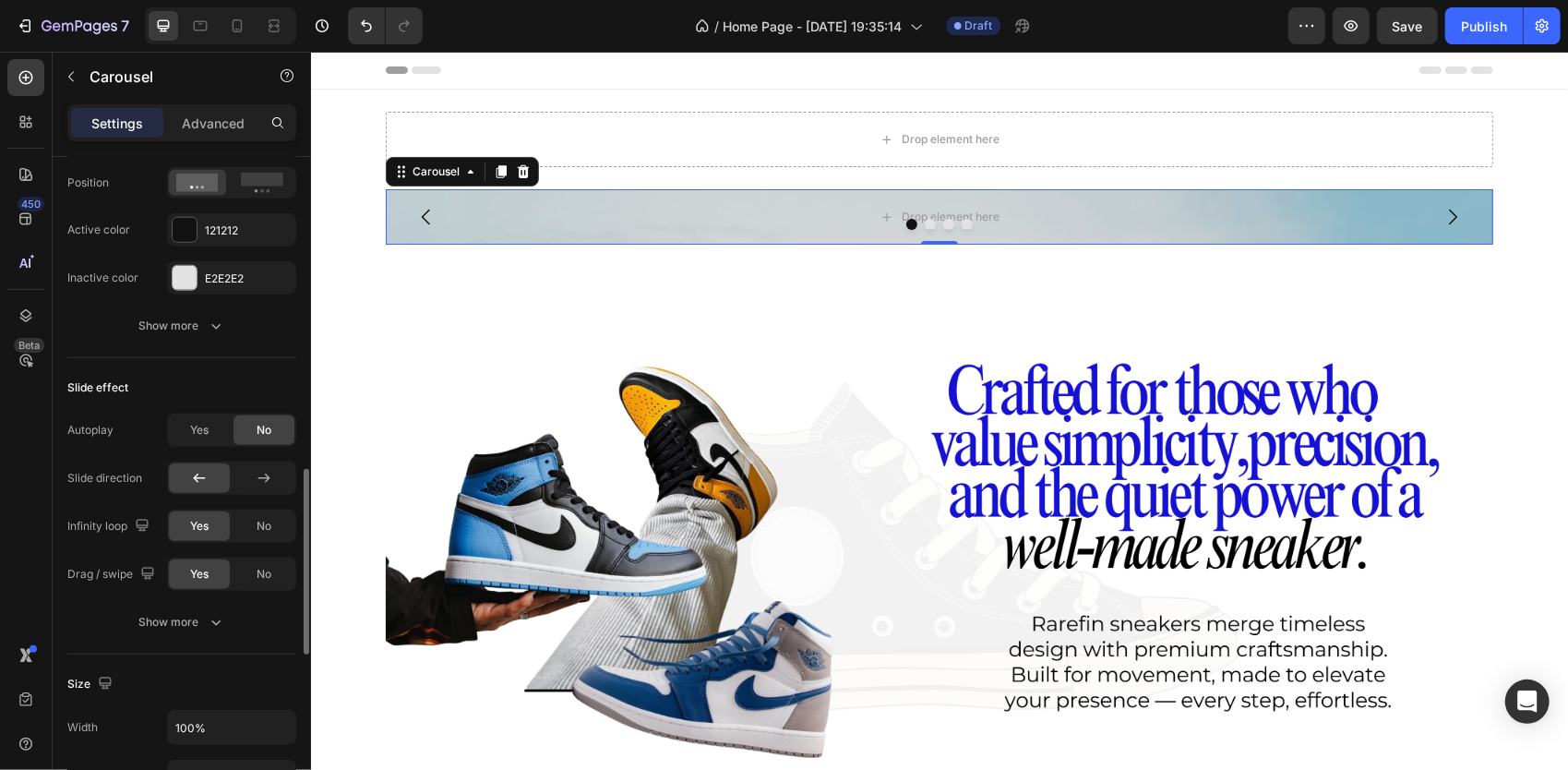
scroll to position [1150, 0]
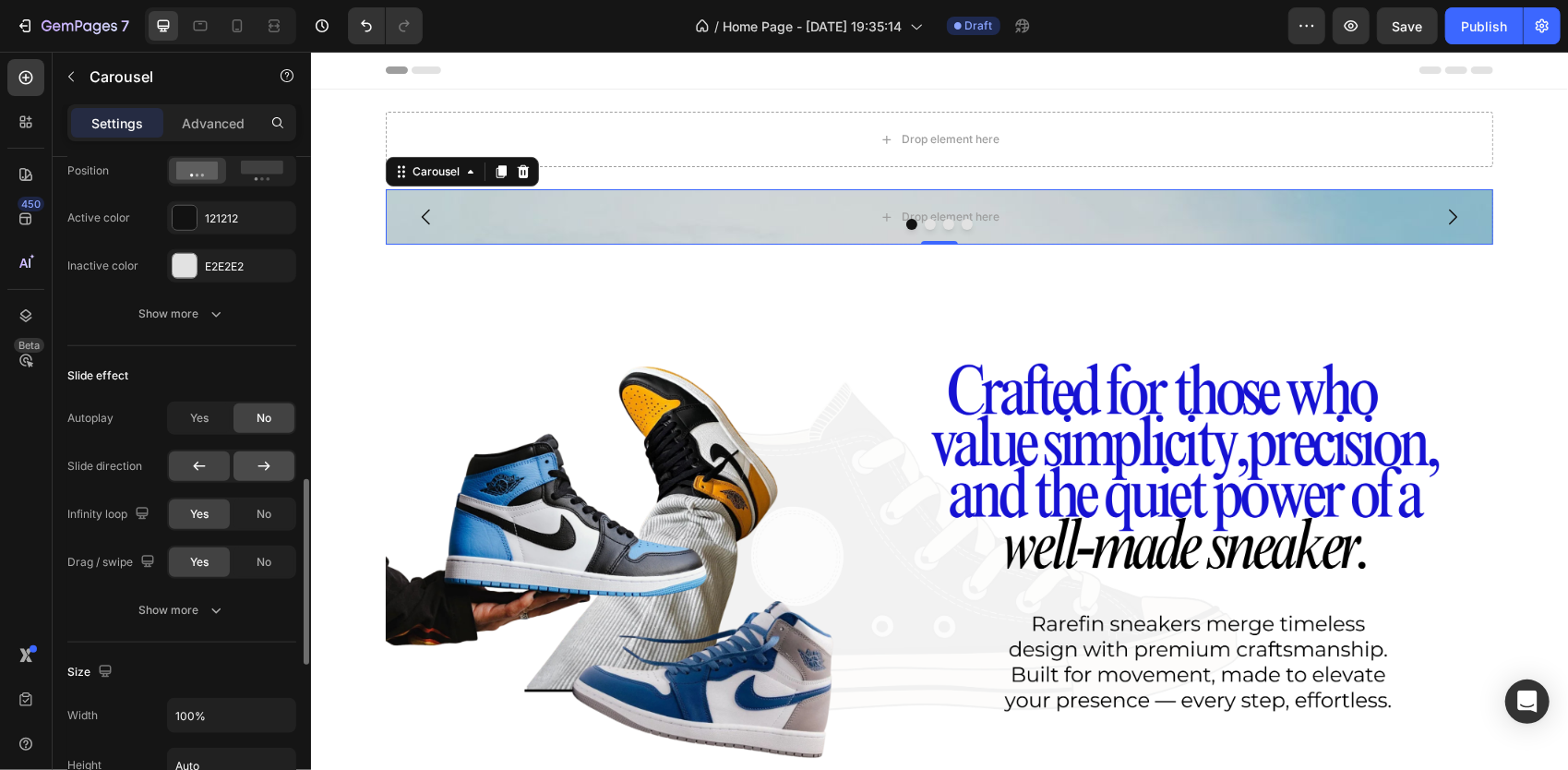
click at [242, 462] on div at bounding box center [264, 466] width 61 height 29
click at [186, 602] on div "Show more" at bounding box center [181, 609] width 85 height 19
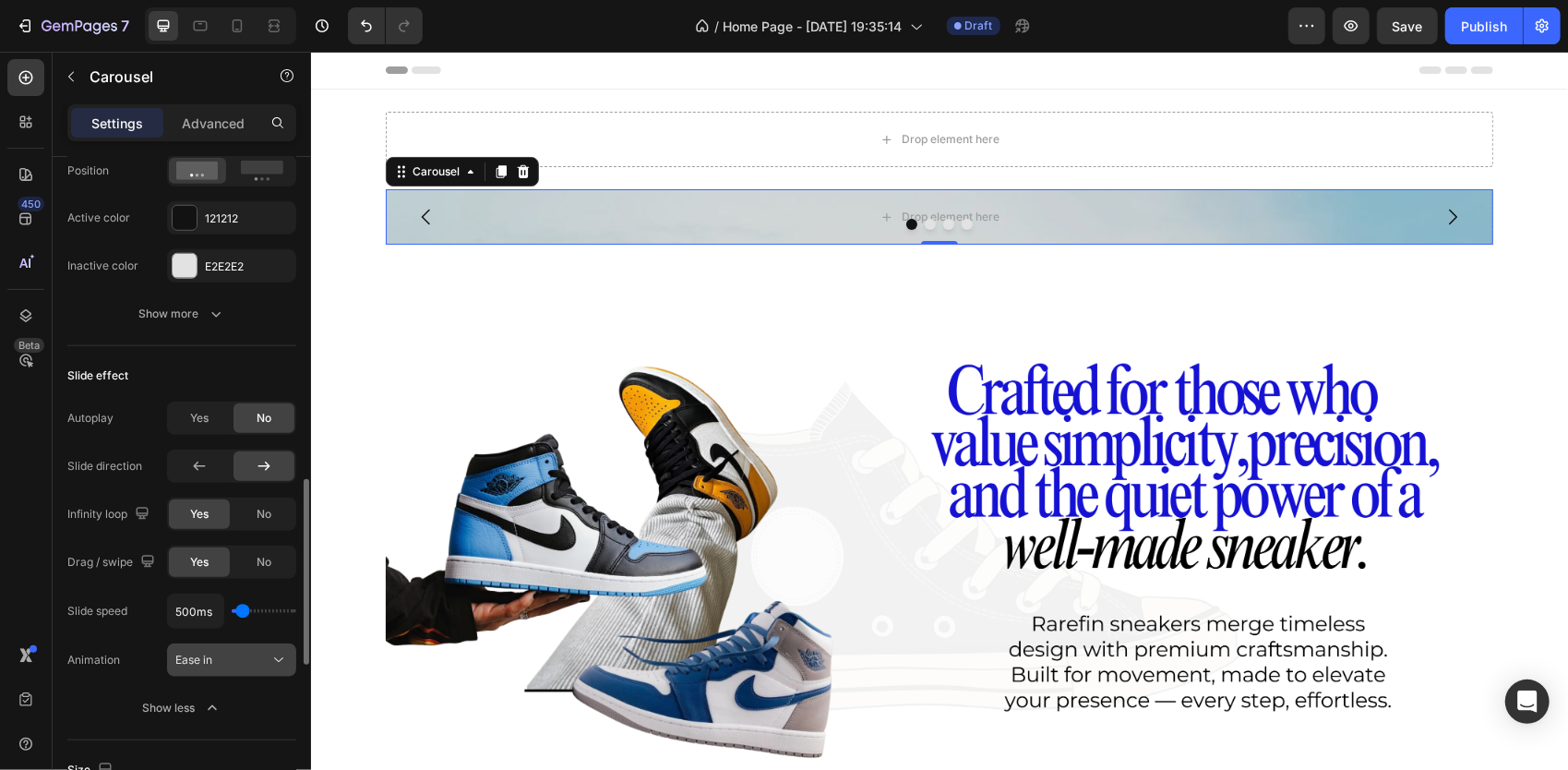
click at [184, 666] on button "Ease in" at bounding box center [231, 660] width 129 height 33
click at [194, 117] on p "Advanced" at bounding box center [213, 124] width 63 height 20
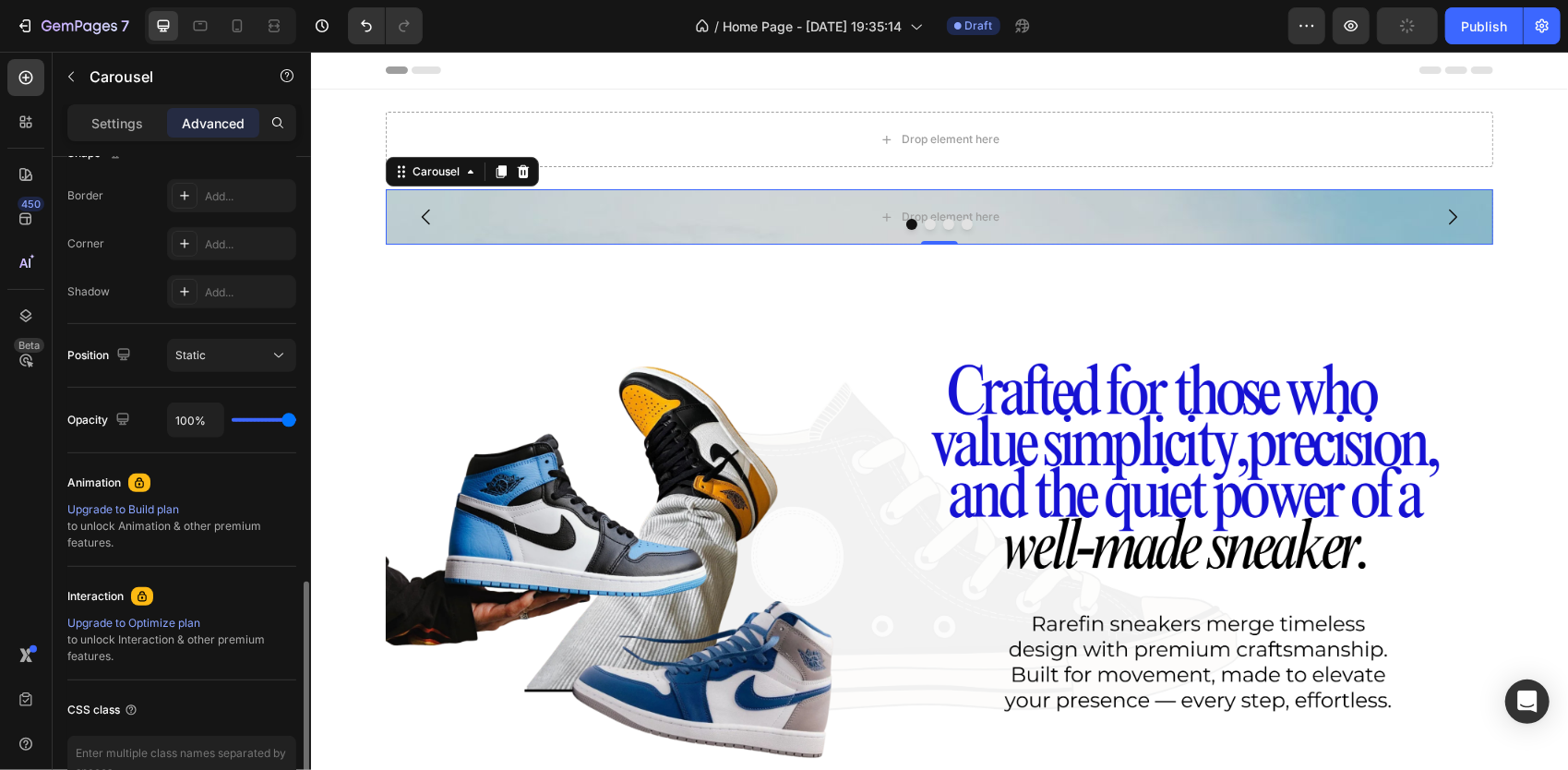
scroll to position [613, 0]
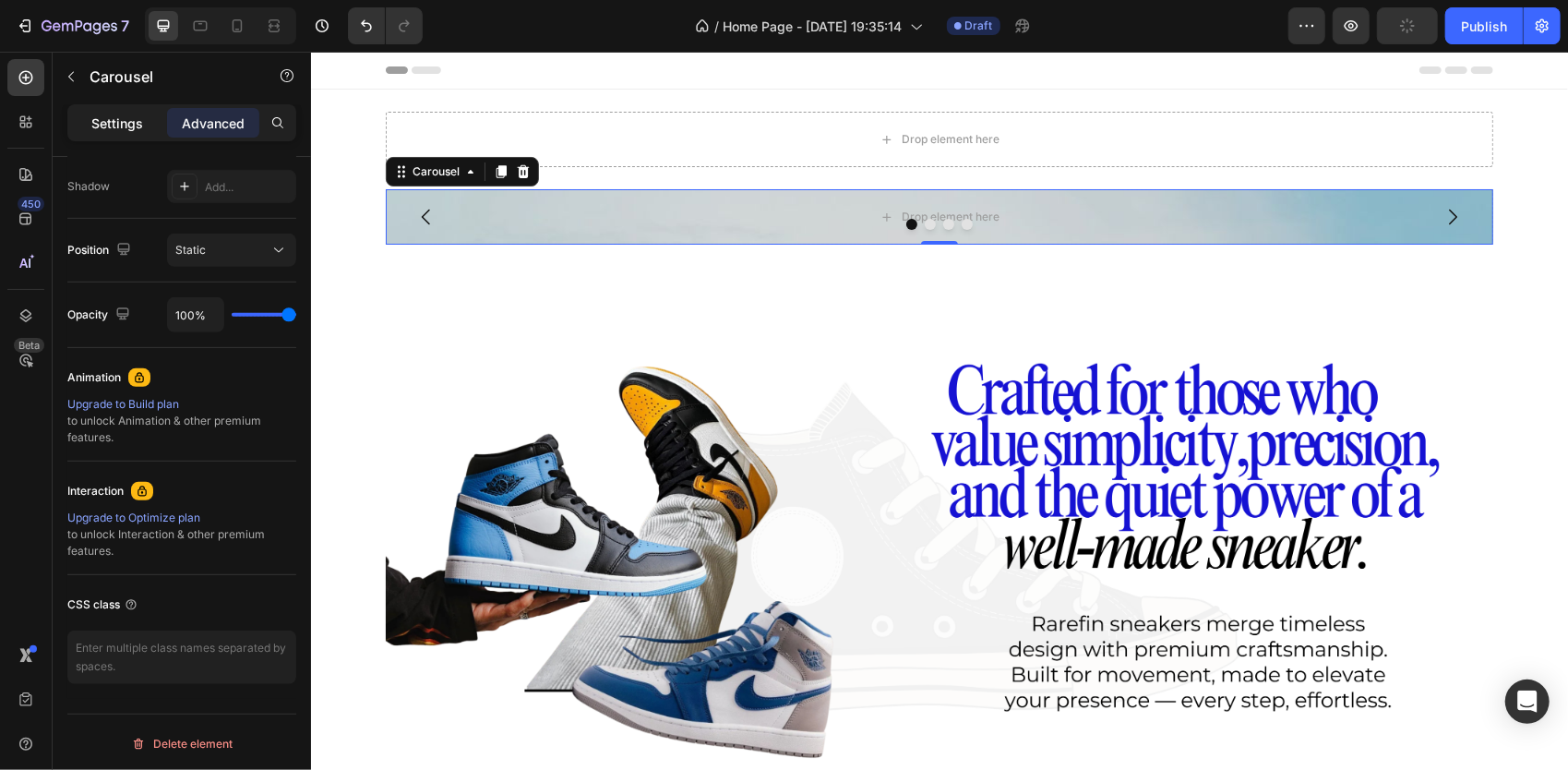
click at [126, 126] on p "Settings" at bounding box center [117, 124] width 52 height 20
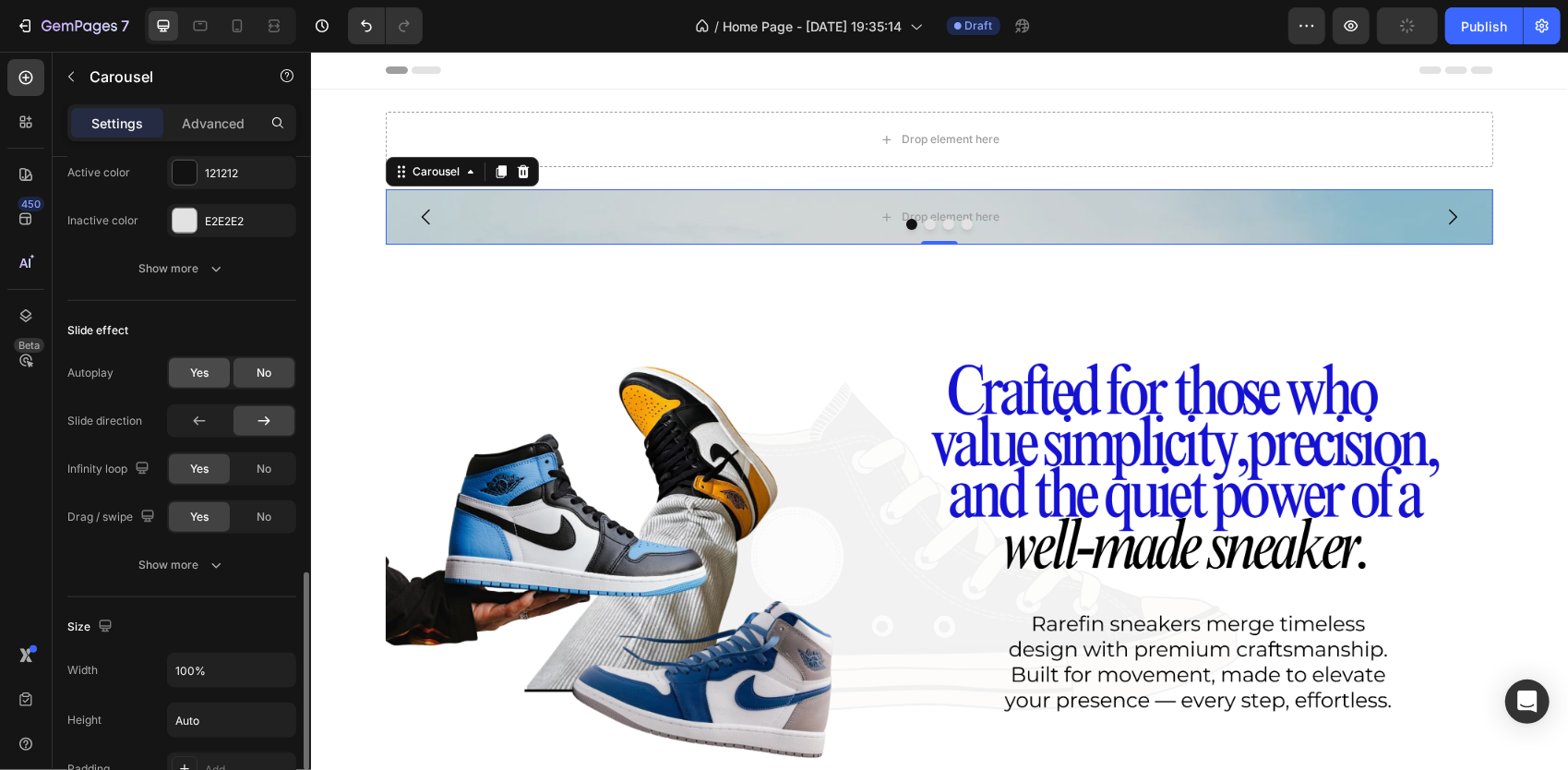
scroll to position [1130, 0]
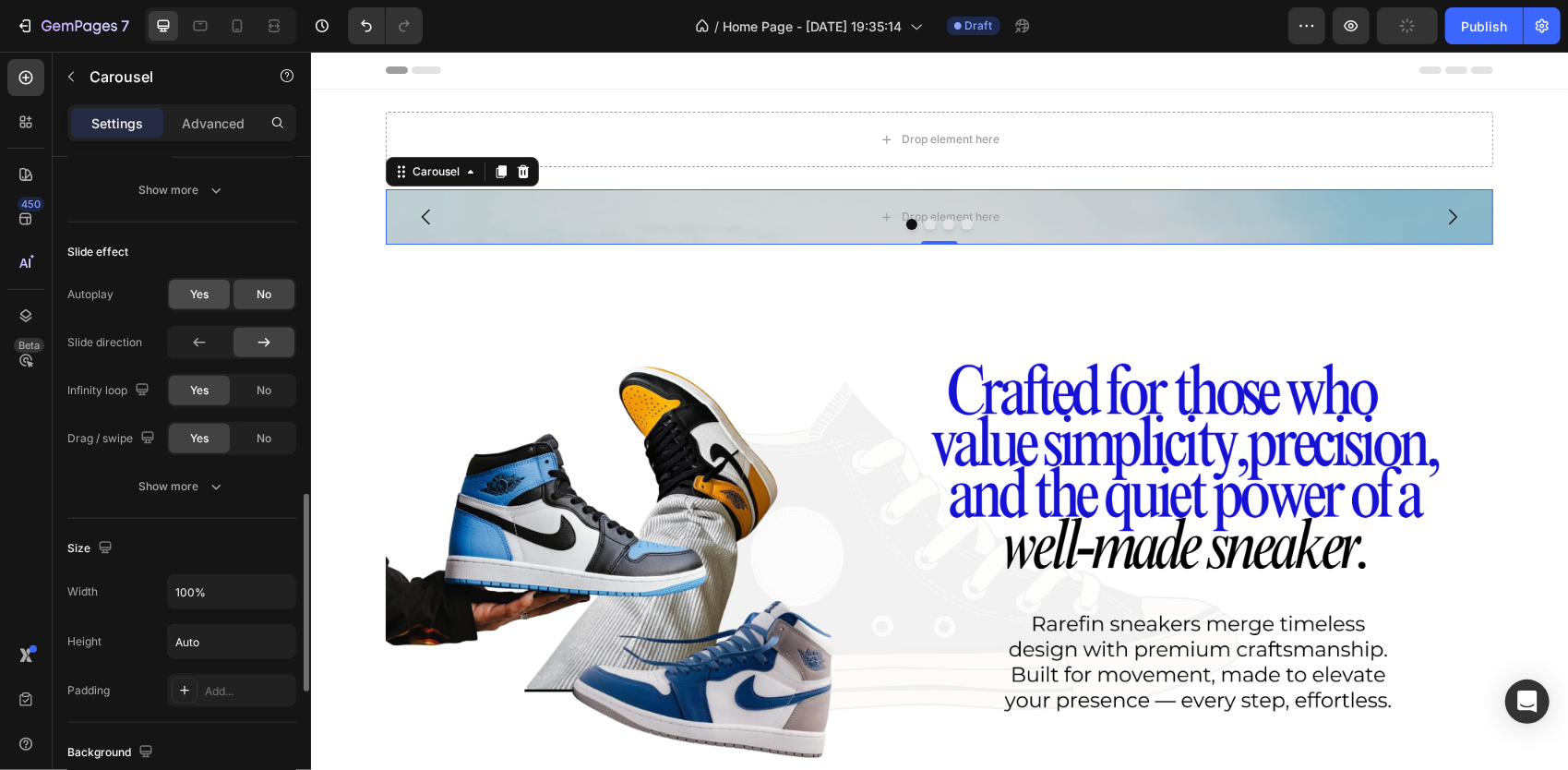
click at [199, 297] on span "Yes" at bounding box center [199, 294] width 19 height 17
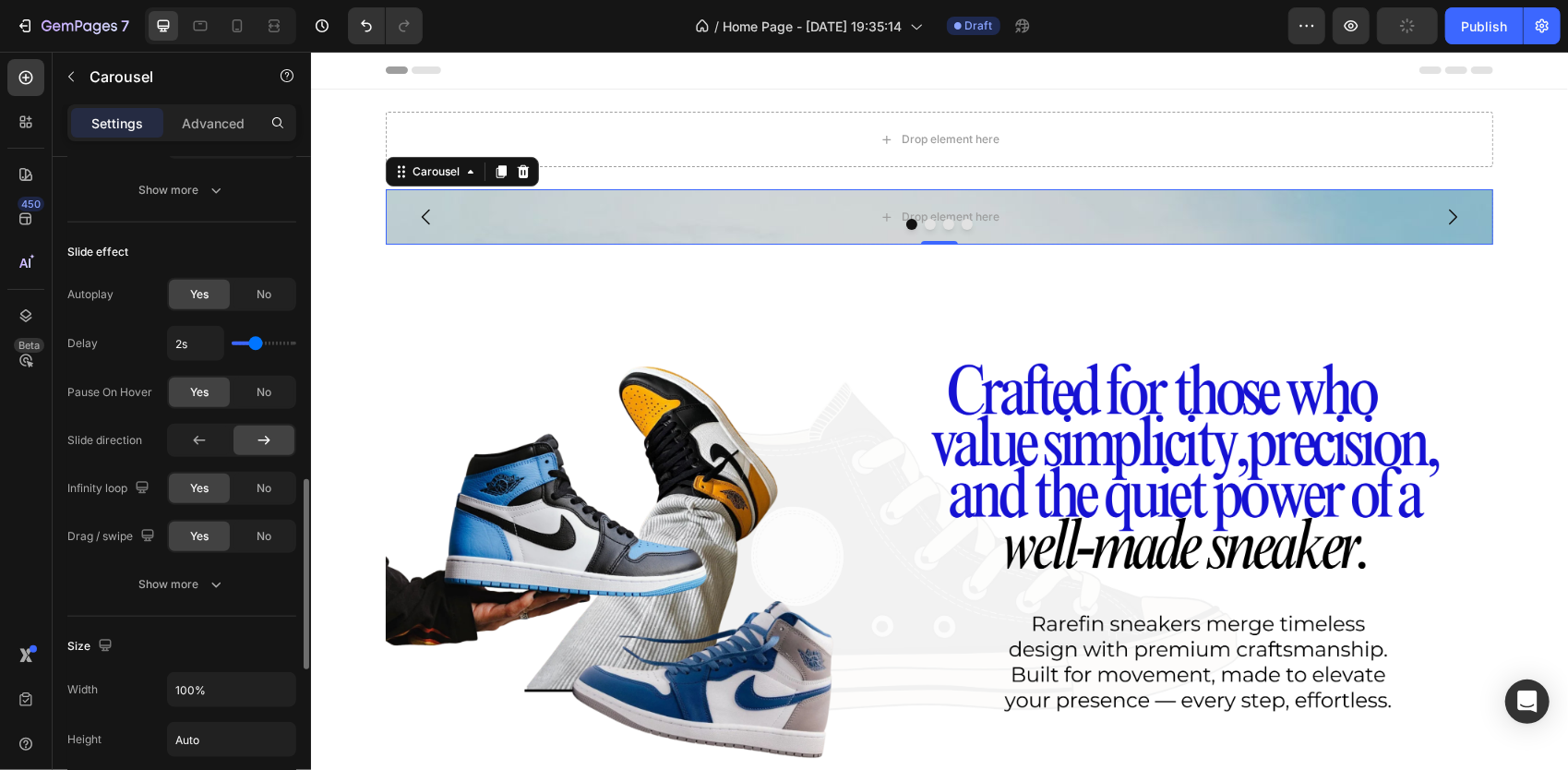
click at [262, 347] on div "2s" at bounding box center [231, 343] width 129 height 35
type input "3.1s"
type input "3.1"
type input "3s"
type input "3"
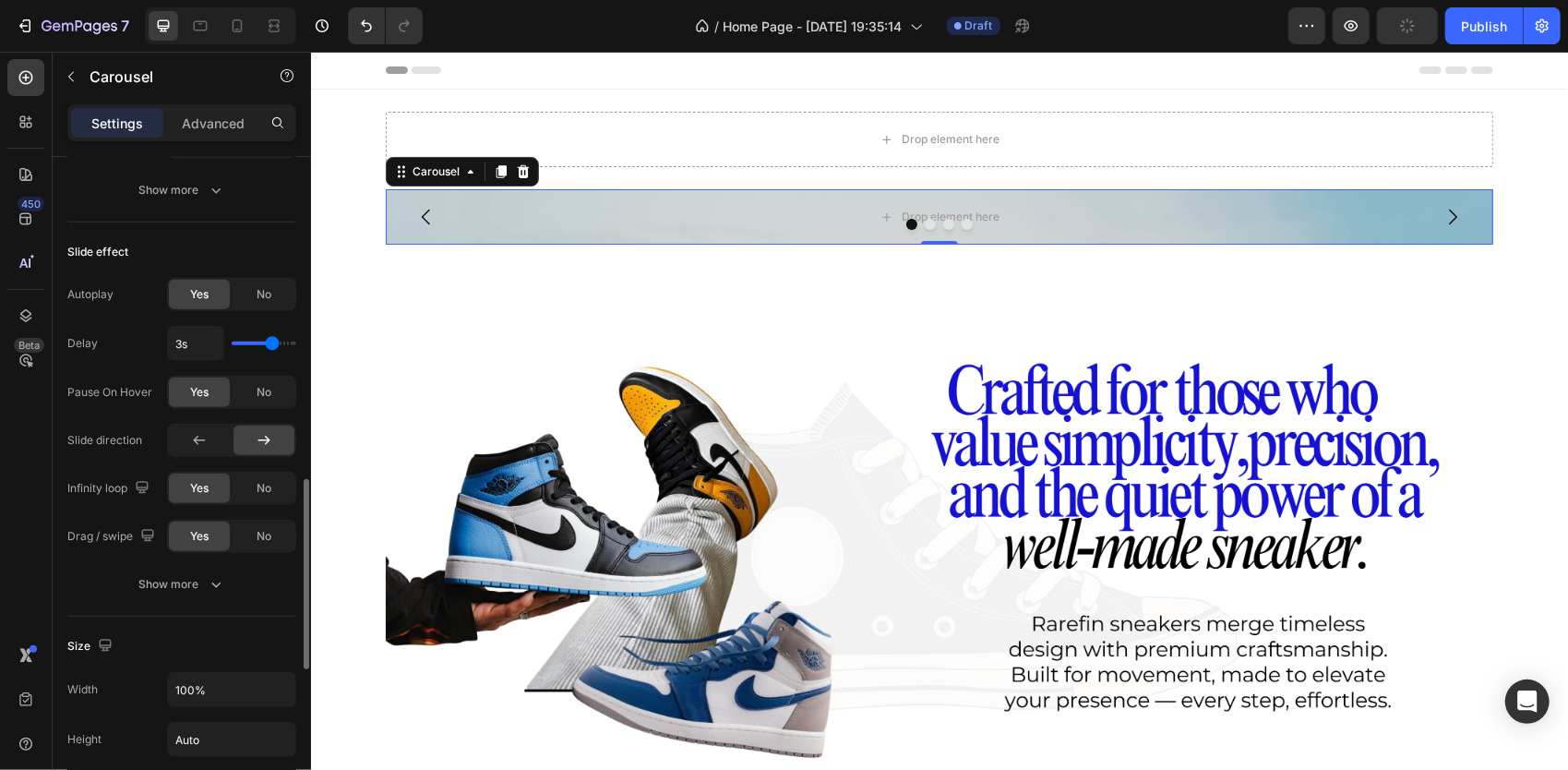
type input "2.9s"
type input "2.9"
type input "3s"
type input "3"
type input "3.1s"
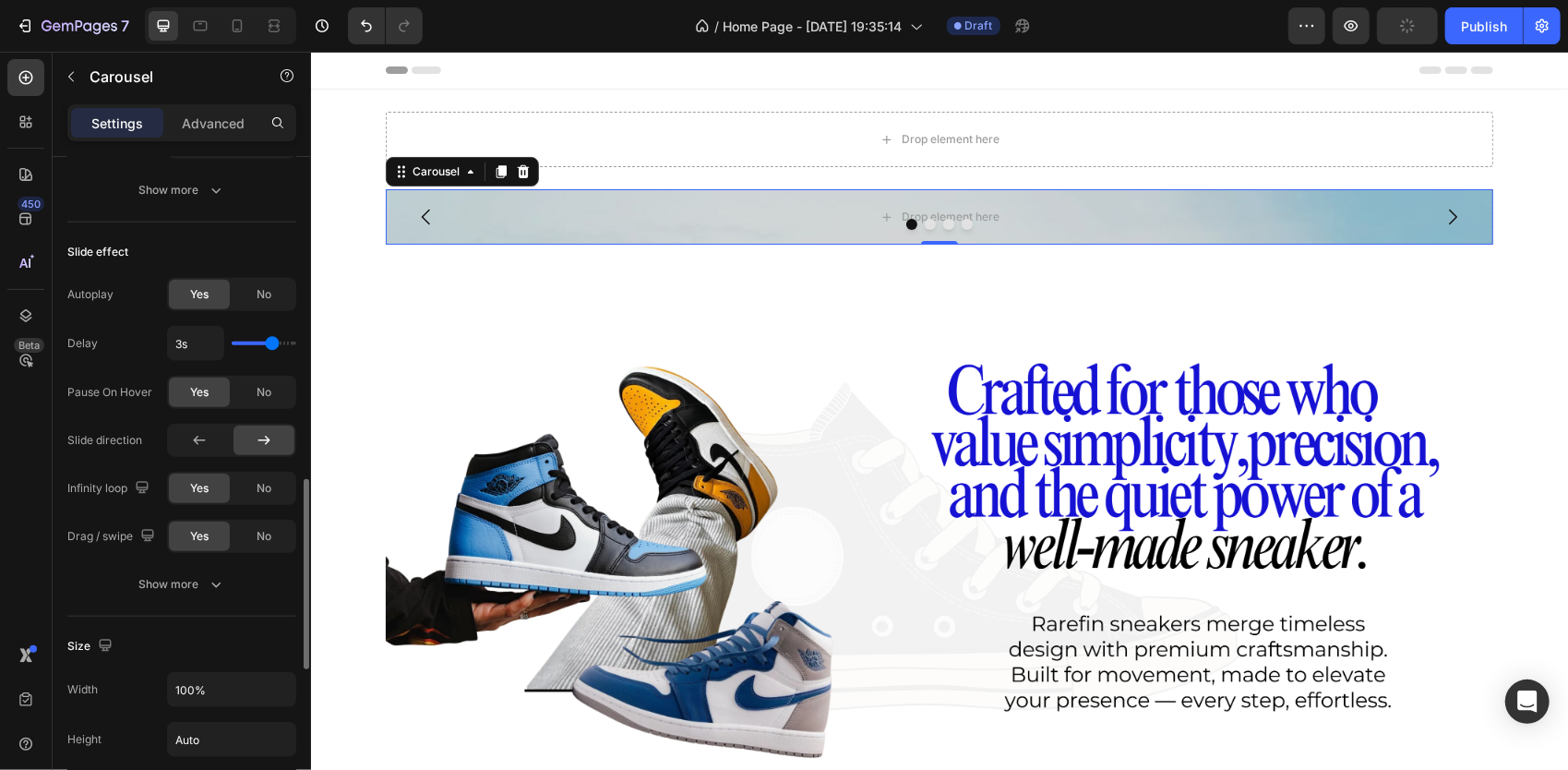
type input "3.1"
type input "3.2s"
type input "3.2"
type input "3.3s"
type input "3.3"
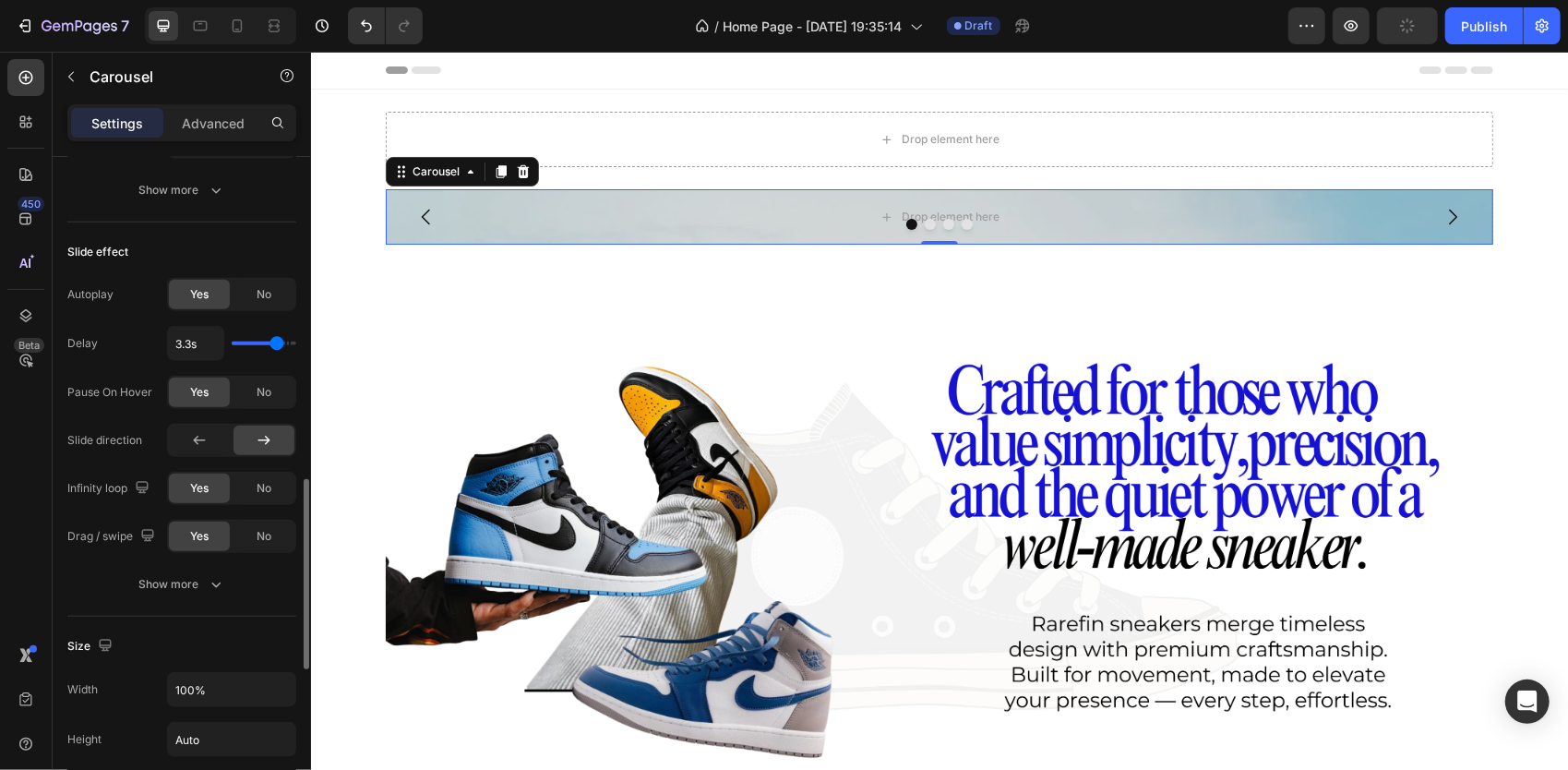
type input "3.4s"
type input "3.4"
type input "3.5s"
type input "3.5"
type input "3.6s"
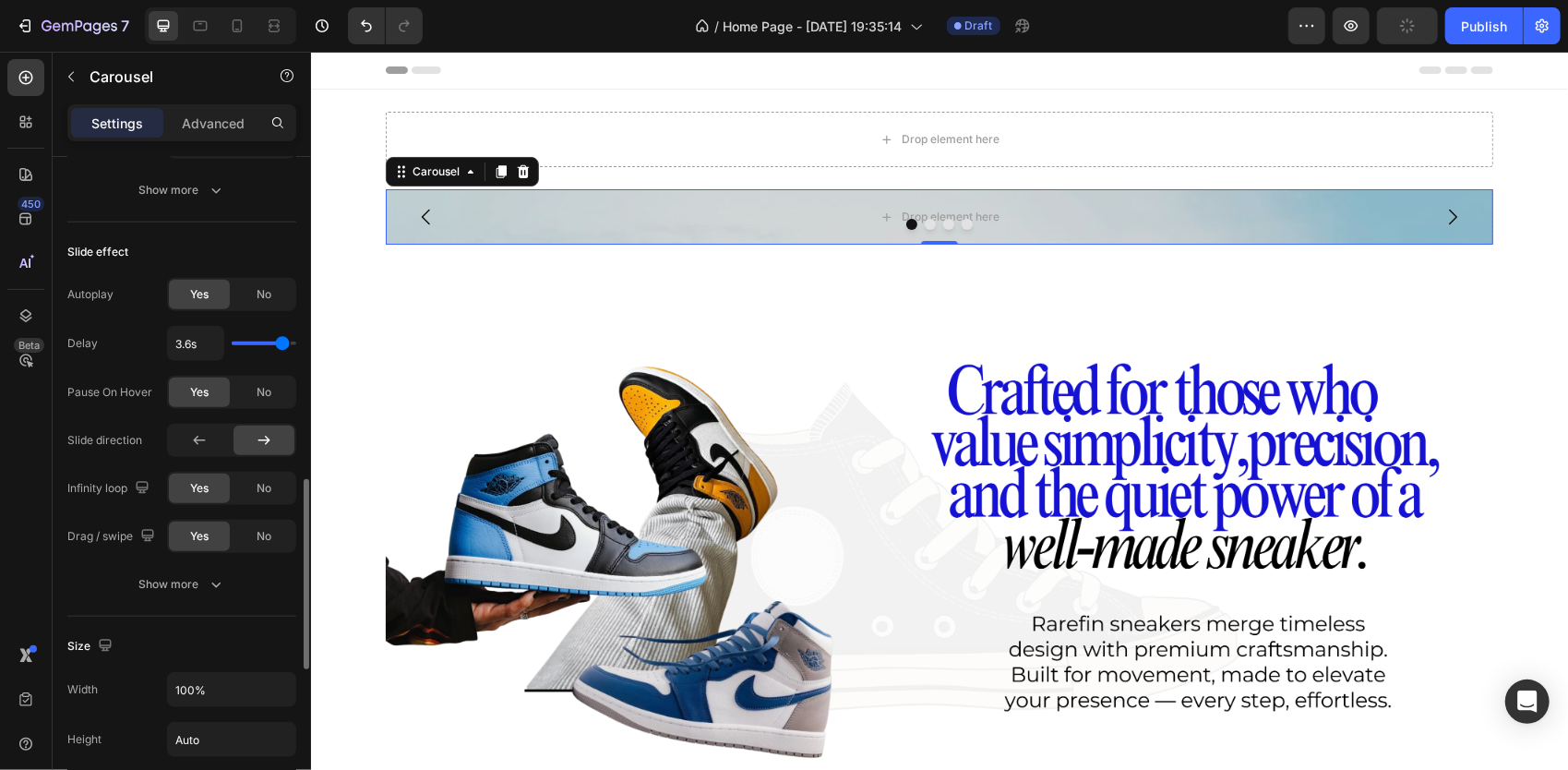
drag, startPoint x: 257, startPoint y: 341, endPoint x: 281, endPoint y: 381, distance: 46.6
type input "3.6"
click at [281, 345] on input "range" at bounding box center [264, 343] width 65 height 4
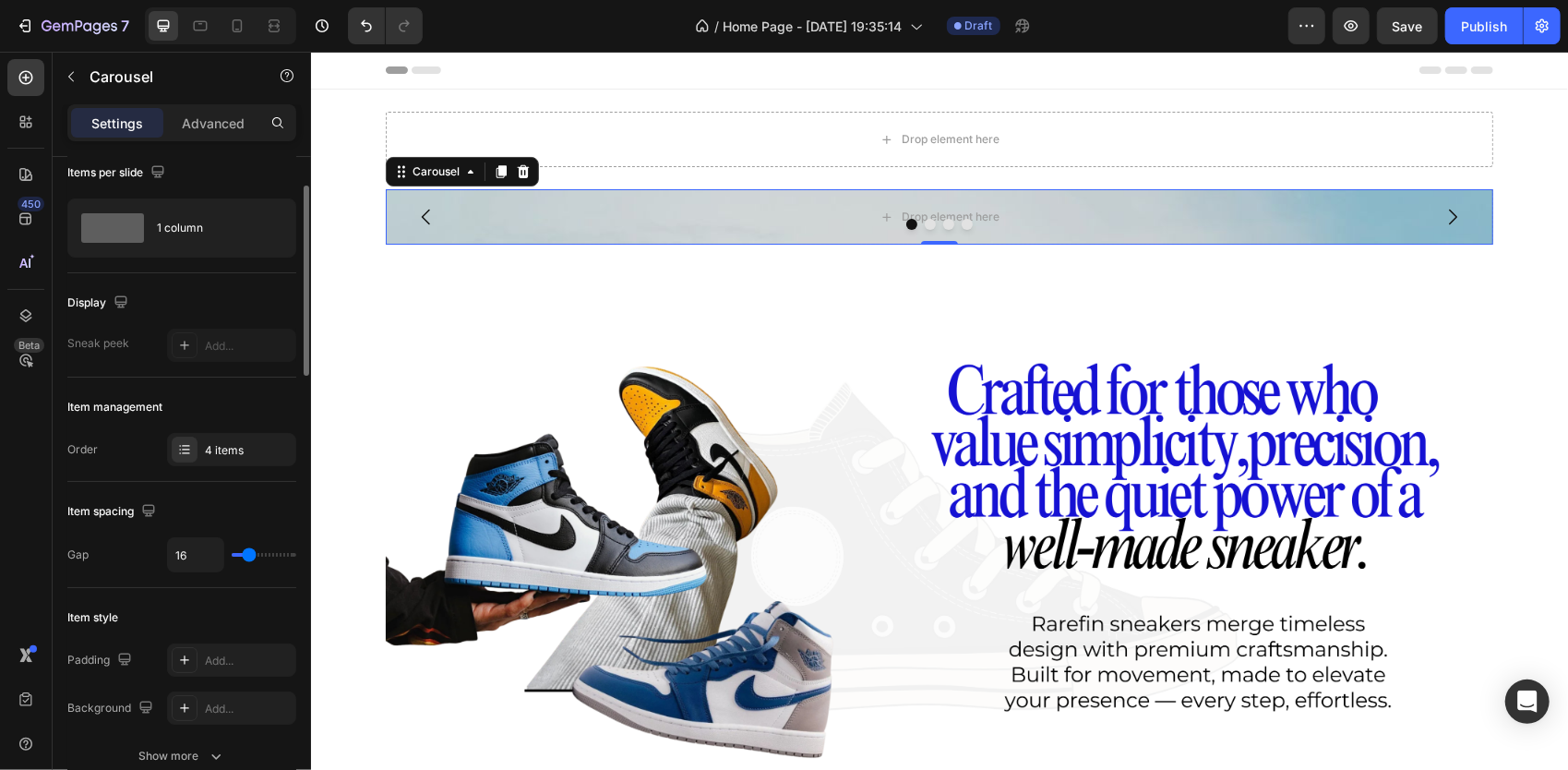
scroll to position [33, 0]
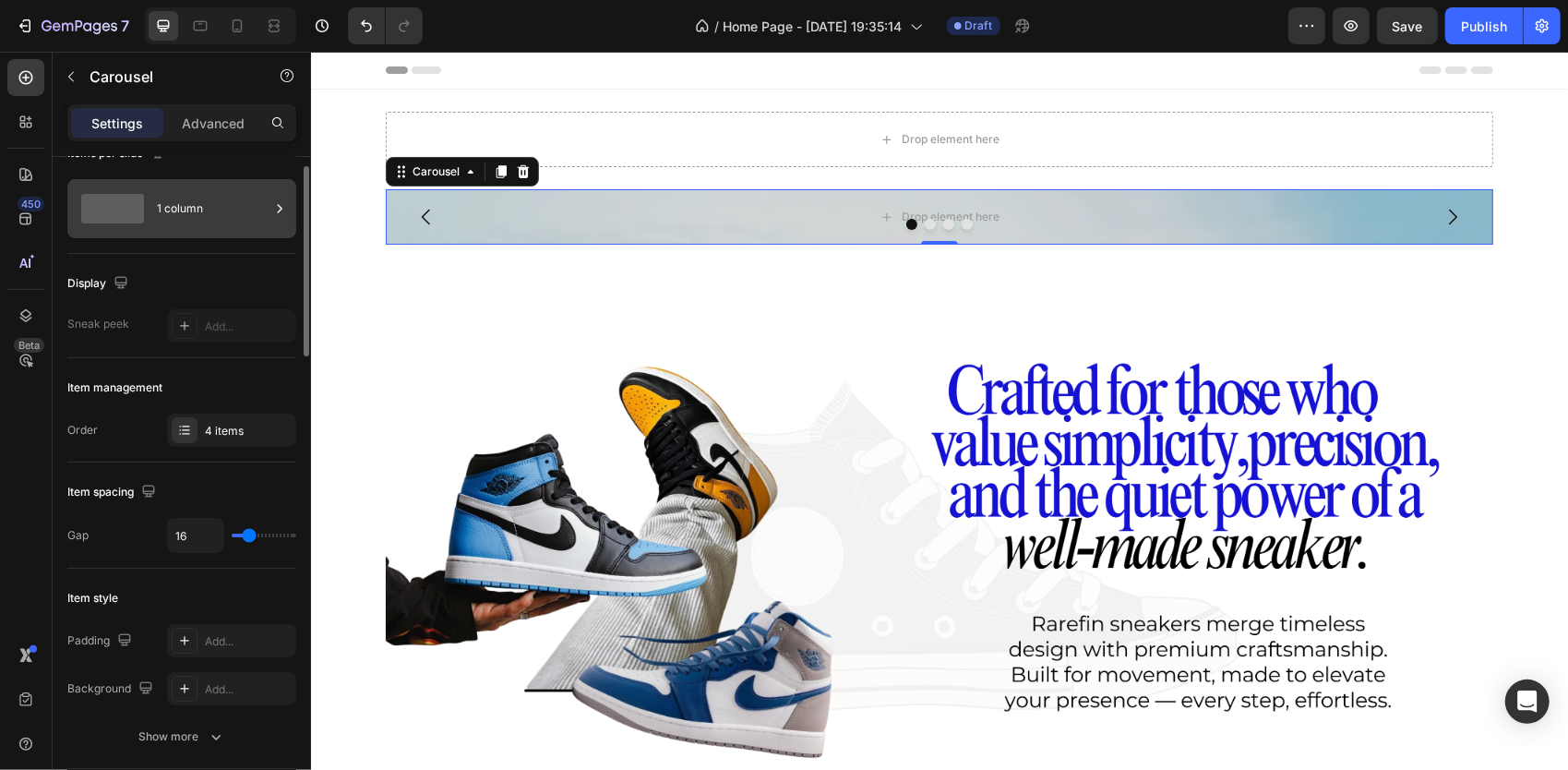
click at [209, 219] on div "1 column" at bounding box center [213, 208] width 113 height 42
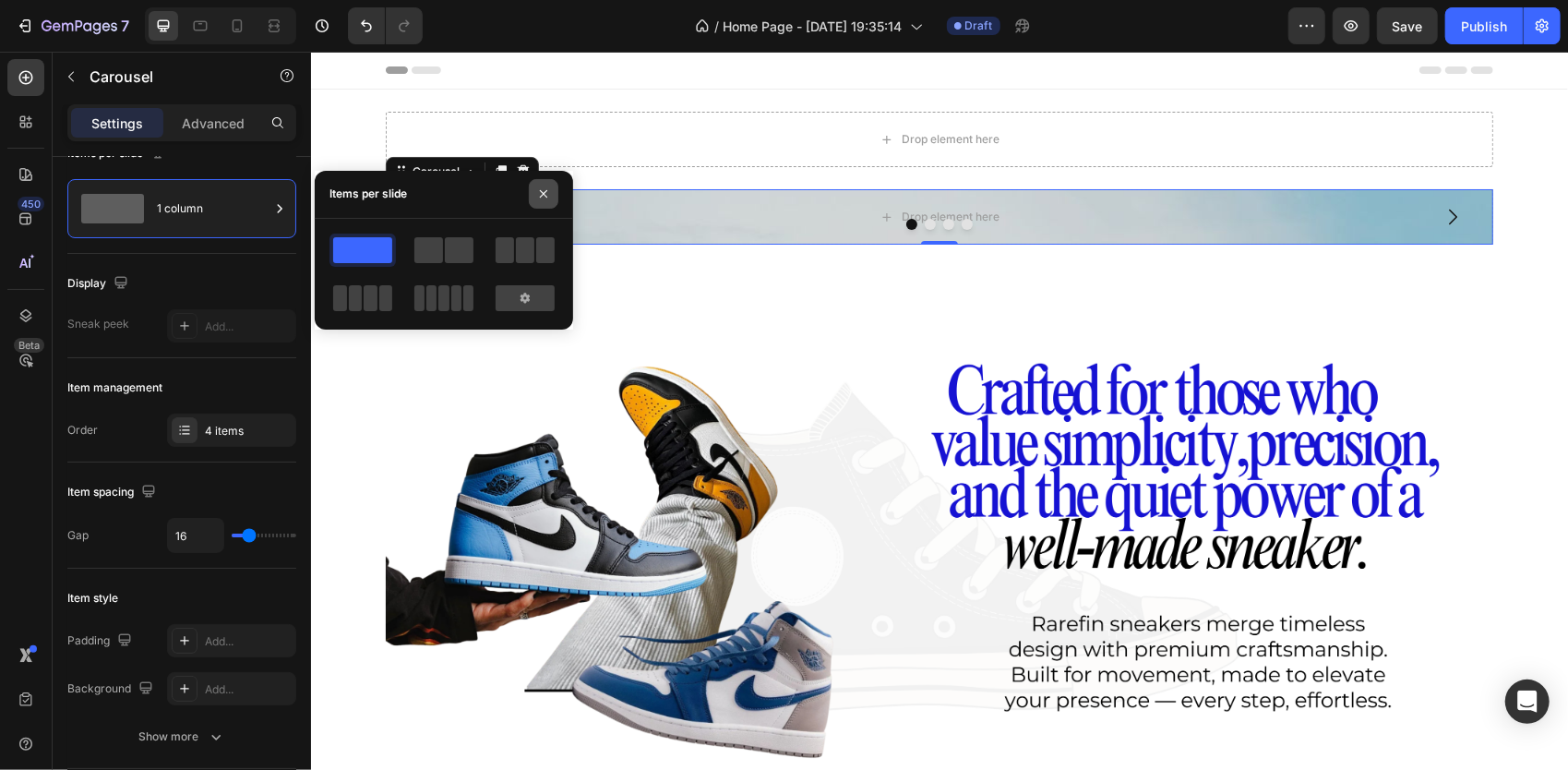
click at [544, 194] on icon "button" at bounding box center [543, 193] width 15 height 15
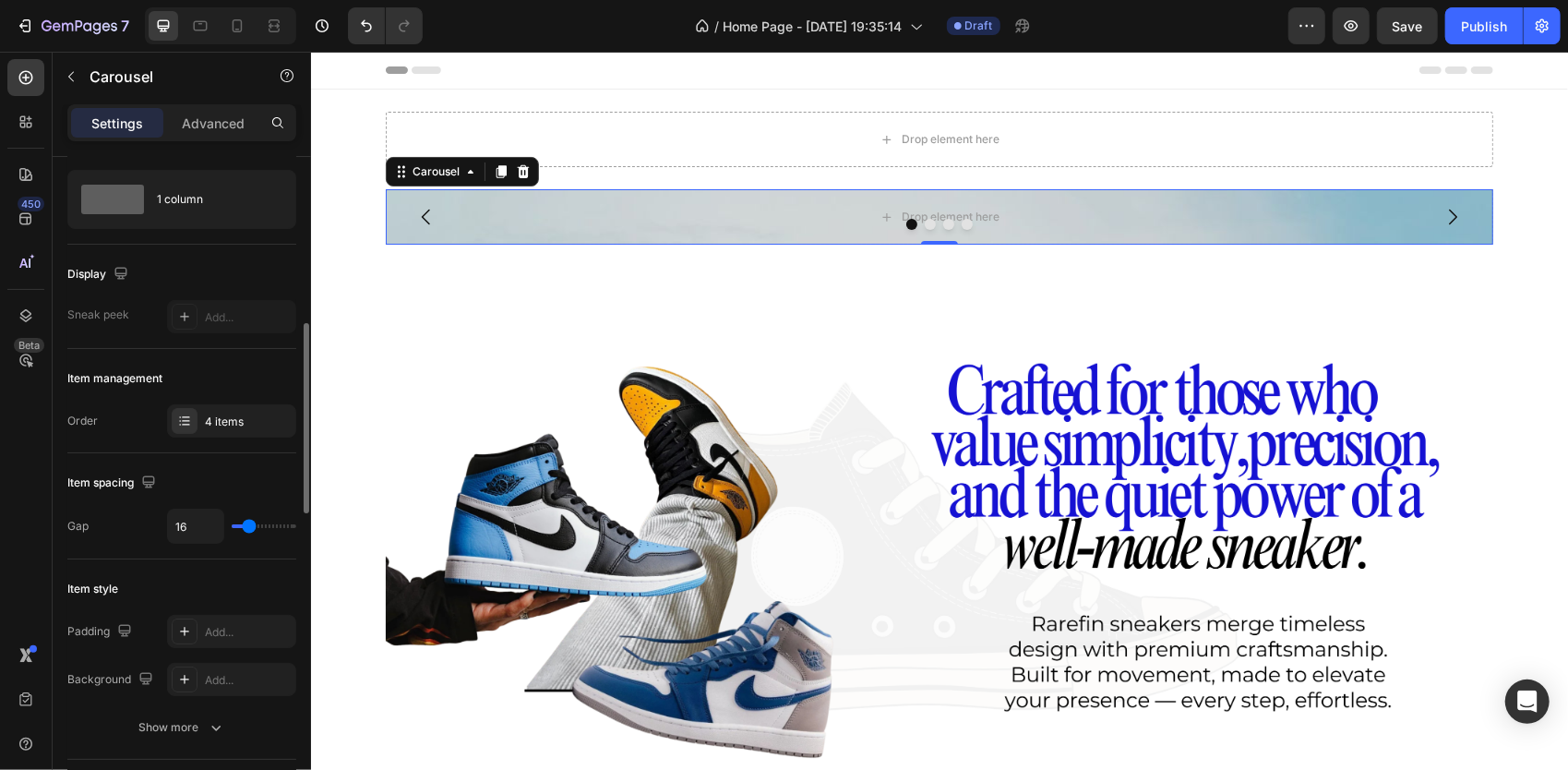
scroll to position [0, 0]
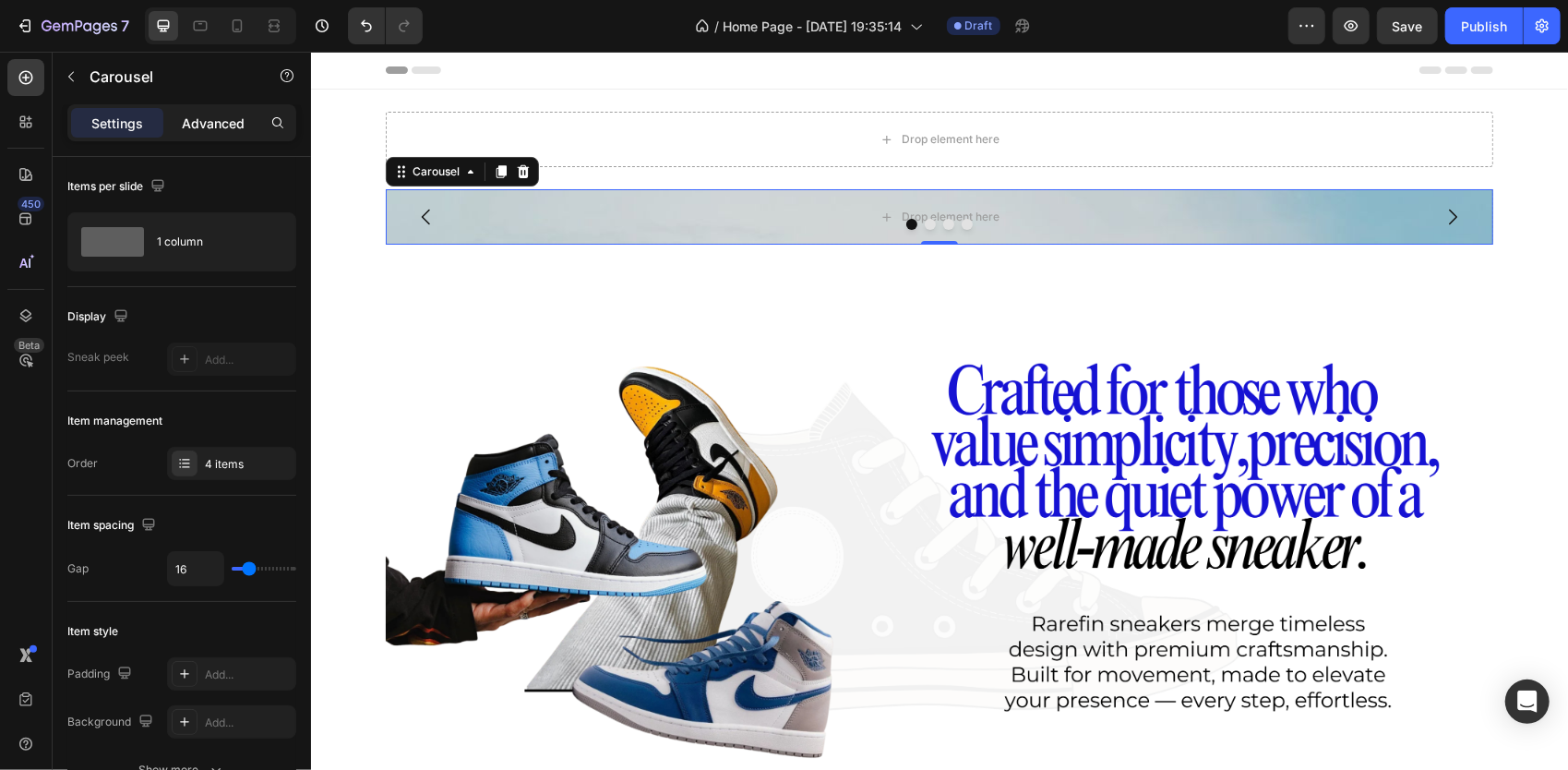
click at [195, 112] on div "Advanced" at bounding box center [213, 123] width 92 height 29
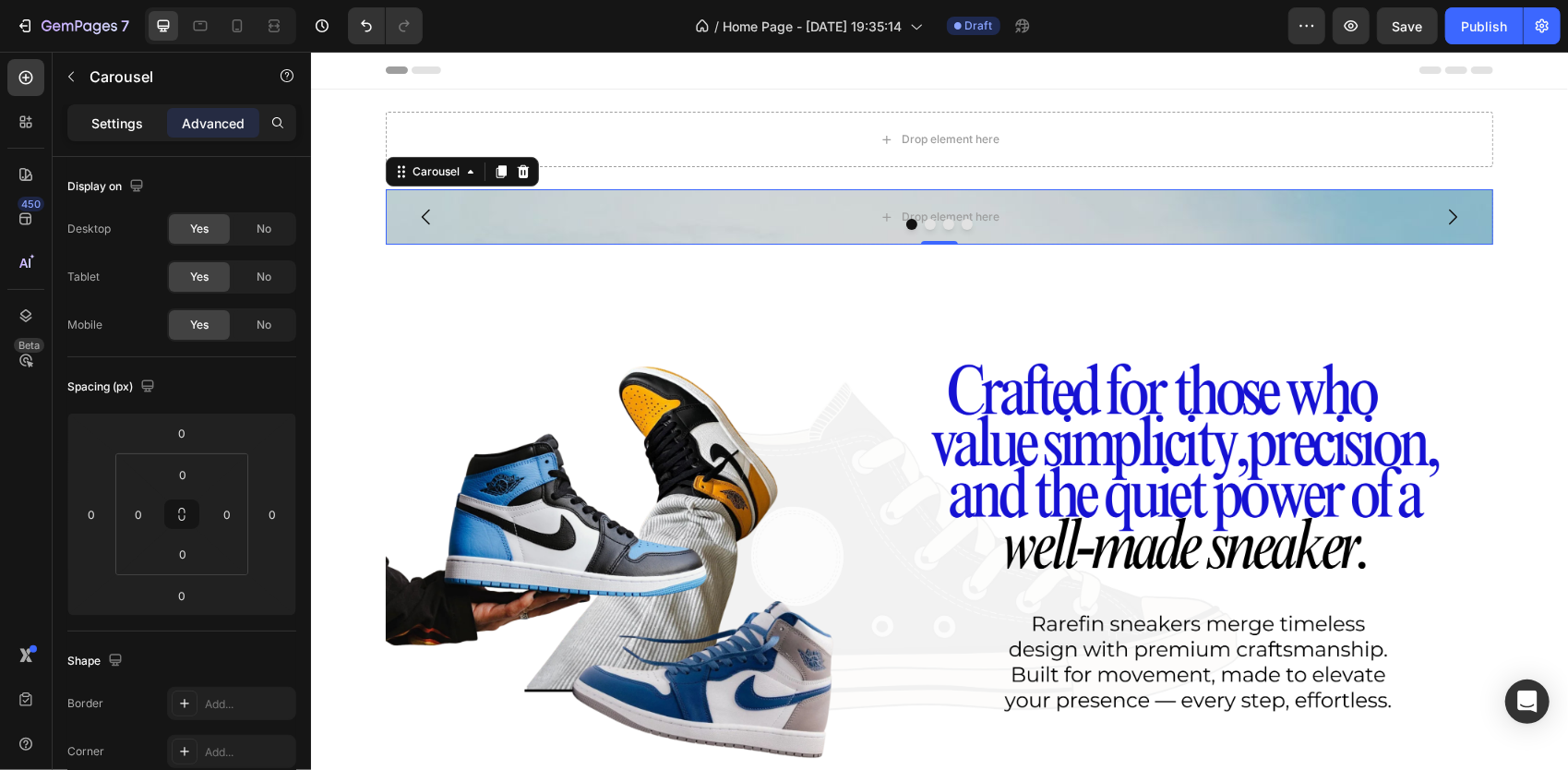
click at [118, 131] on p "Settings" at bounding box center [117, 124] width 52 height 20
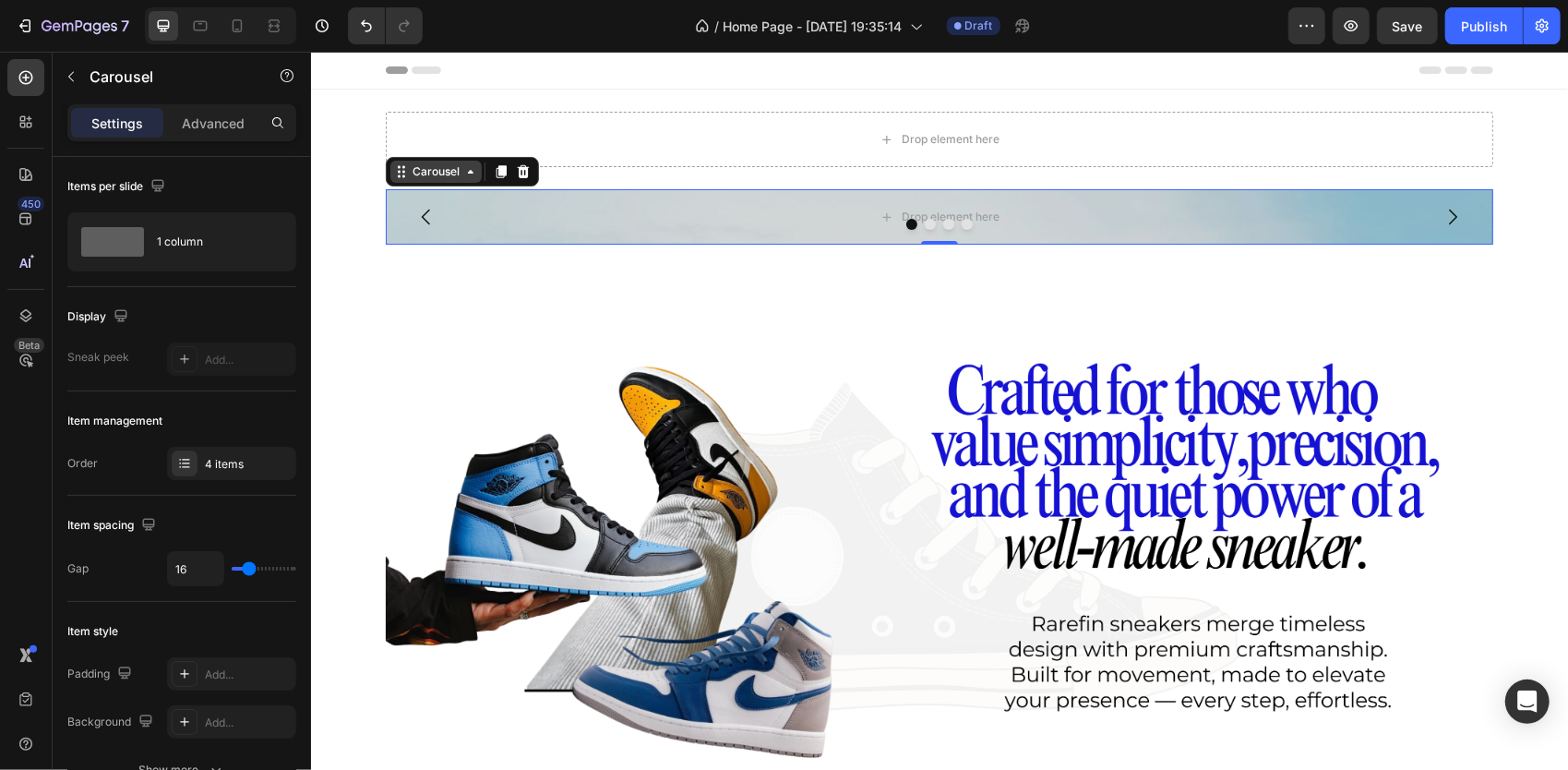
click at [393, 173] on icon at bounding box center [400, 171] width 15 height 15
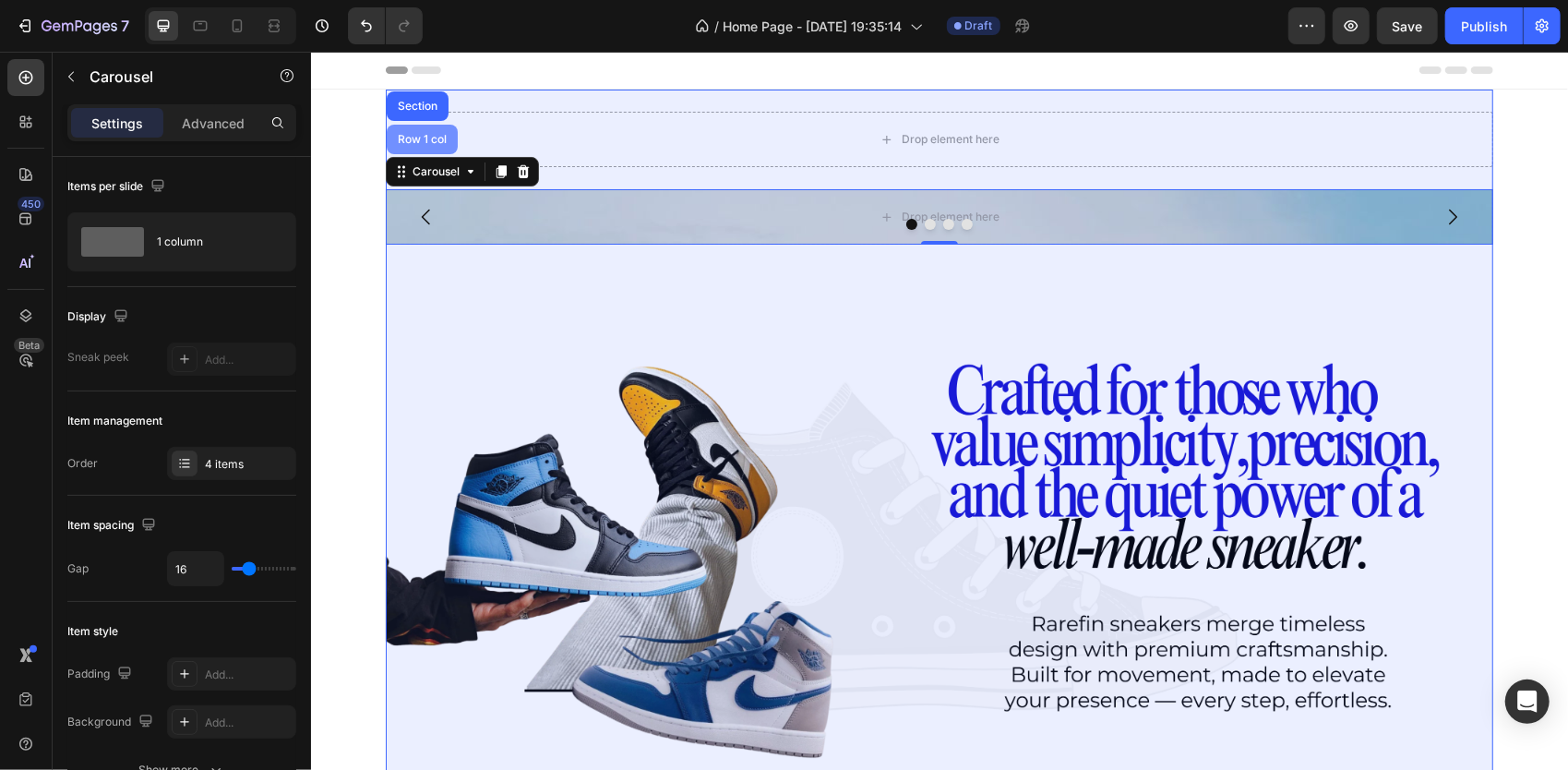
click at [427, 142] on div "Row 1 col" at bounding box center [421, 137] width 56 height 11
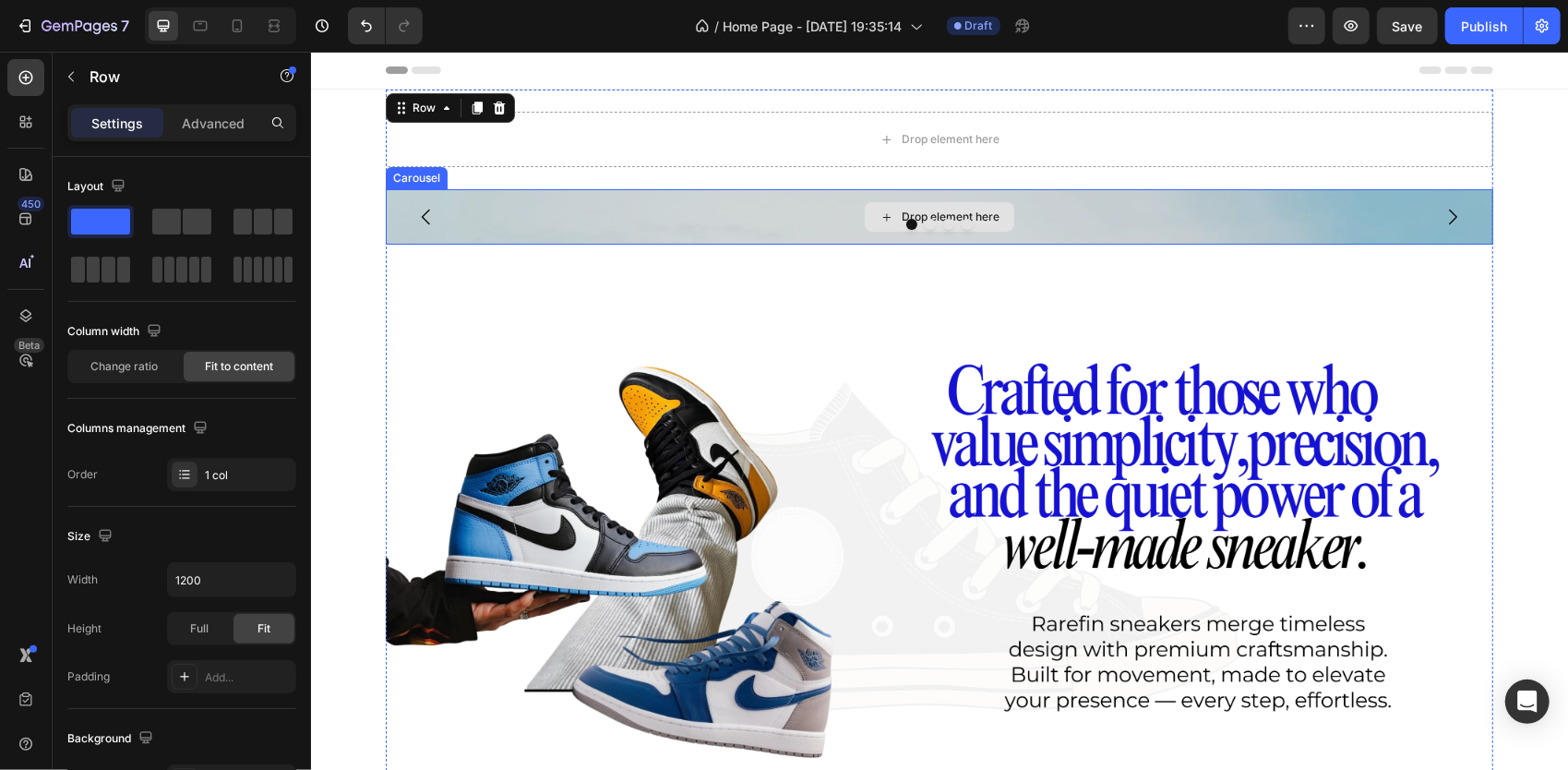
click at [467, 225] on div at bounding box center [937, 223] width 1107 height 11
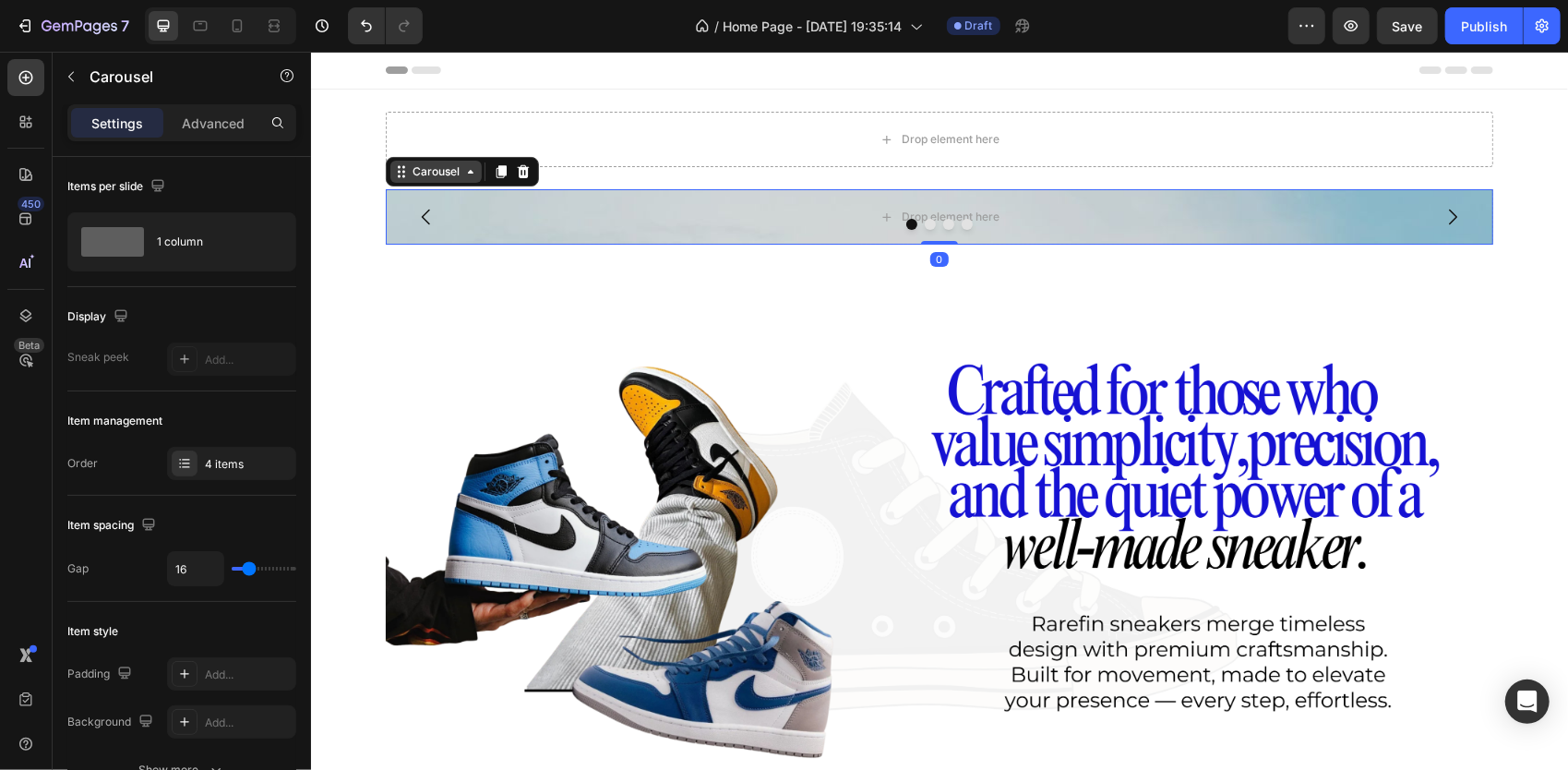
click at [393, 170] on icon at bounding box center [400, 171] width 15 height 15
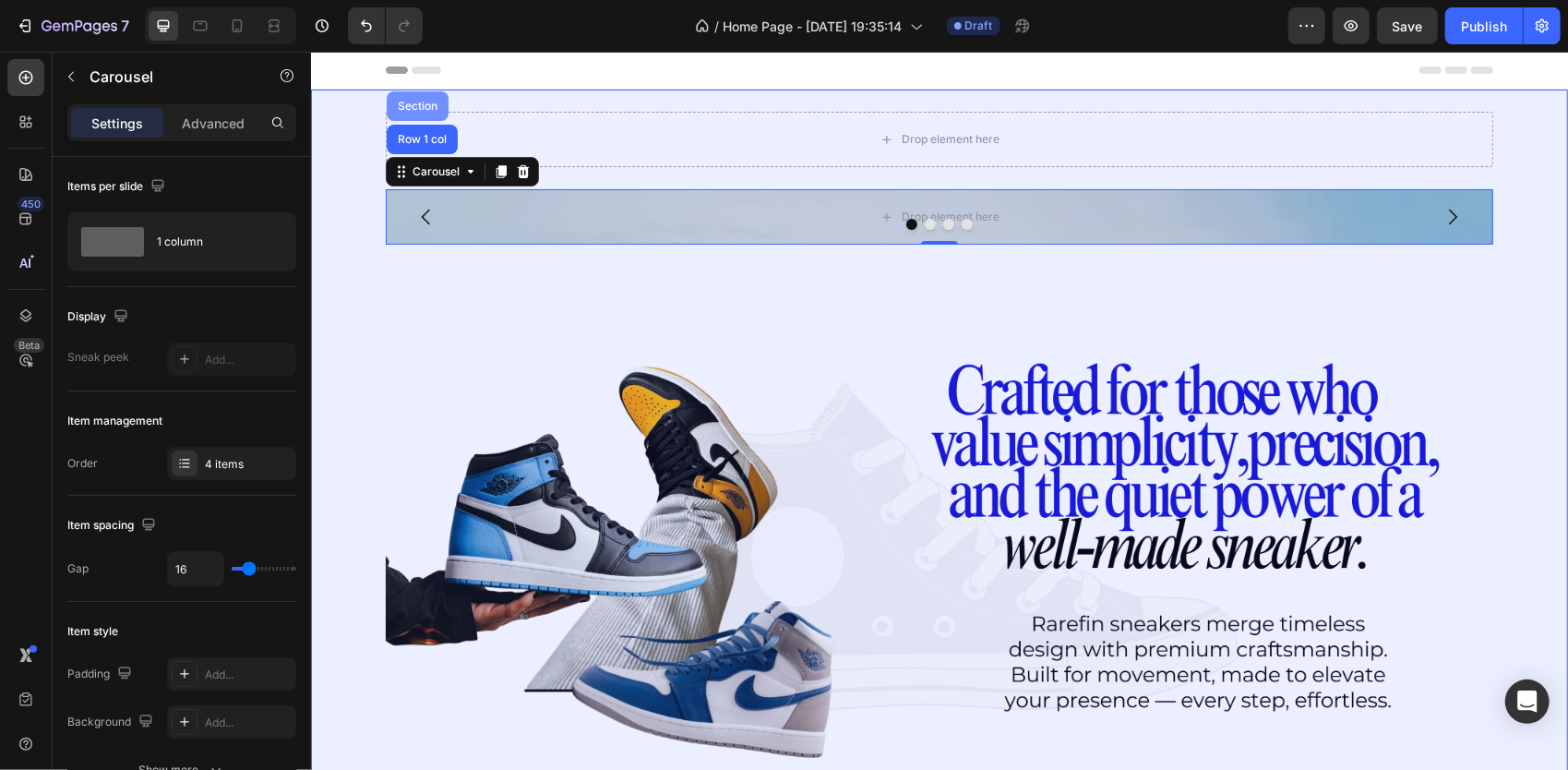
click at [429, 96] on div "Section" at bounding box center [416, 105] width 62 height 29
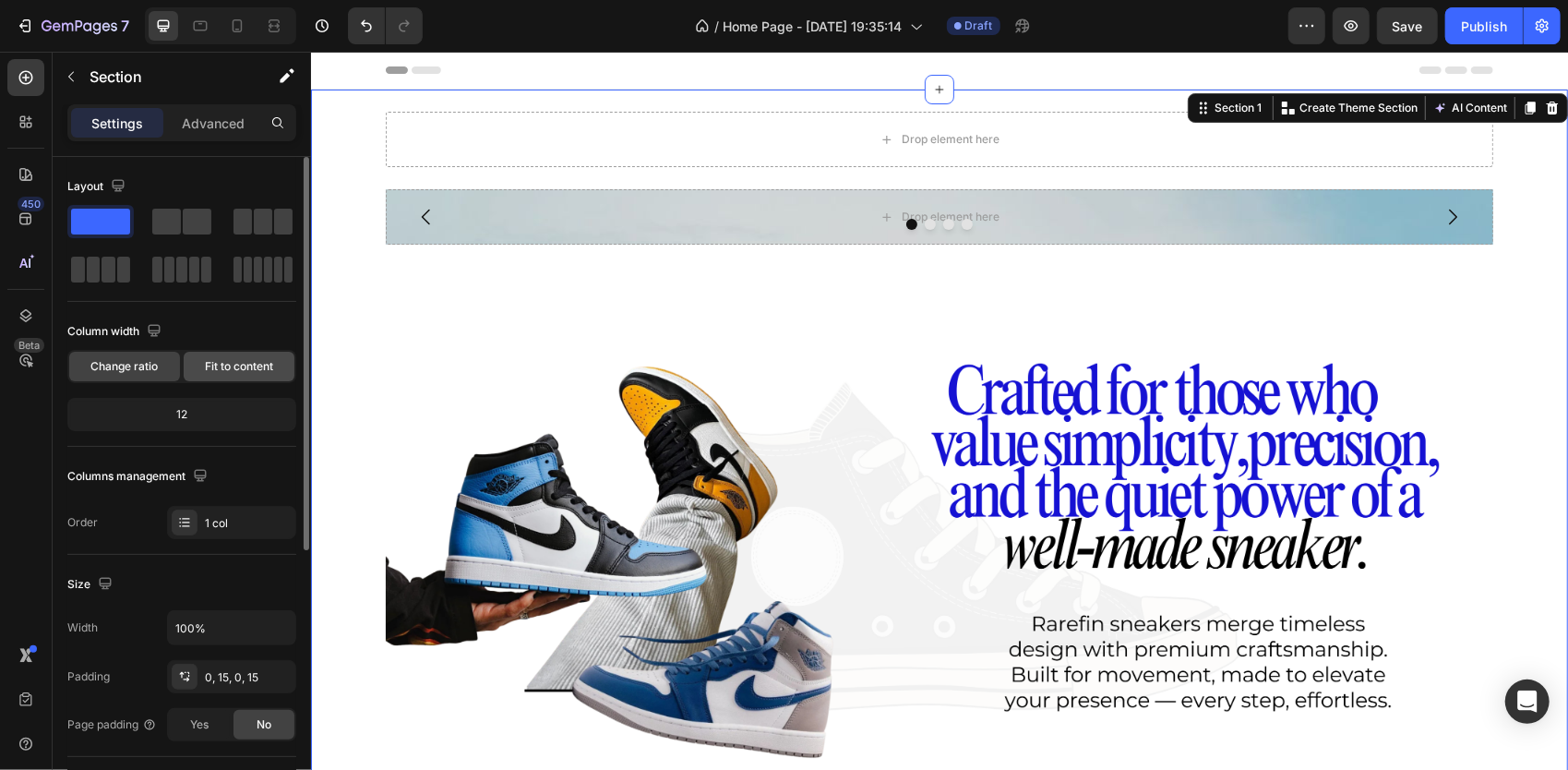
click at [239, 375] on div "Fit to content" at bounding box center [238, 366] width 111 height 29
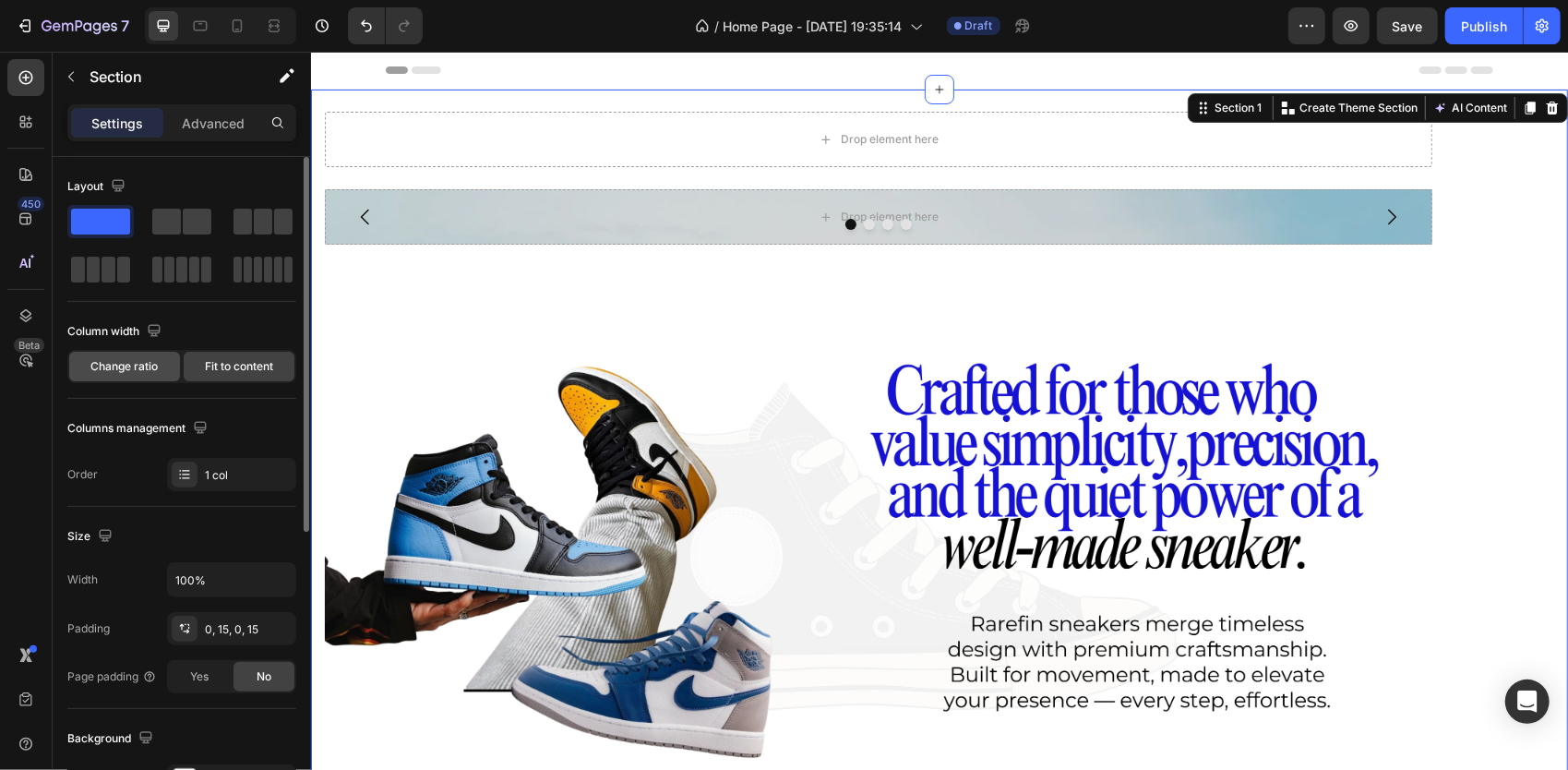
click at [129, 375] on div "Change ratio" at bounding box center [125, 366] width 111 height 29
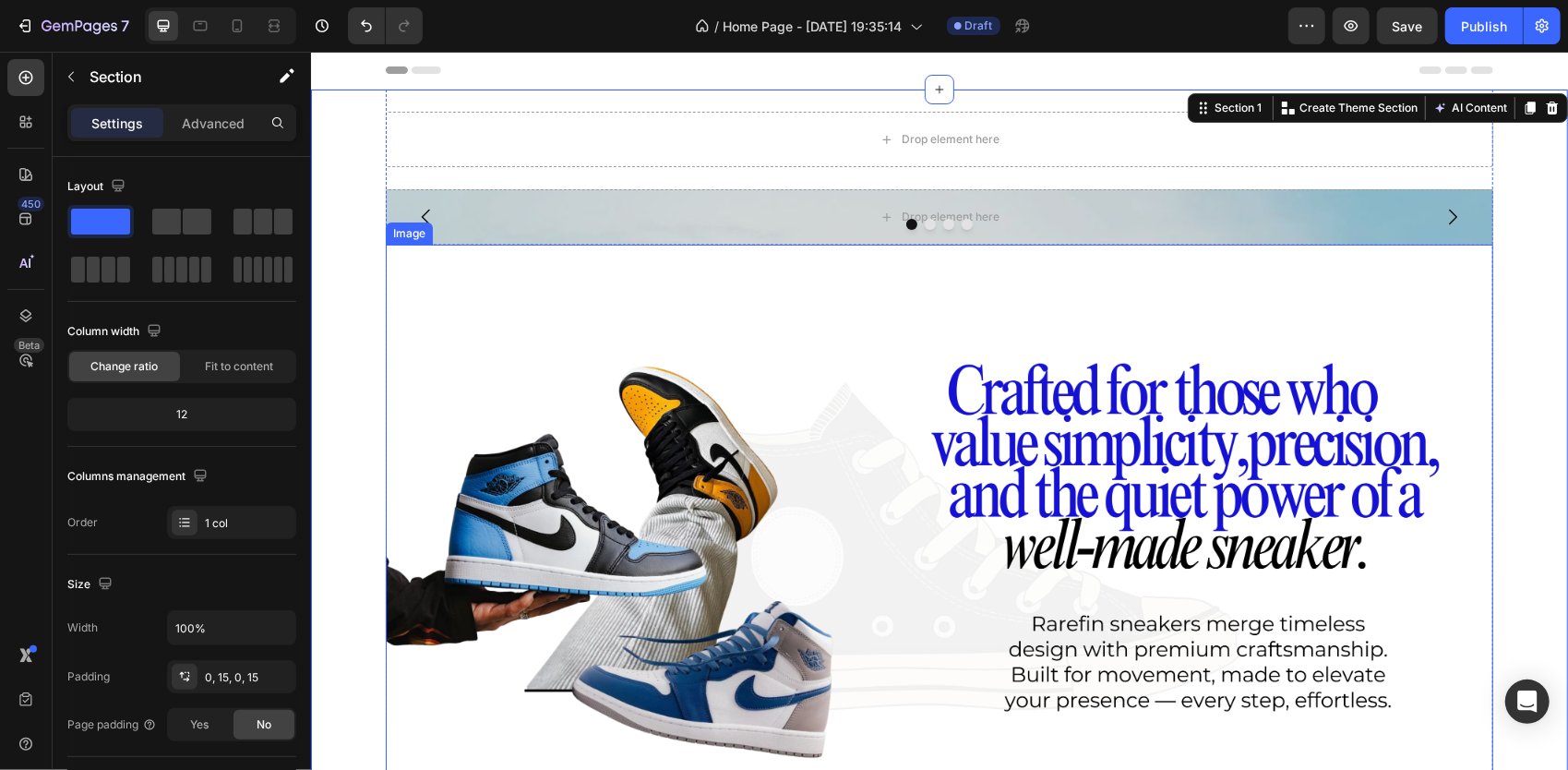
click at [431, 384] on img at bounding box center [937, 554] width 1107 height 623
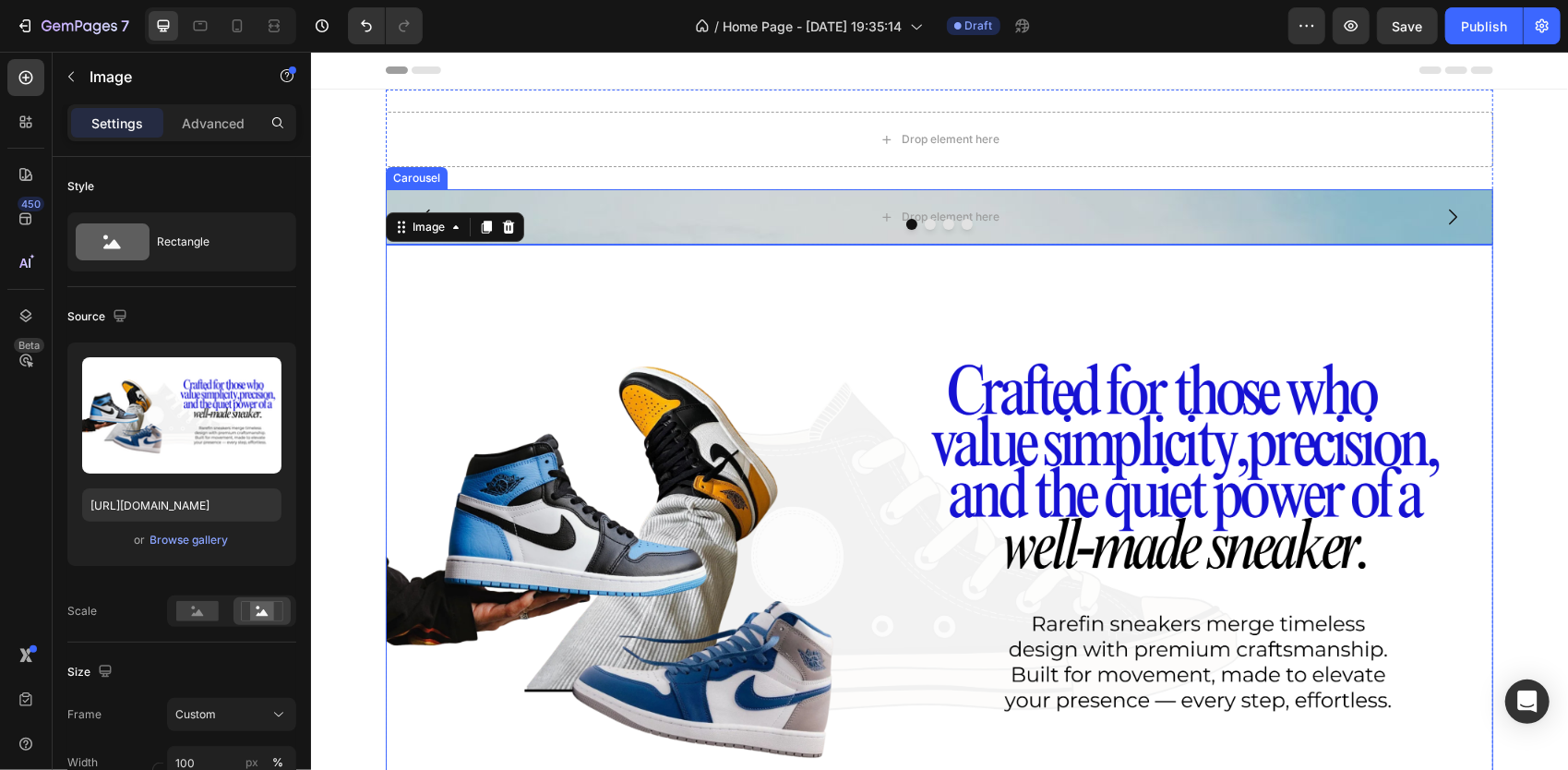
click at [588, 226] on div at bounding box center [937, 223] width 1107 height 11
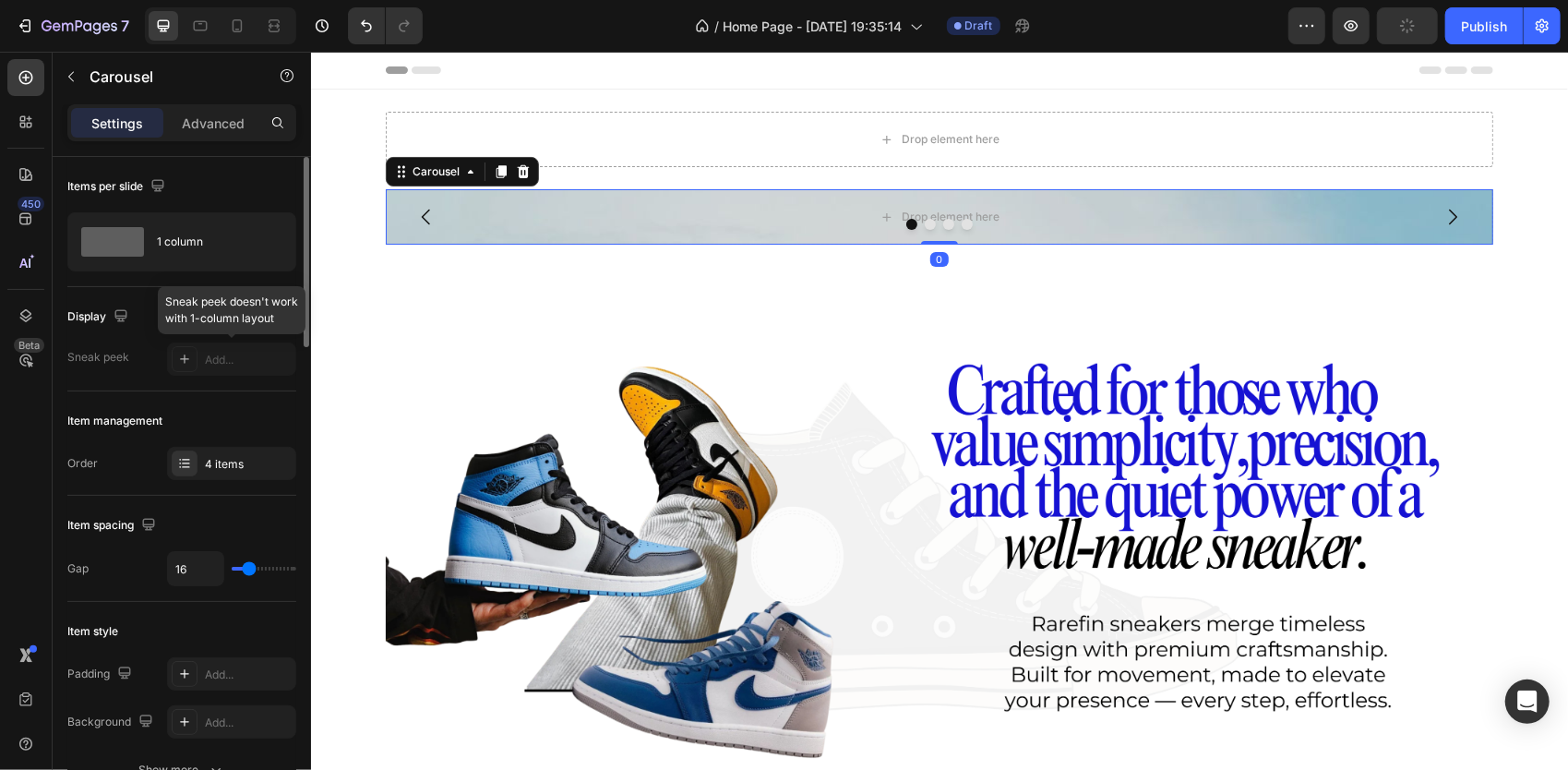
click at [207, 369] on div at bounding box center [231, 359] width 129 height 33
click at [167, 362] on div at bounding box center [231, 359] width 129 height 33
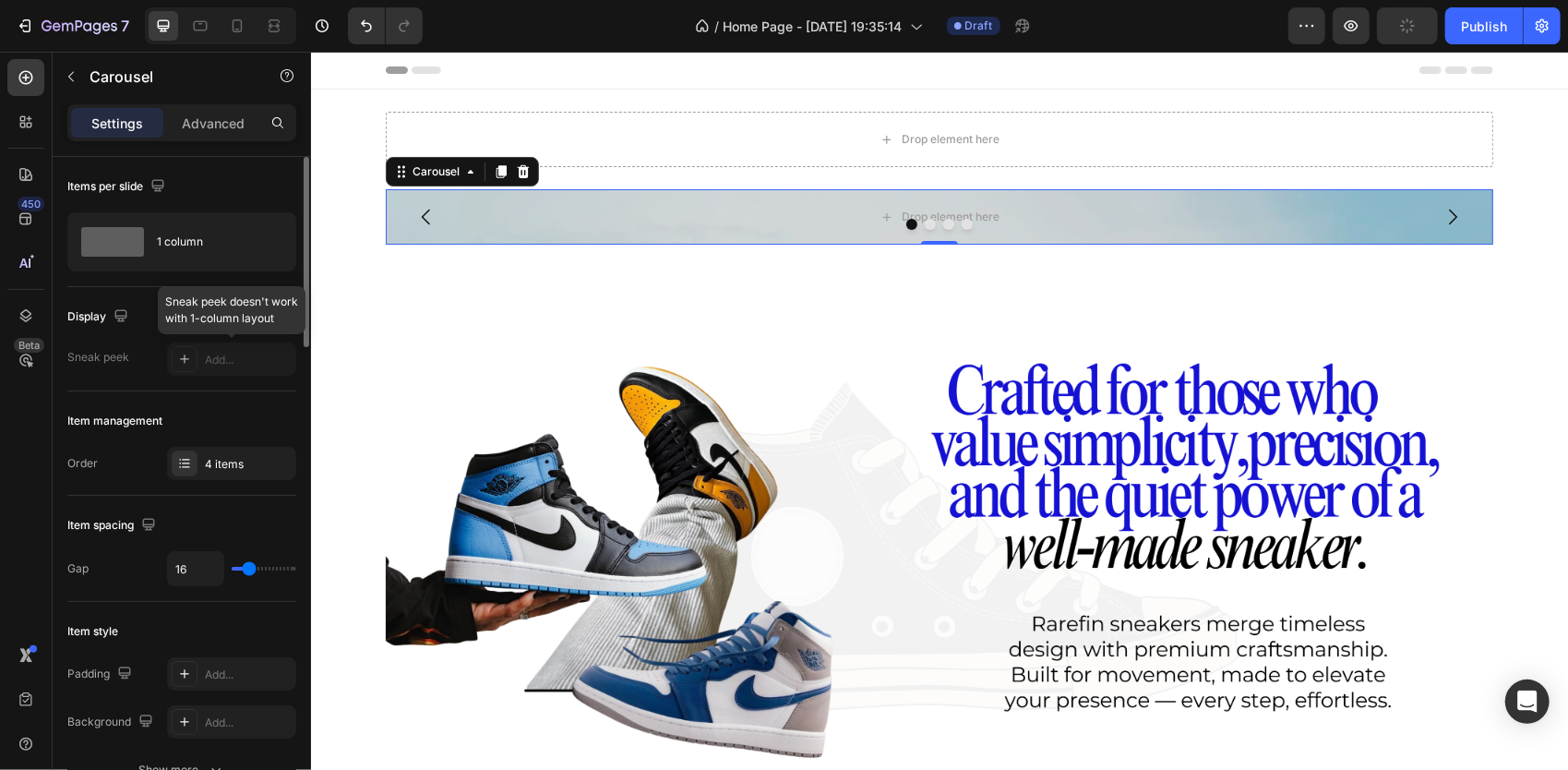
click at [167, 362] on div at bounding box center [231, 359] width 129 height 33
click at [232, 342] on div at bounding box center [231, 359] width 129 height 33
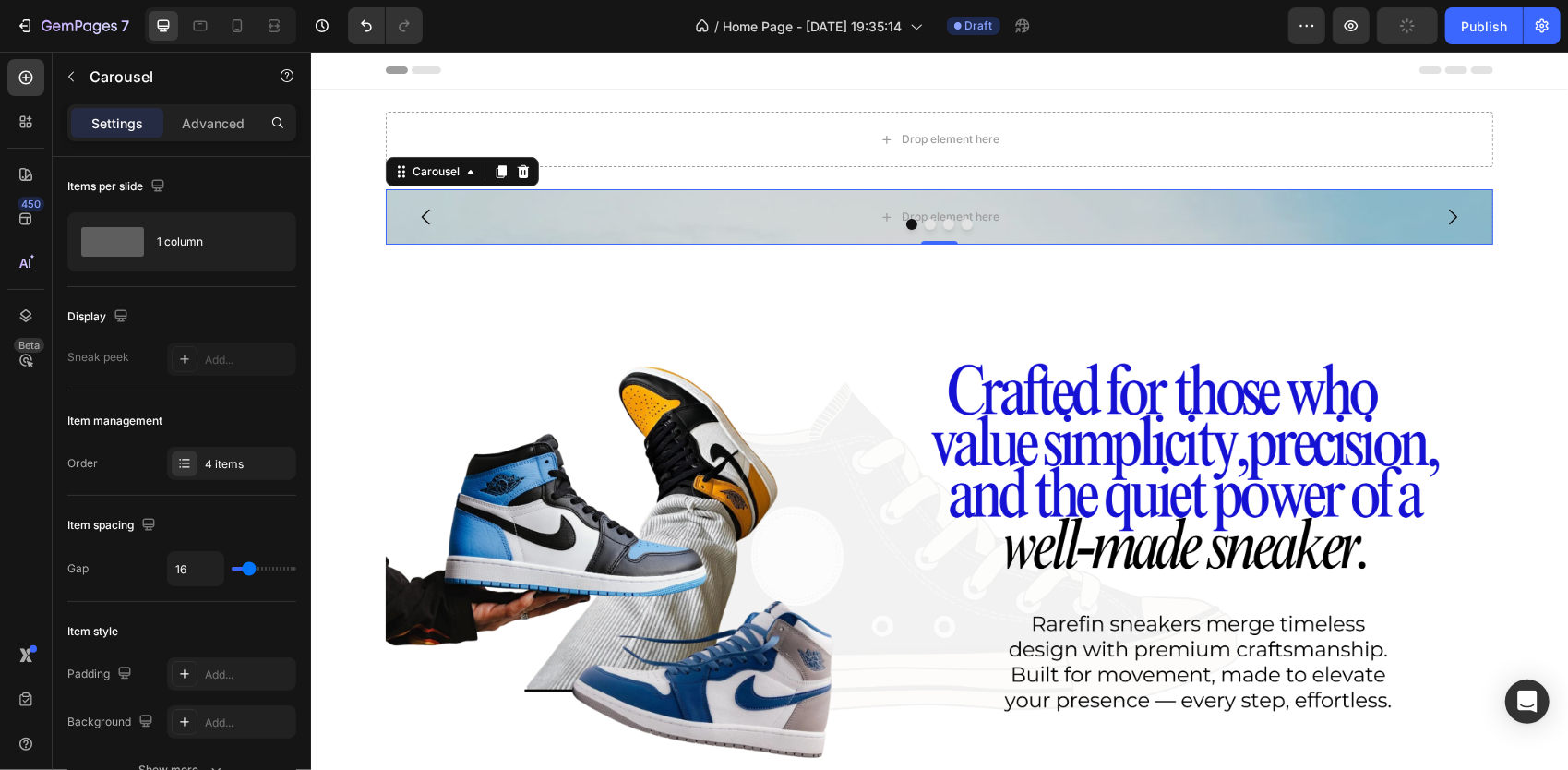
click at [46, 218] on div "450 Beta" at bounding box center [26, 411] width 53 height 718
click at [39, 218] on div "450" at bounding box center [26, 219] width 37 height 37
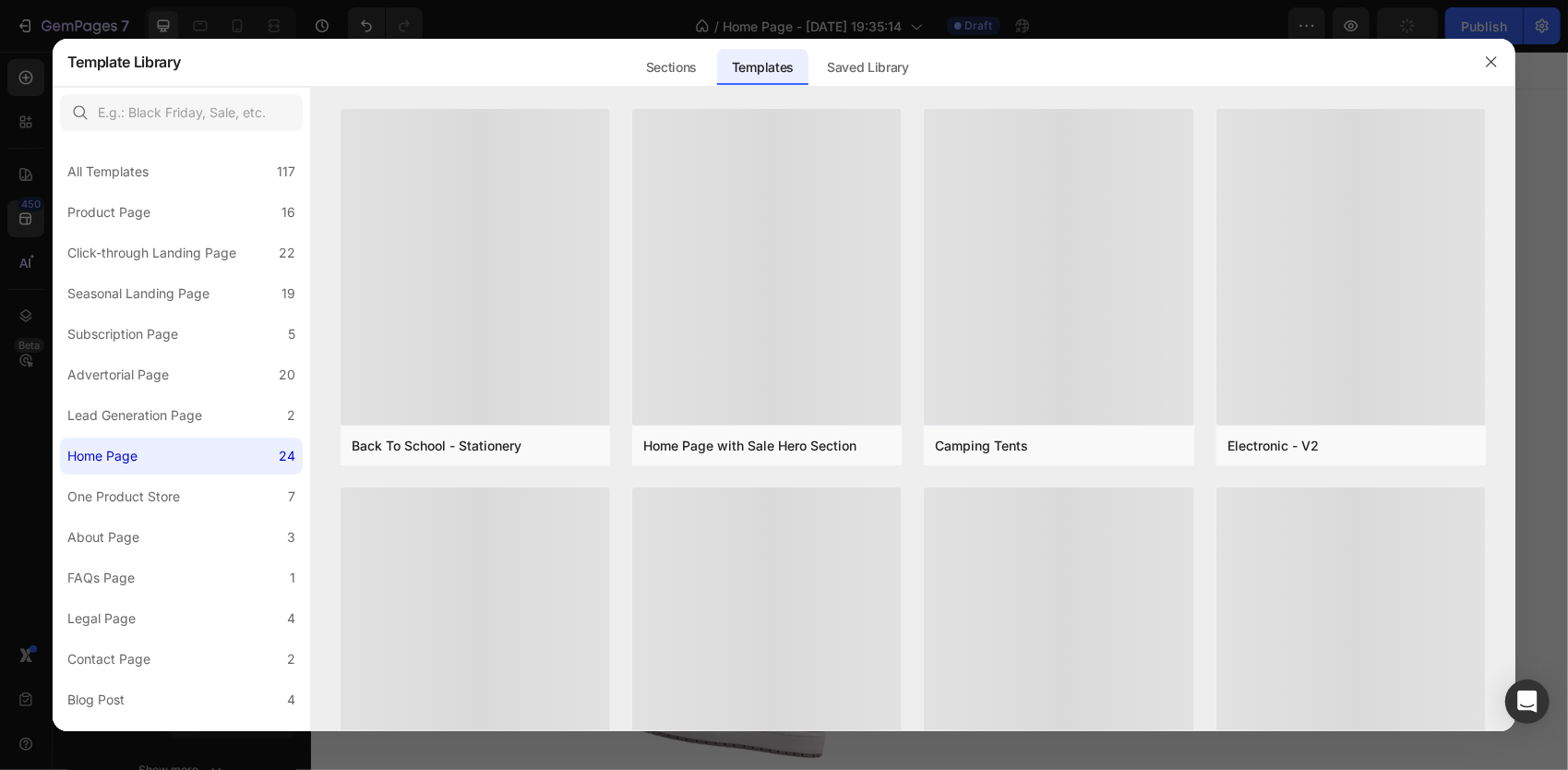
click at [11, 443] on div at bounding box center [784, 385] width 1568 height 770
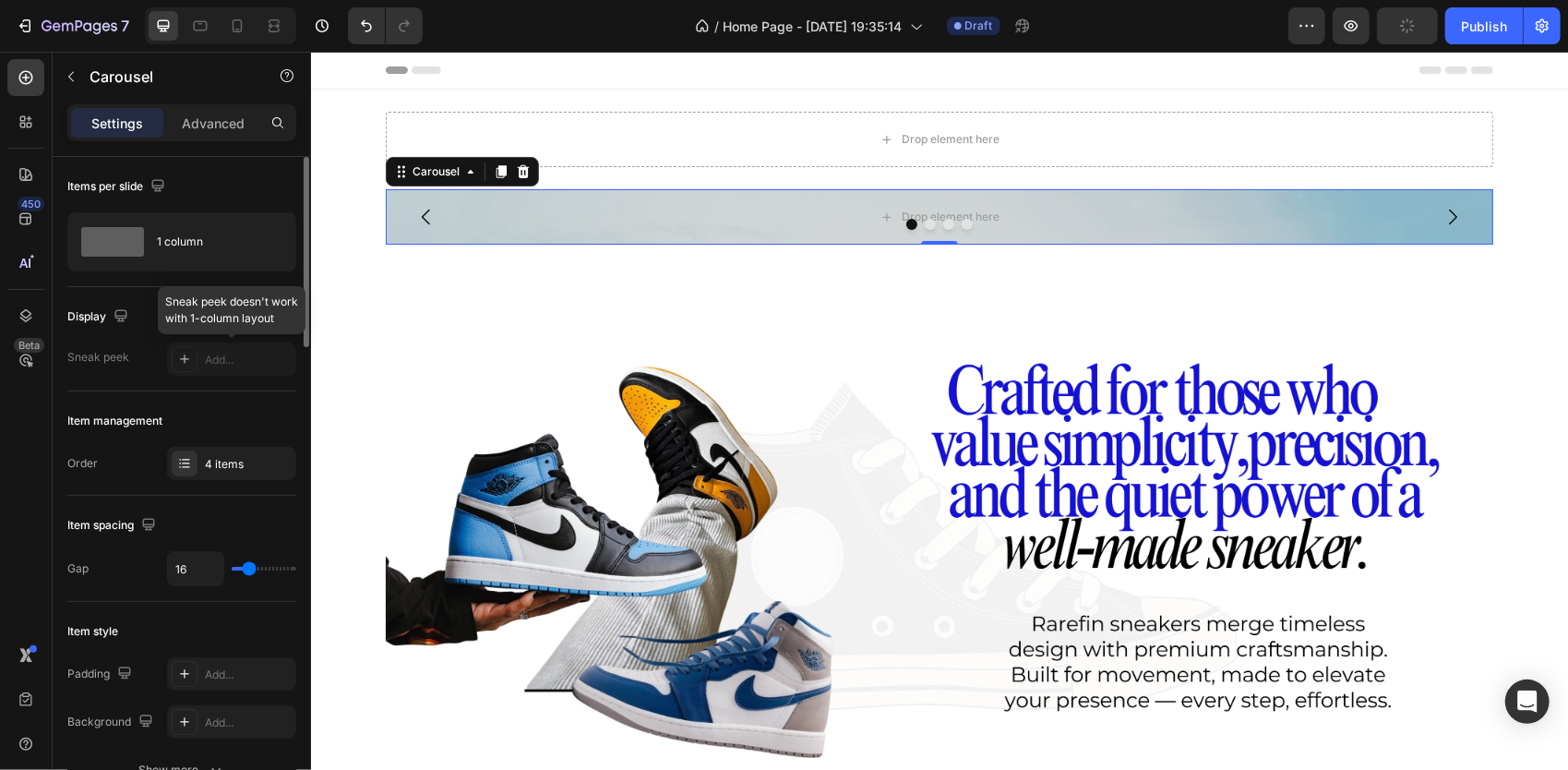
click at [209, 365] on div at bounding box center [231, 359] width 129 height 33
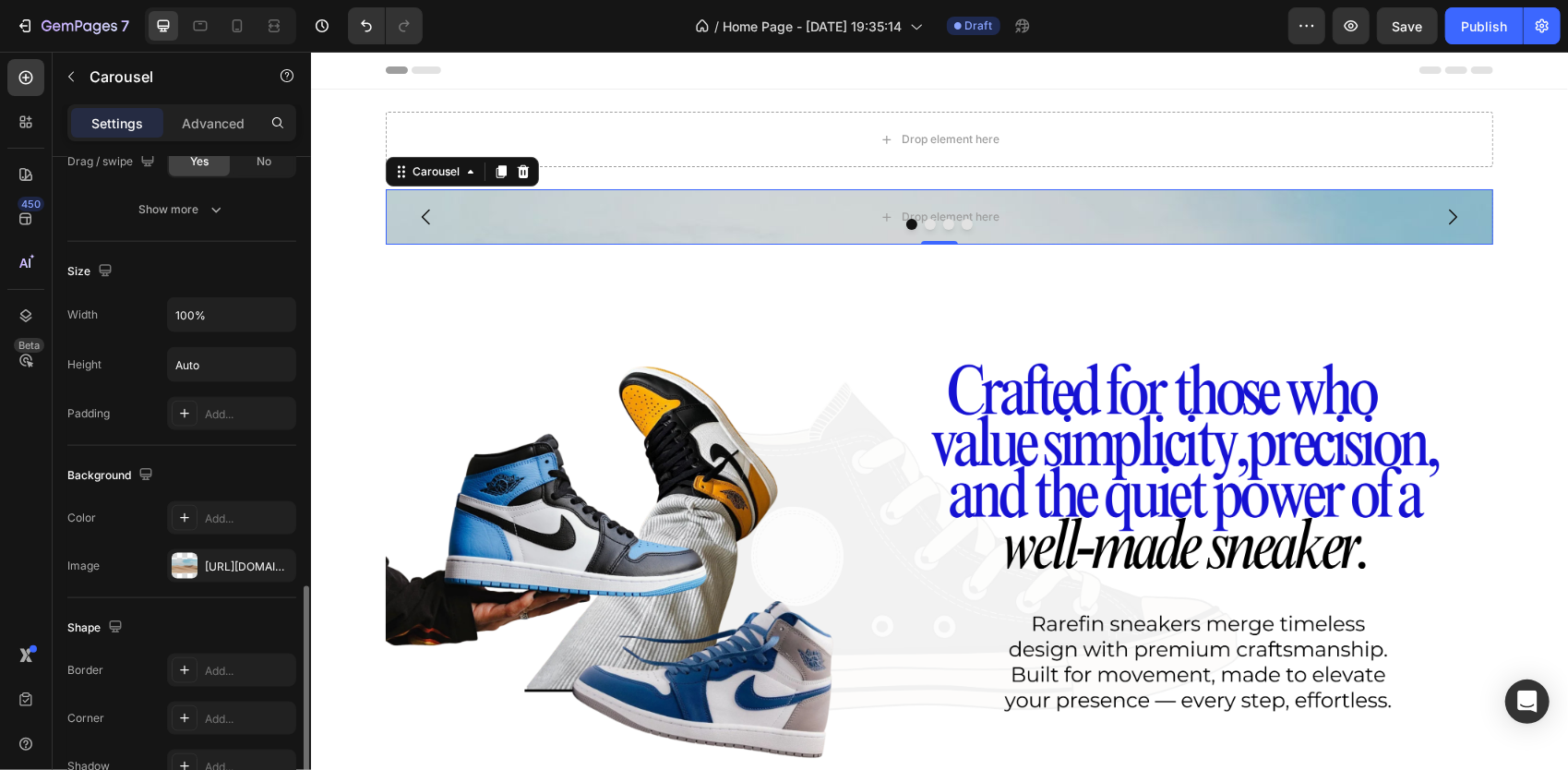
scroll to position [1663, 0]
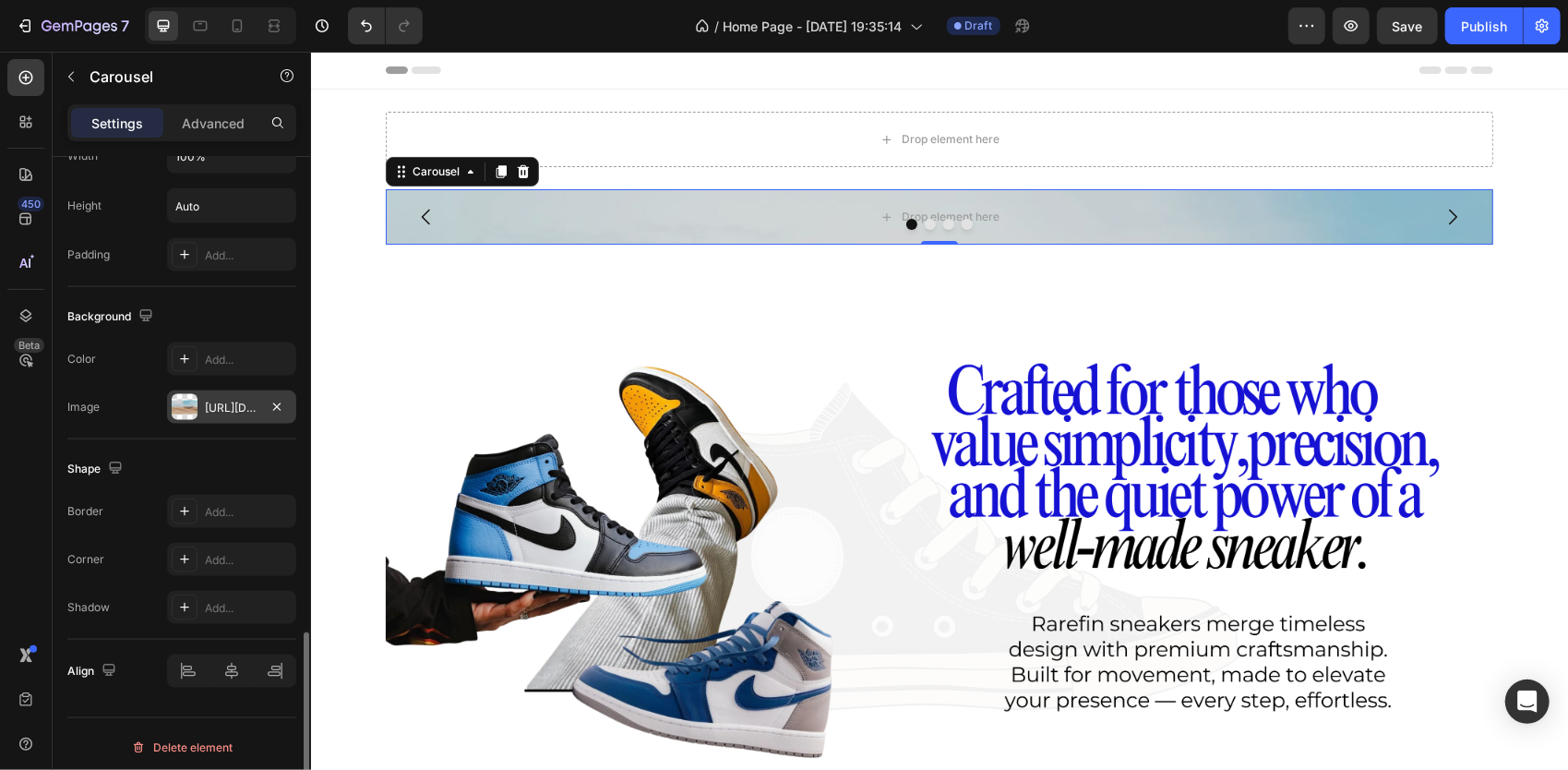
click at [228, 390] on div "[URL][DOMAIN_NAME]" at bounding box center [231, 407] width 129 height 33
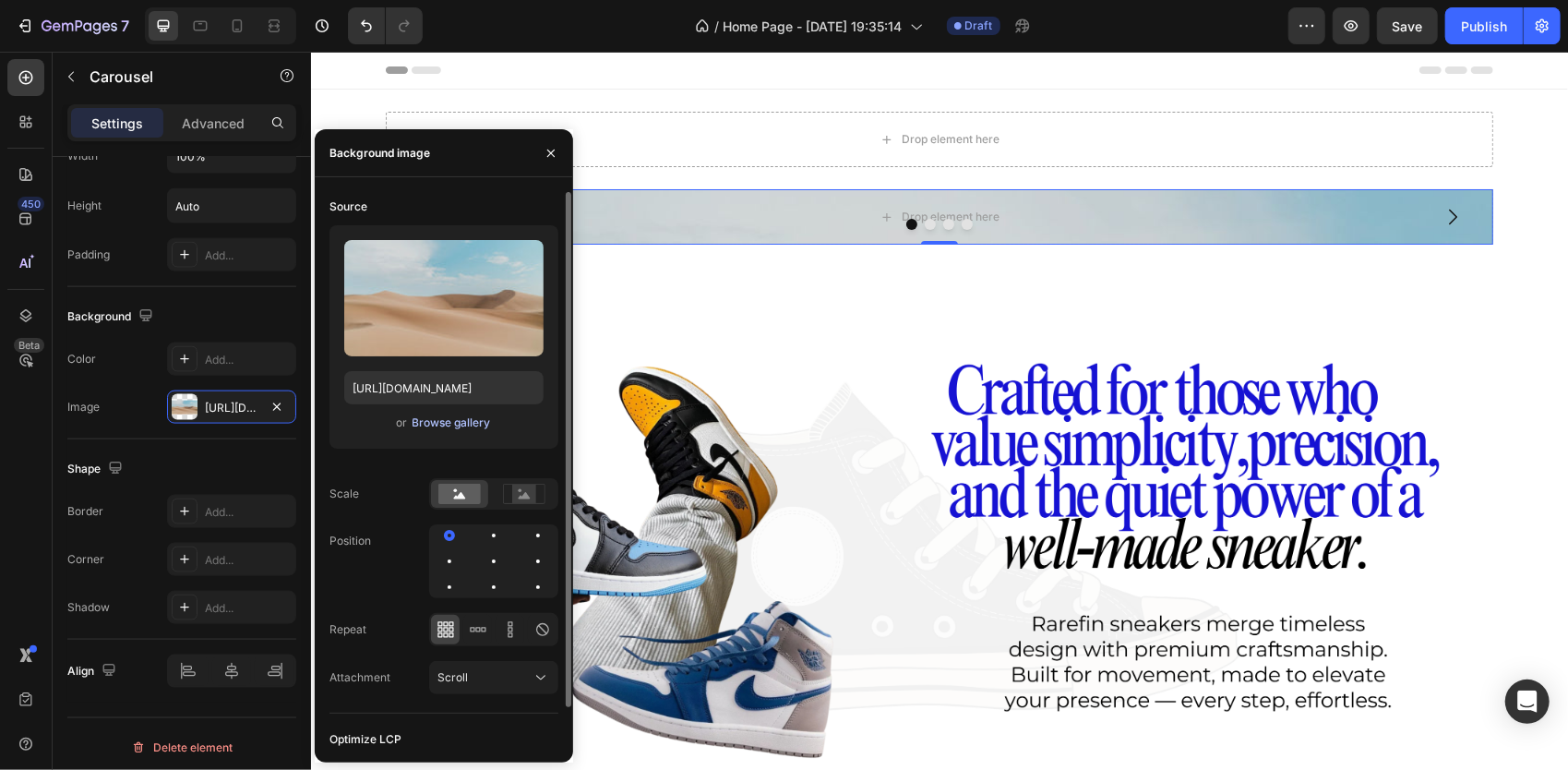
click at [443, 427] on div "Browse gallery" at bounding box center [452, 422] width 78 height 17
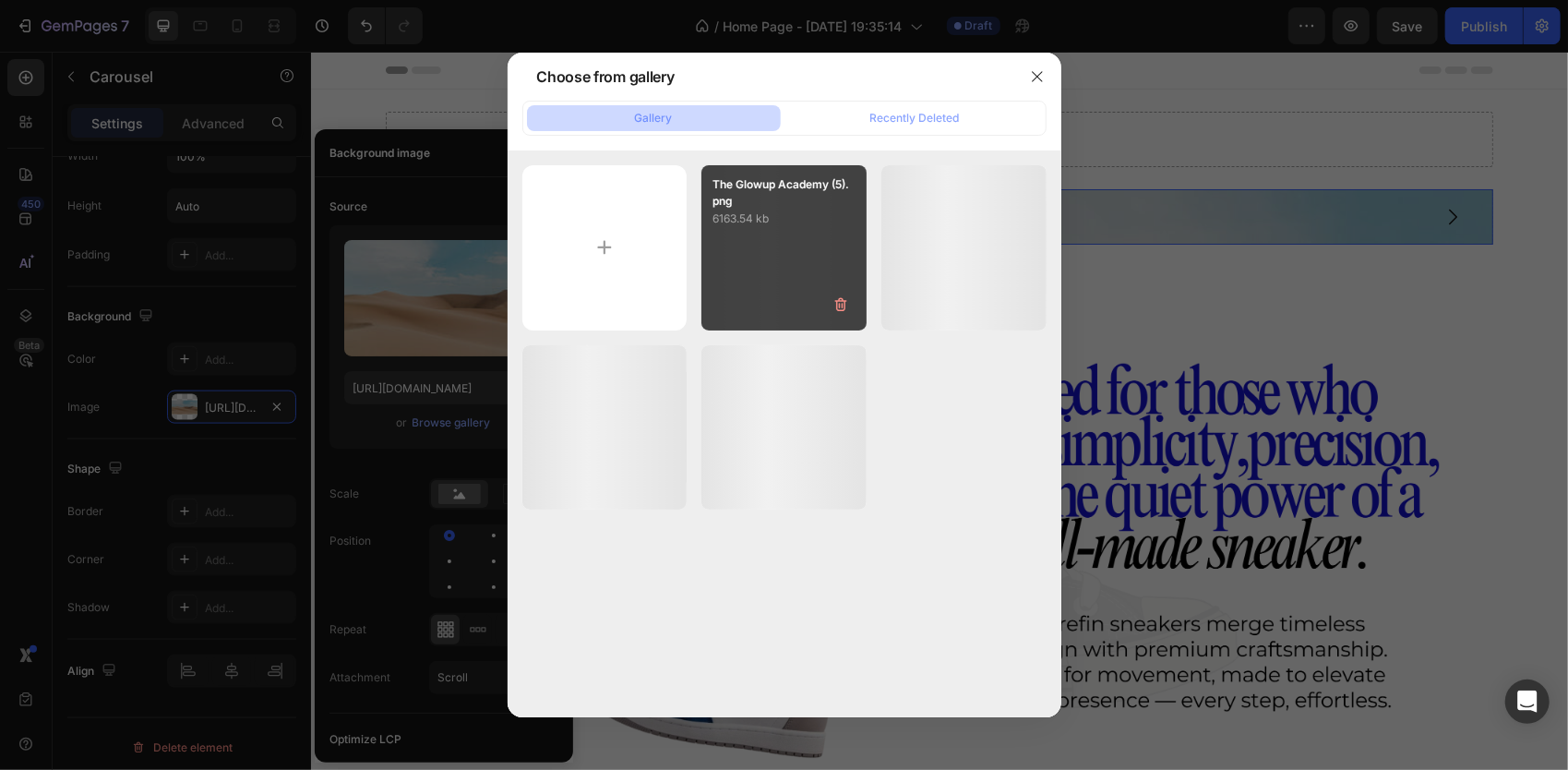
click at [716, 250] on div "The Glowup Academy (5).png 6163.54 kb" at bounding box center [784, 247] width 165 height 165
type input "[URL][DOMAIN_NAME]"
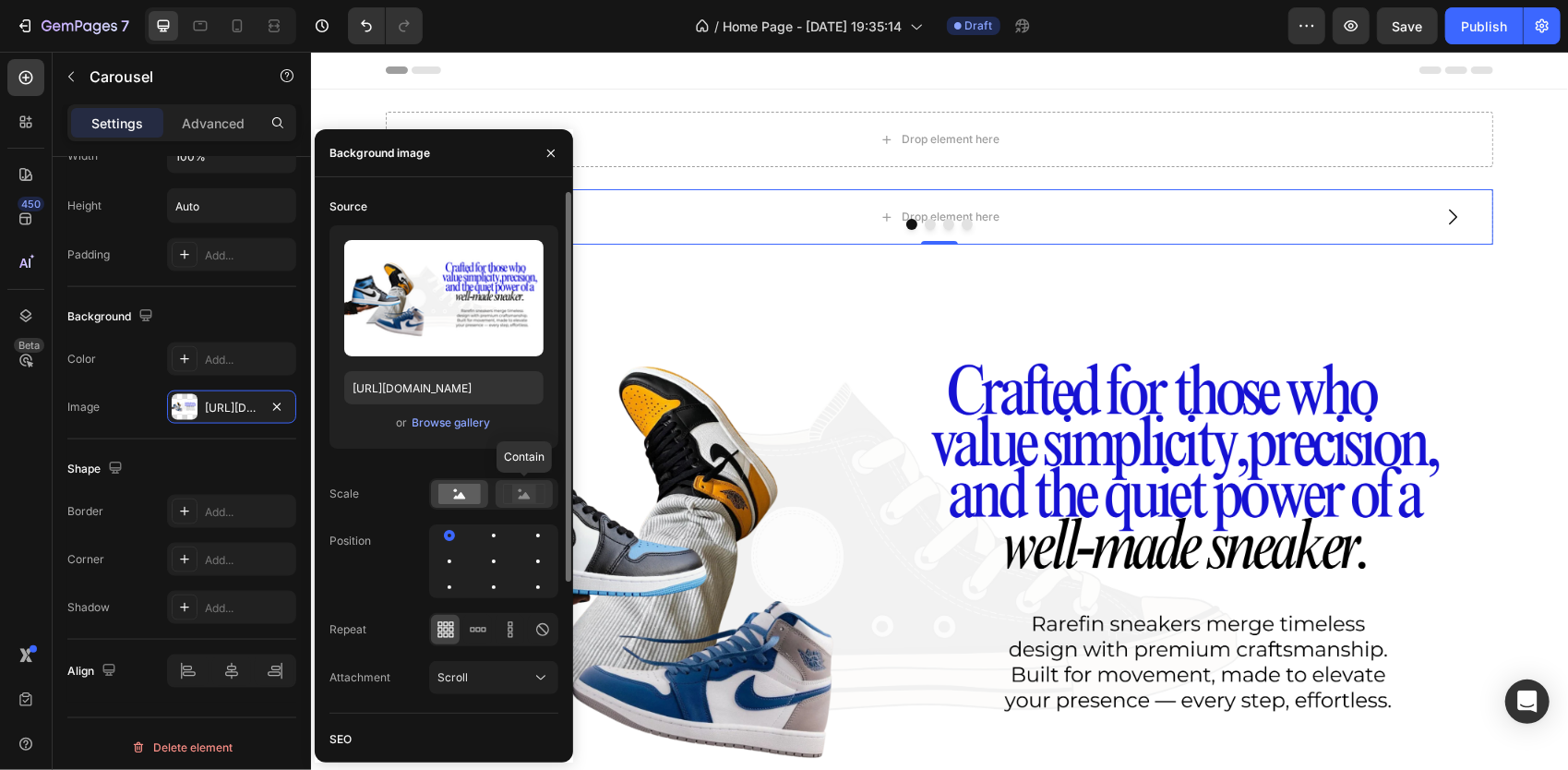
click at [509, 495] on icon at bounding box center [524, 493] width 42 height 21
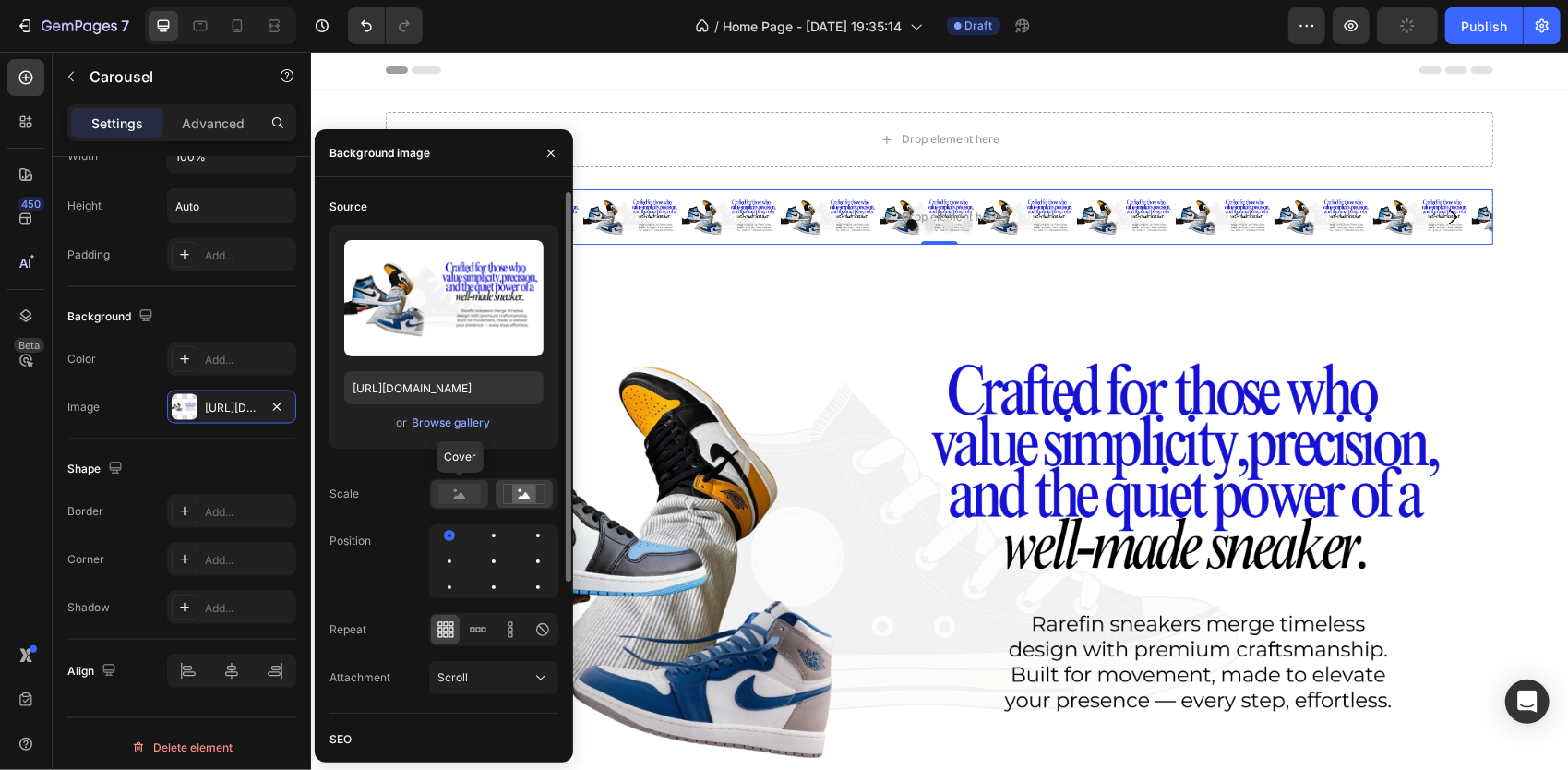
click at [463, 499] on rect at bounding box center [459, 493] width 42 height 21
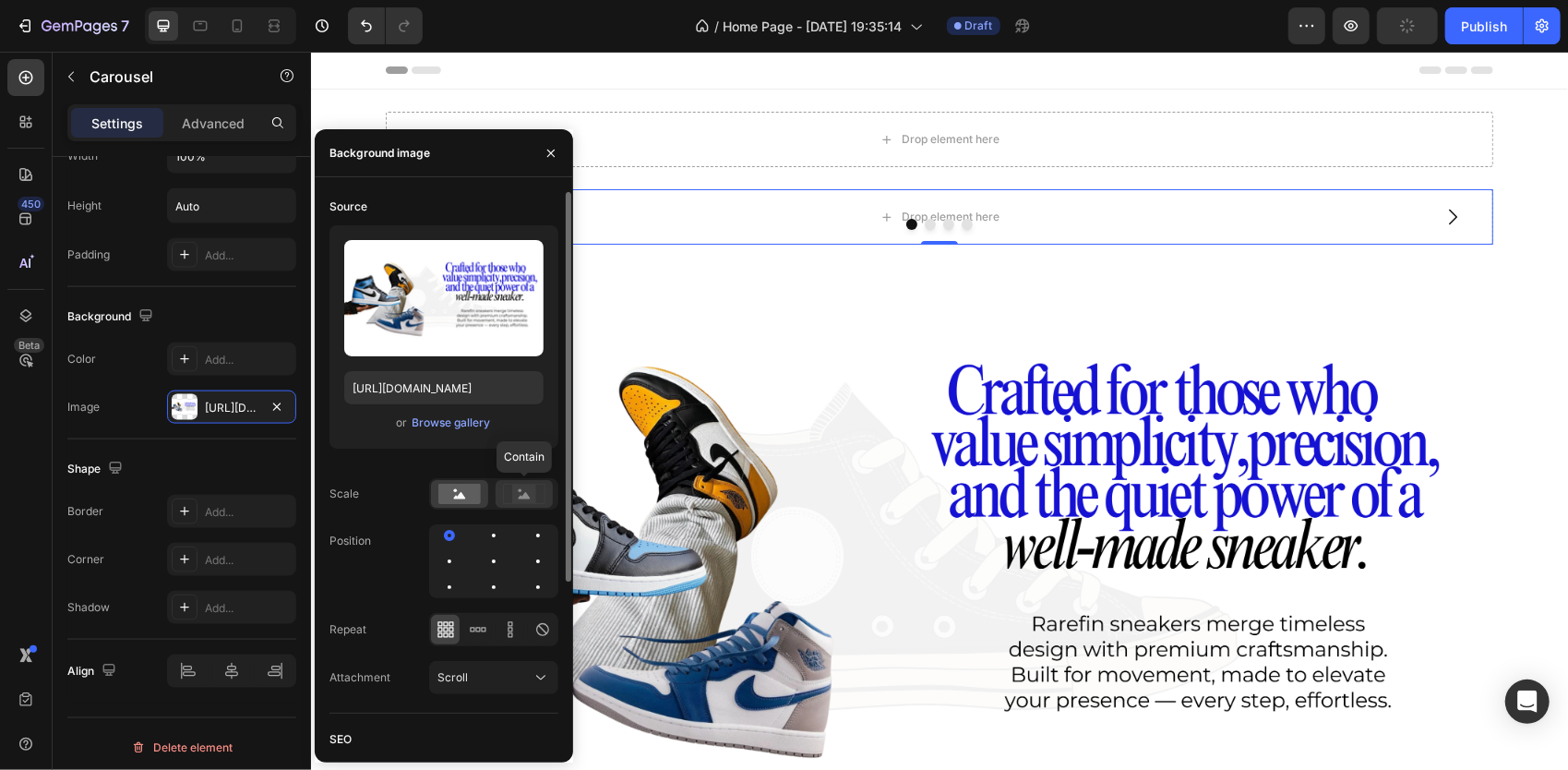
click at [500, 491] on div at bounding box center [524, 493] width 57 height 27
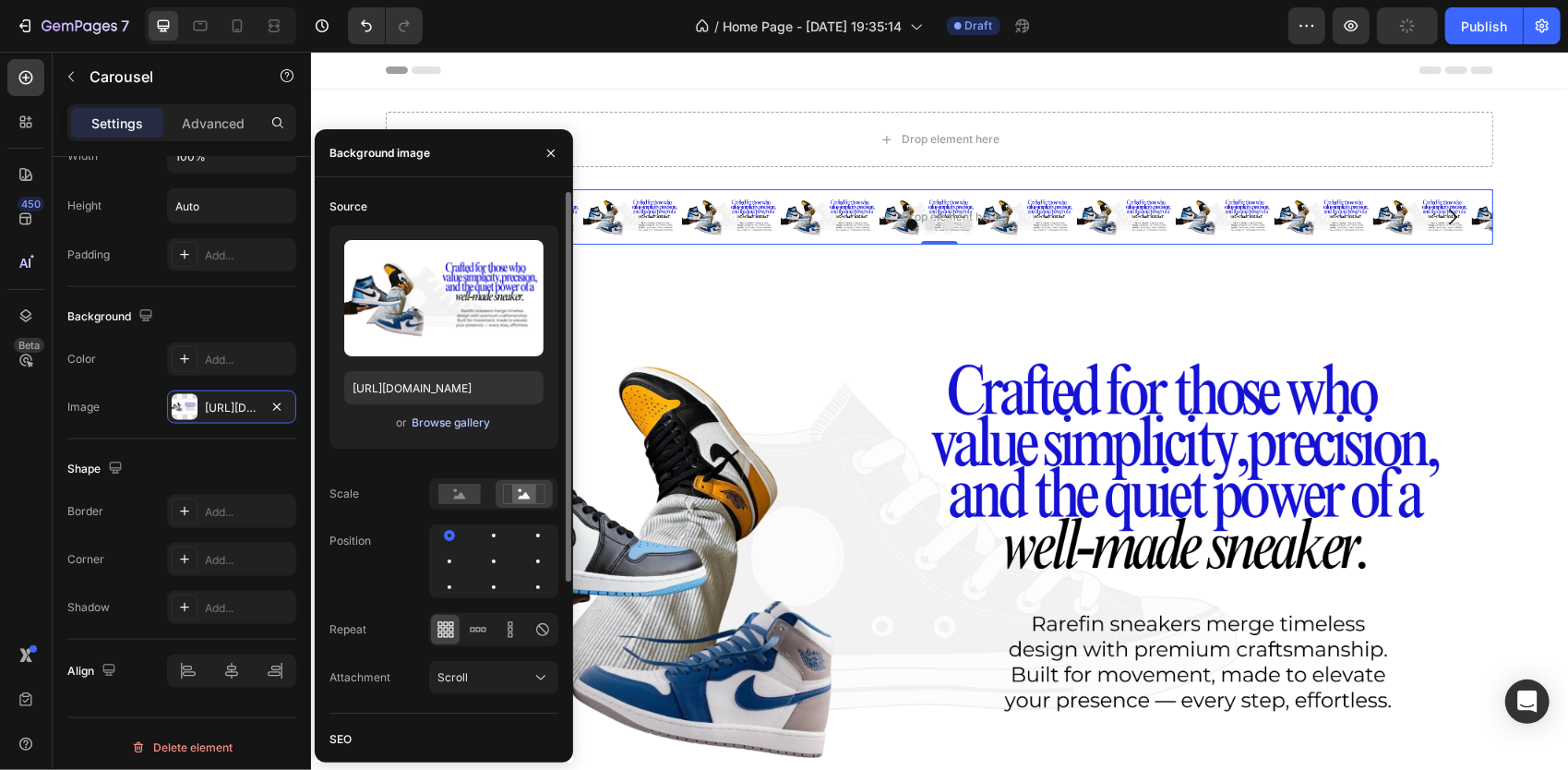
click at [442, 429] on div "Browse gallery" at bounding box center [452, 422] width 78 height 17
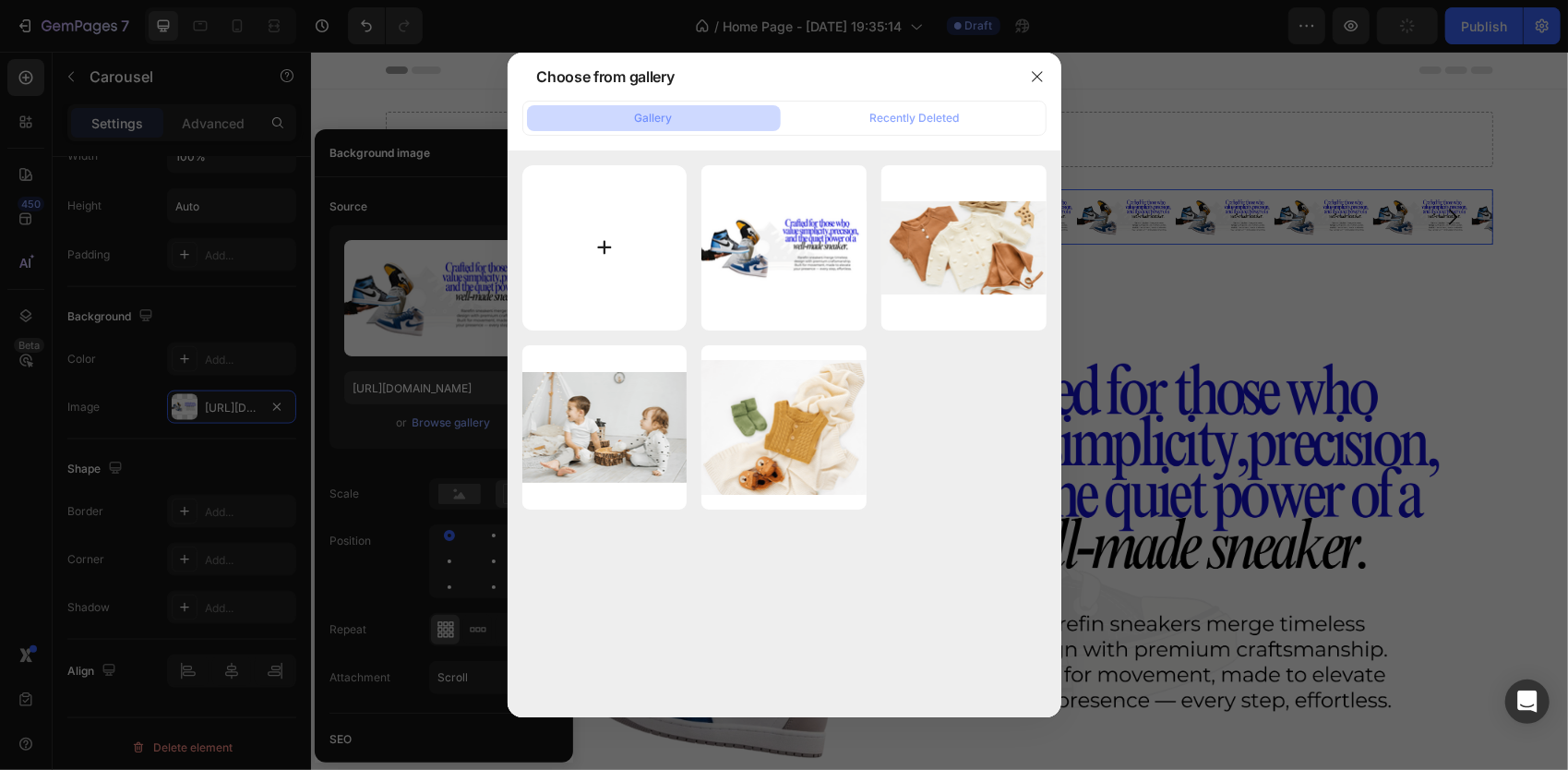
click at [587, 273] on input "file" at bounding box center [605, 247] width 165 height 165
type input "C:\fakepath\LOGOs (2).png"
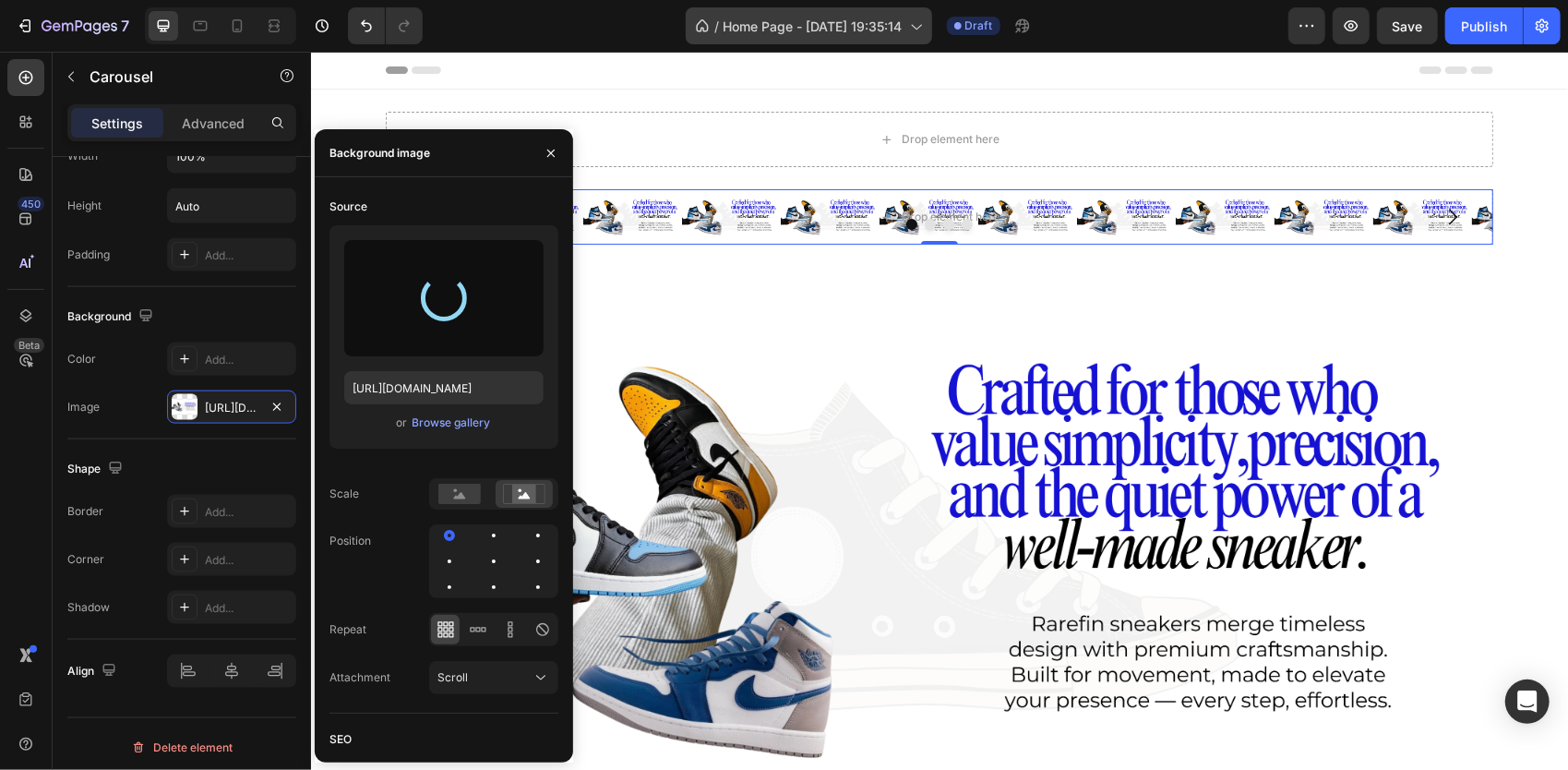
type input "[URL][DOMAIN_NAME]"
